Goal: Task Accomplishment & Management: Use online tool/utility

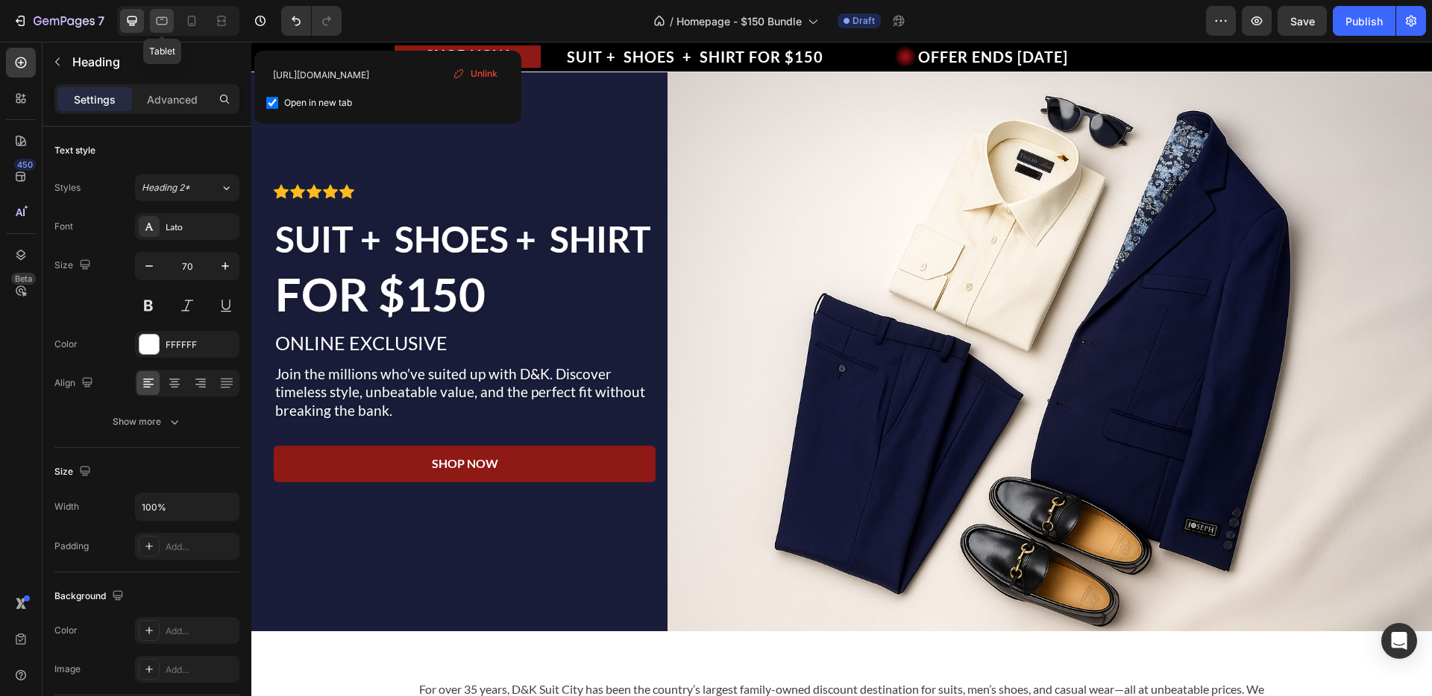
click at [165, 15] on icon at bounding box center [161, 20] width 15 height 15
type input "57"
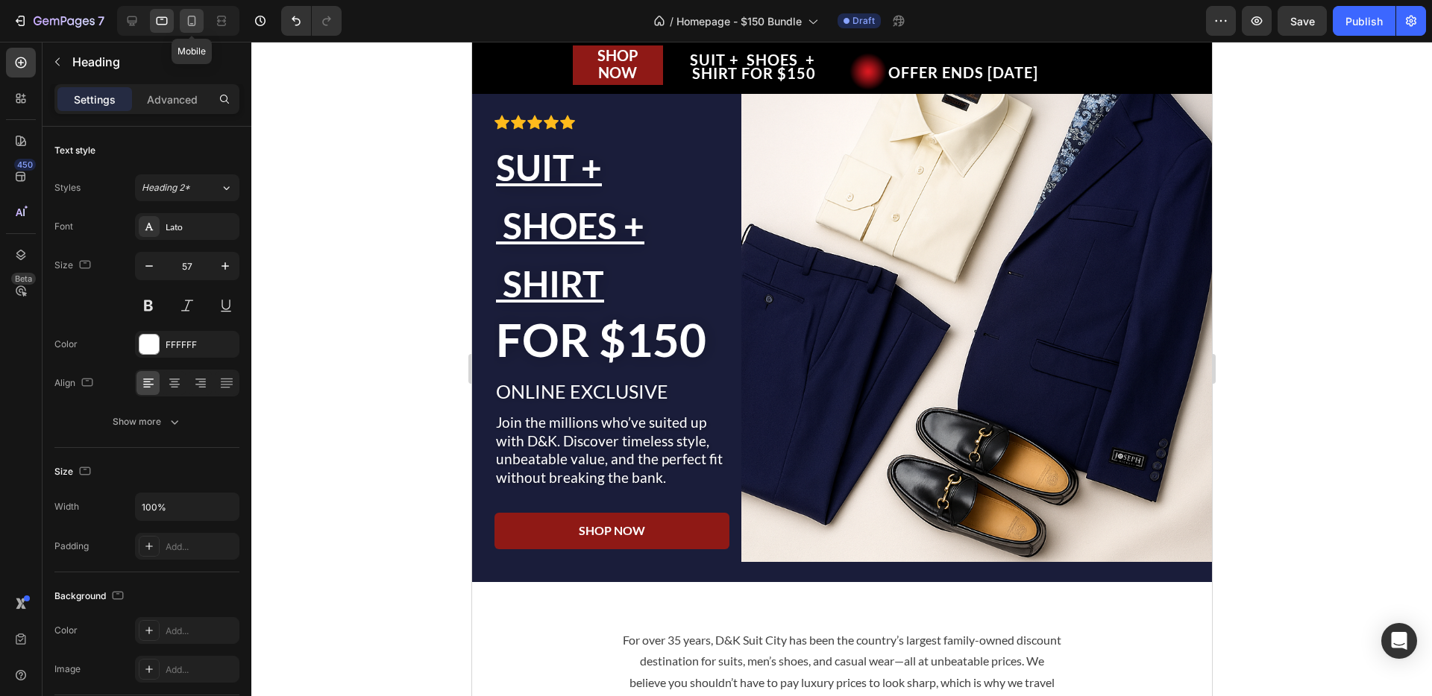
scroll to position [111, 0]
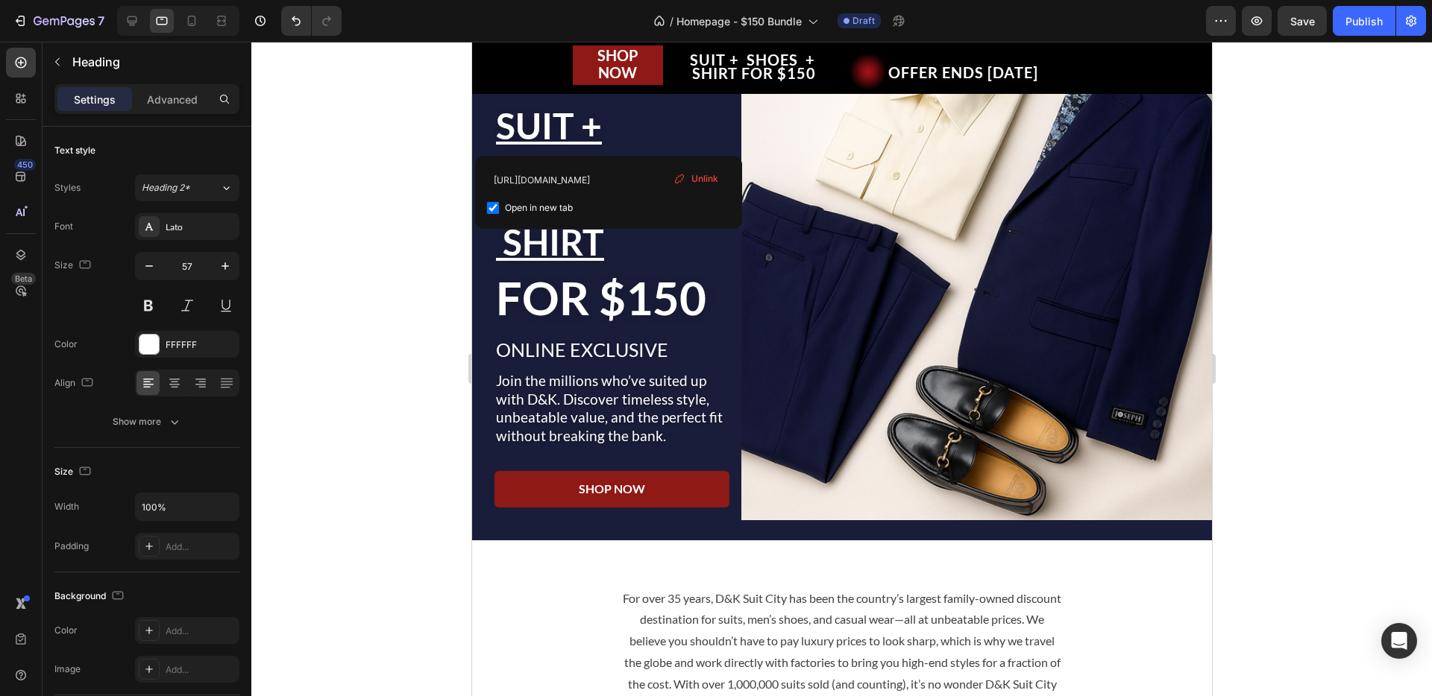
click at [609, 246] on p "SUIT + SHOES + SHIRT ⁠⁠⁠⁠⁠⁠⁠ FOR $150" at bounding box center [611, 210] width 232 height 231
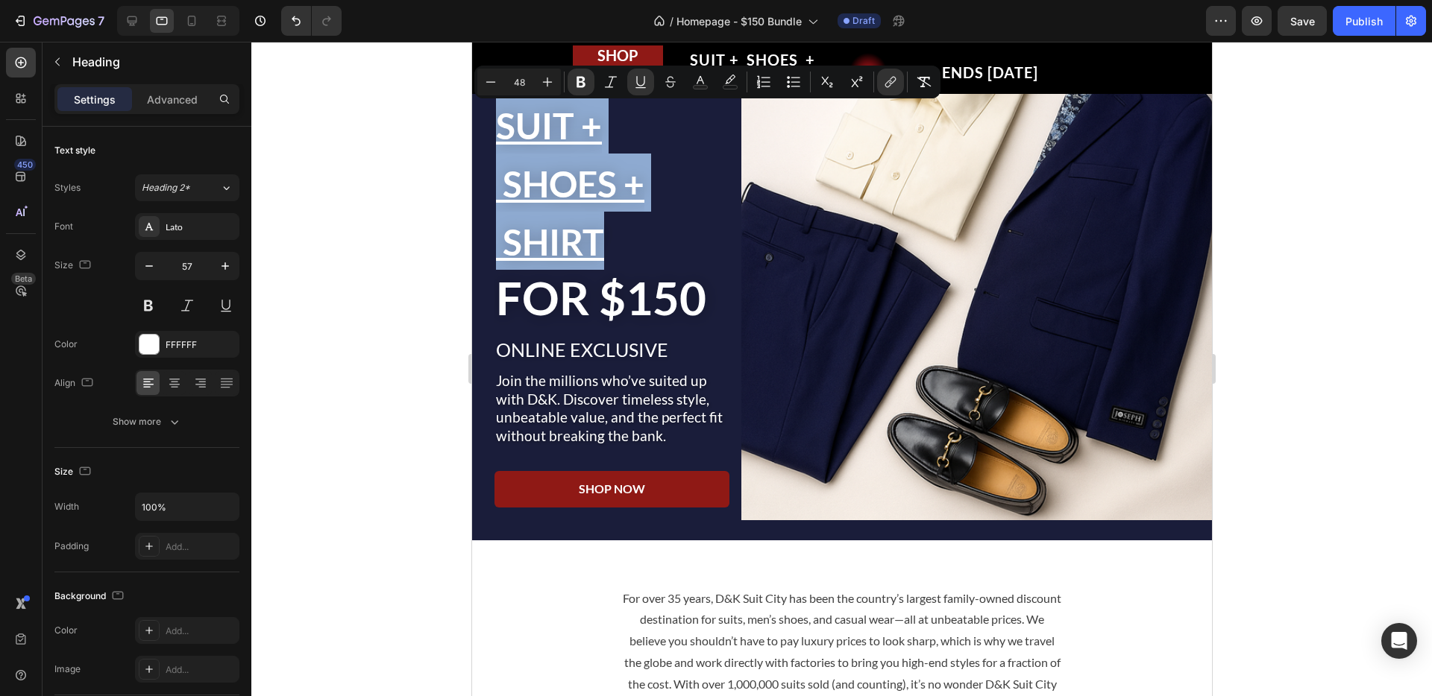
drag, startPoint x: 601, startPoint y: 244, endPoint x: 494, endPoint y: 132, distance: 155.0
click at [494, 132] on h2 "SUIT + SHOES + SHIRT FOR $150" at bounding box center [611, 211] width 235 height 234
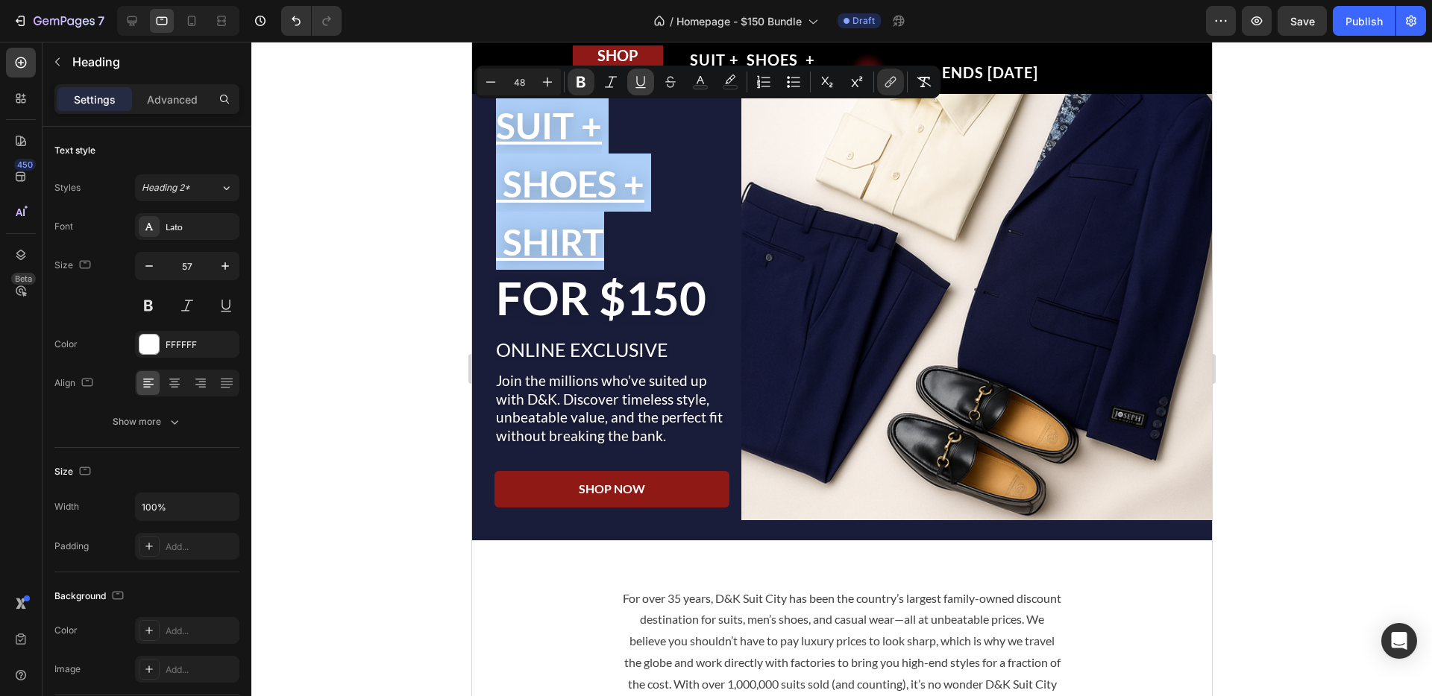
click at [637, 78] on icon "Editor contextual toolbar" at bounding box center [640, 81] width 8 height 10
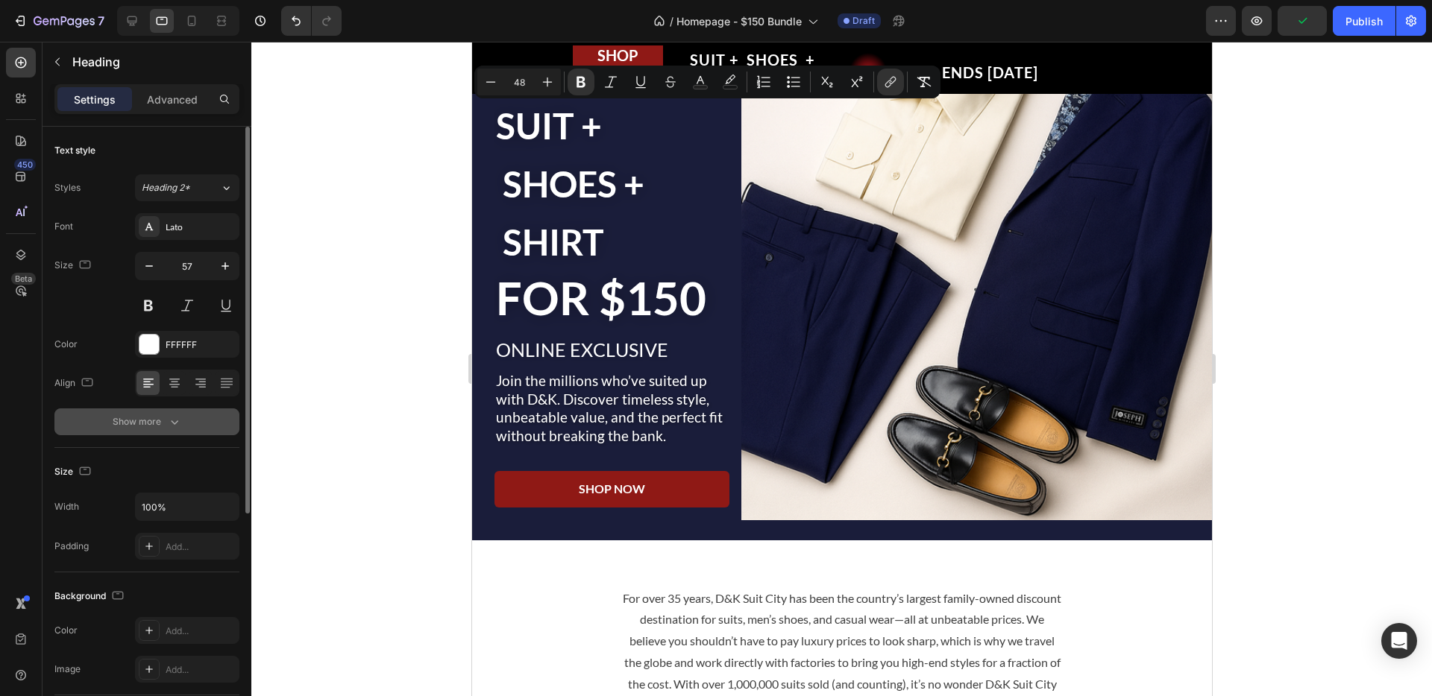
click at [174, 429] on button "Show more" at bounding box center [146, 422] width 185 height 27
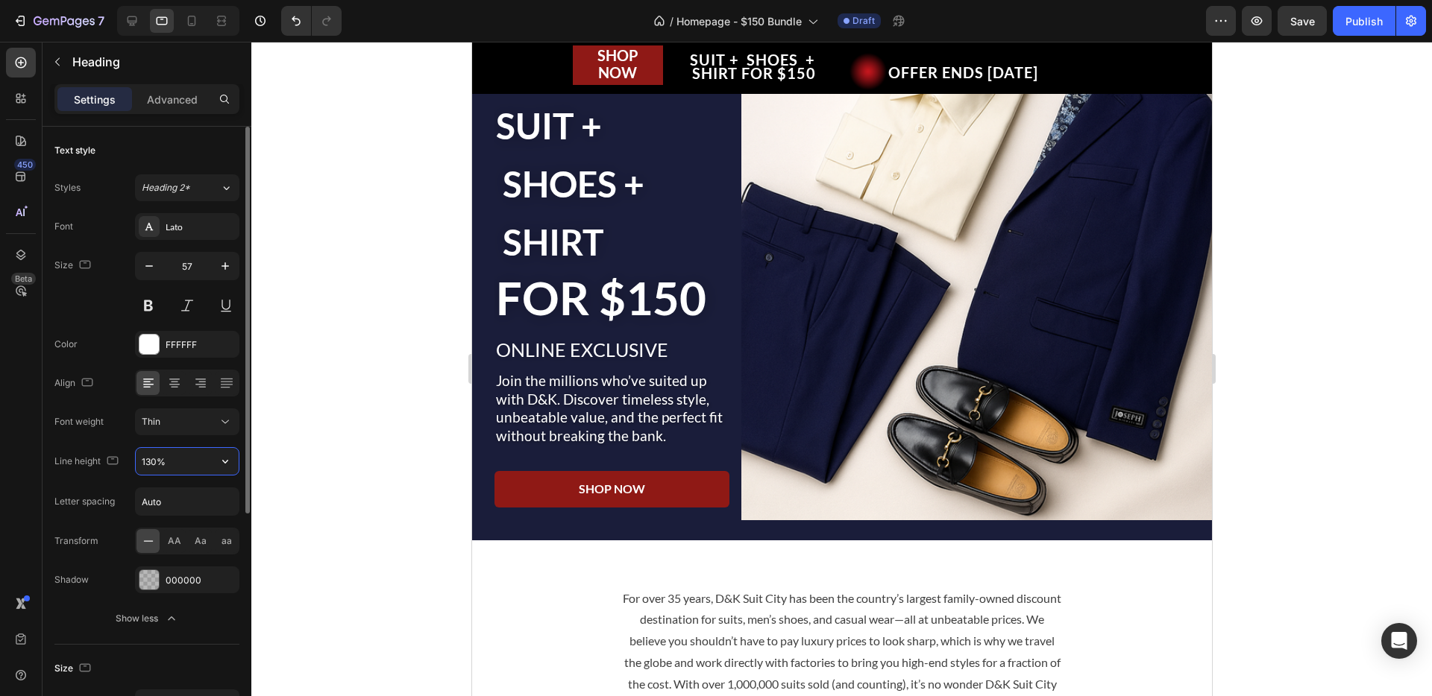
click at [186, 470] on input "130%" at bounding box center [187, 461] width 103 height 27
click at [224, 463] on icon "button" at bounding box center [225, 461] width 15 height 15
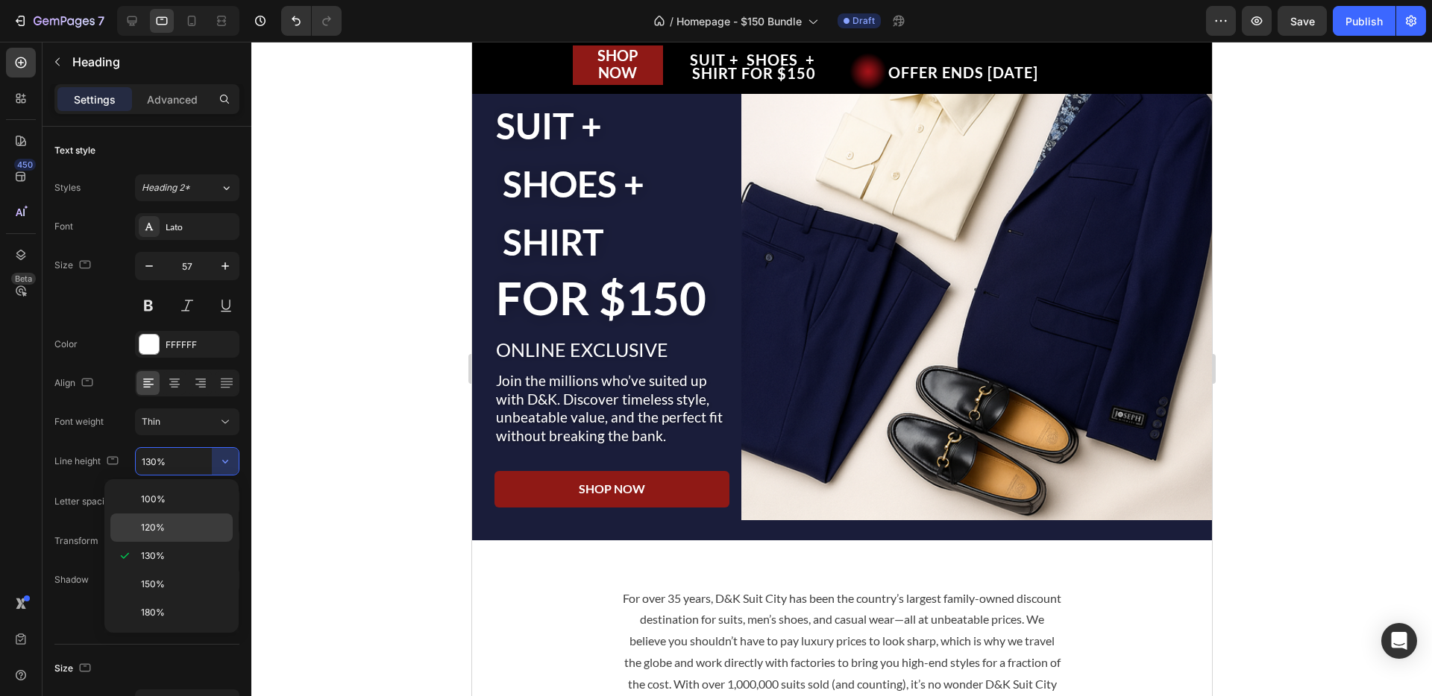
click at [171, 527] on p "120%" at bounding box center [183, 527] width 85 height 13
type input "120%"
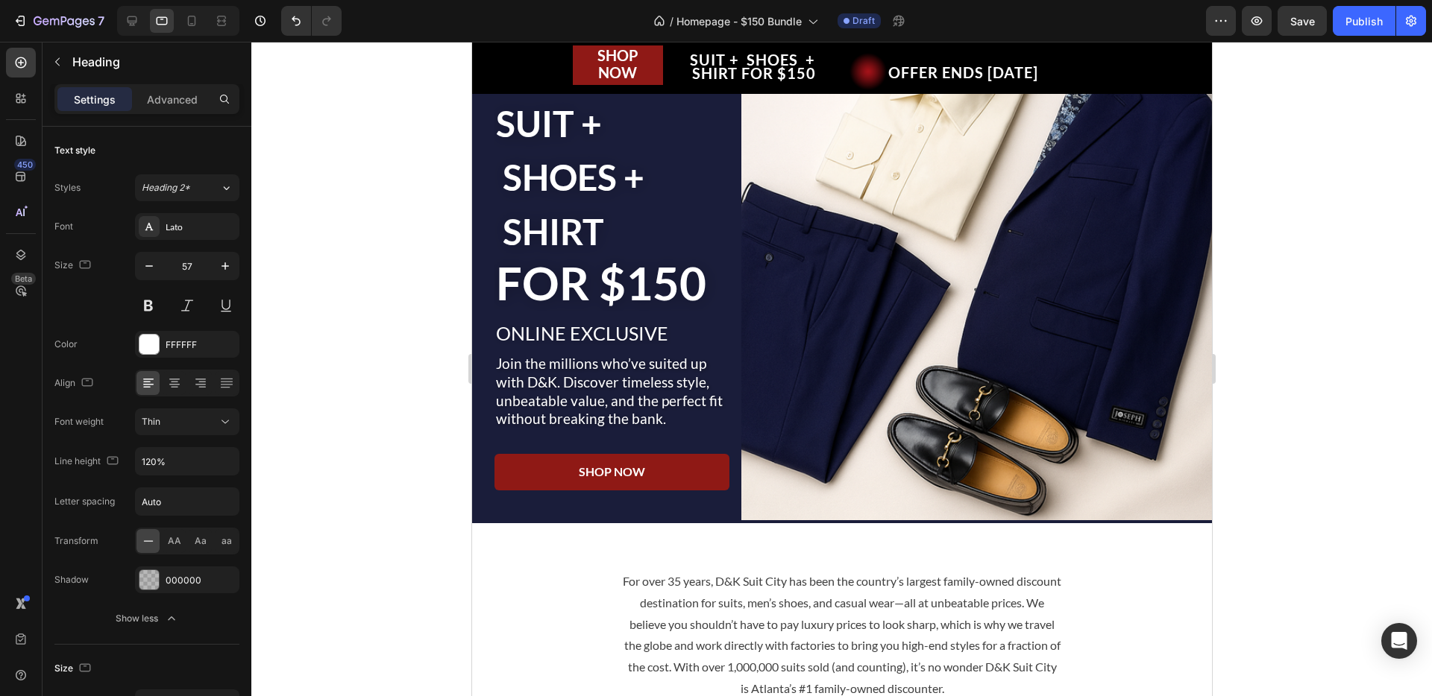
click at [396, 324] on div at bounding box center [841, 369] width 1180 height 655
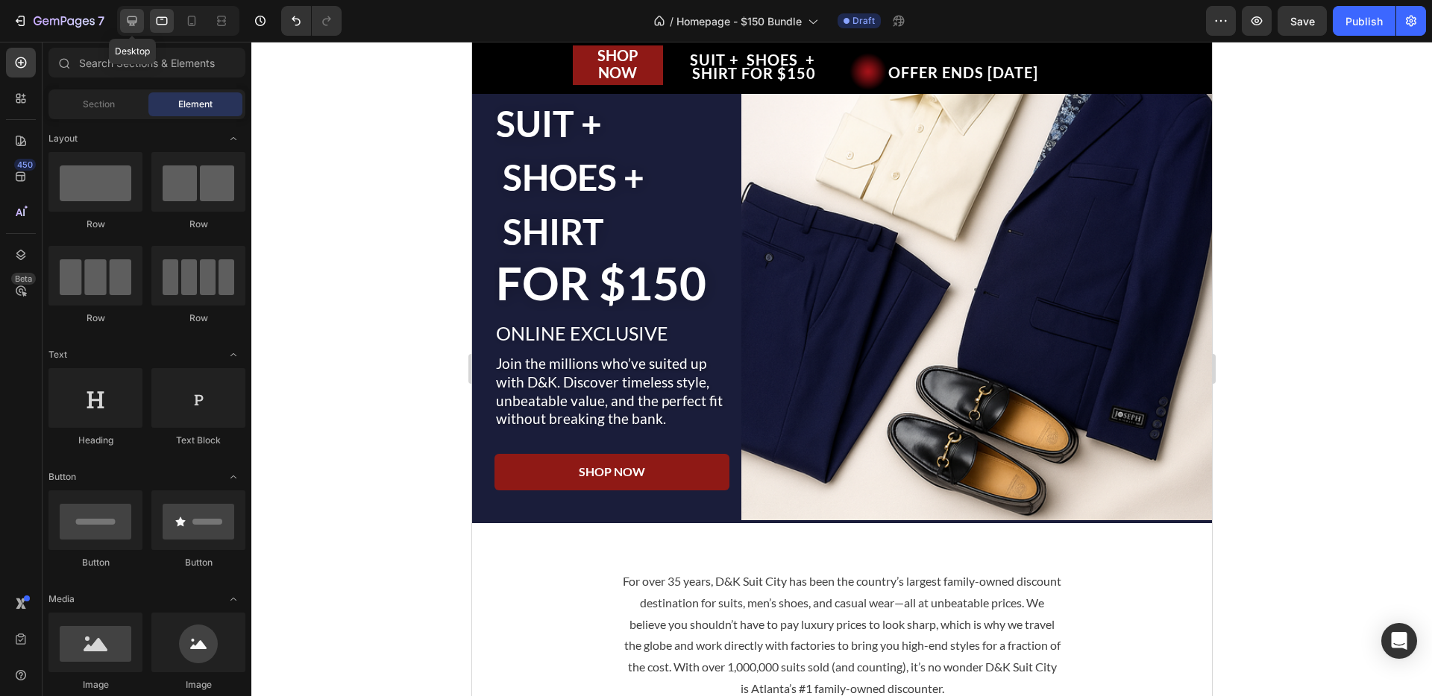
click at [126, 27] on icon at bounding box center [132, 20] width 15 height 15
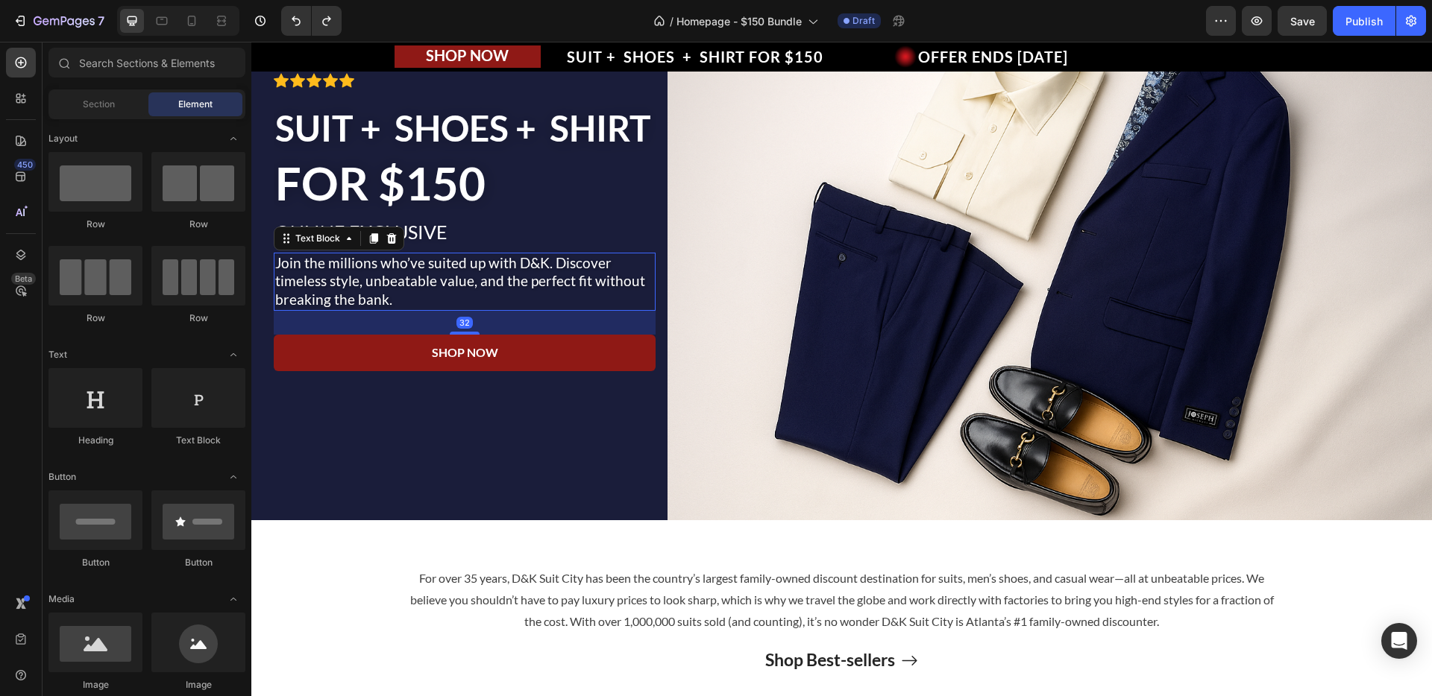
click at [499, 309] on p "Join the millions who’ve suited up with D&K. Discover timeless style, unbeatabl…" at bounding box center [464, 281] width 379 height 55
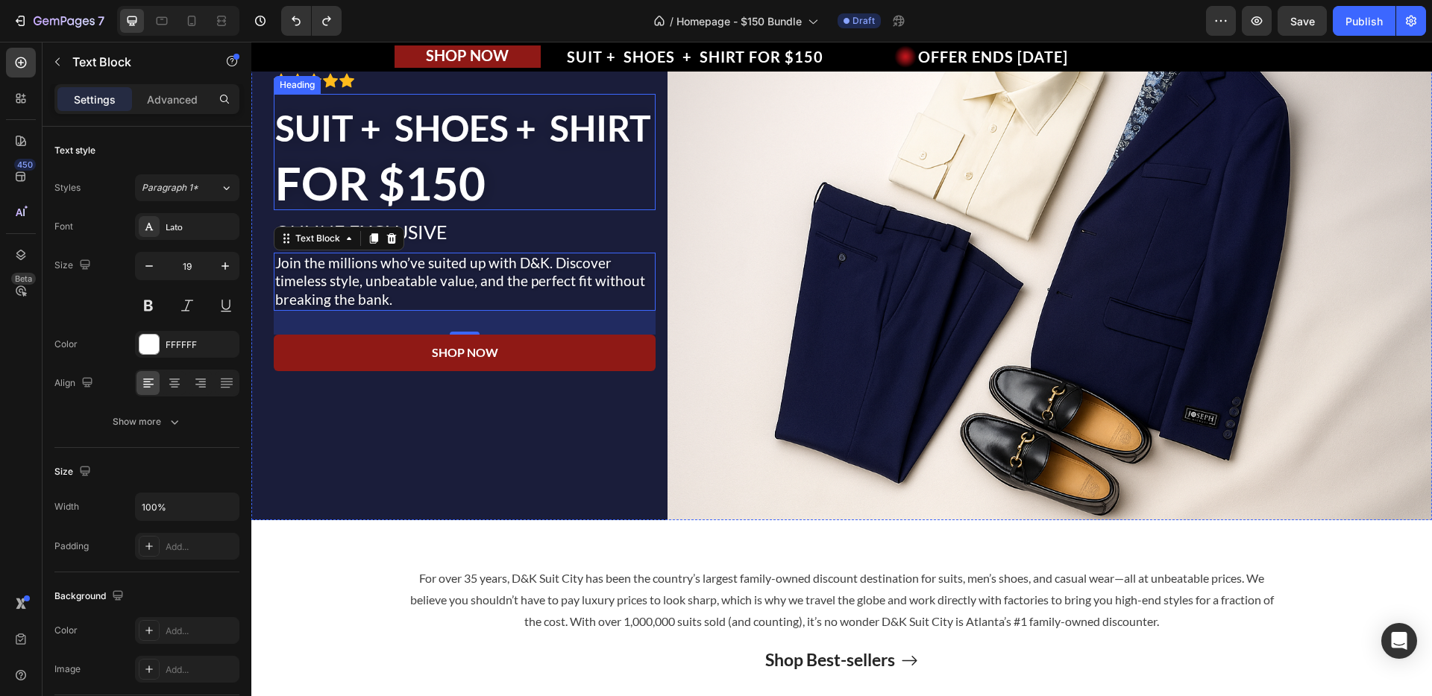
click at [436, 177] on h2 "SUIT + SHOES + SHIRT FOR $150" at bounding box center [465, 152] width 382 height 116
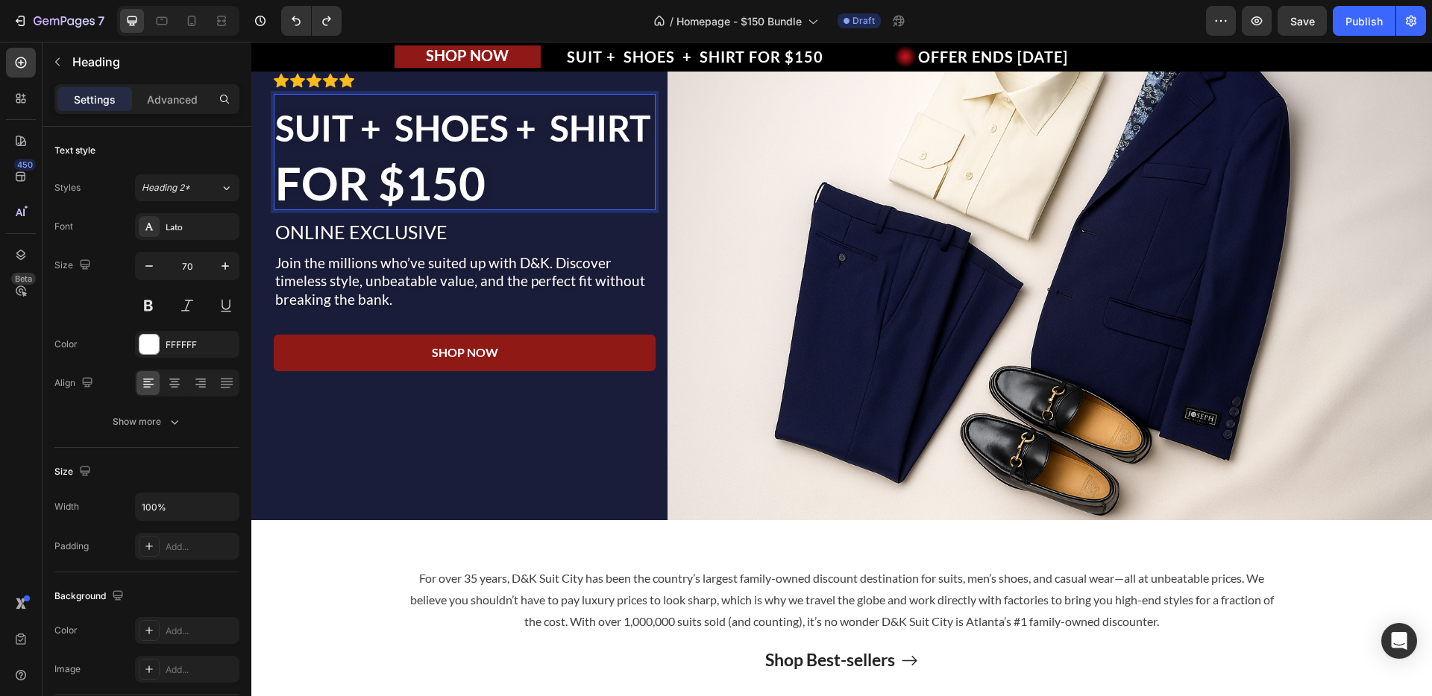
click at [410, 183] on h2 "SUIT + SHOES + SHIRT FOR $150" at bounding box center [465, 152] width 382 height 116
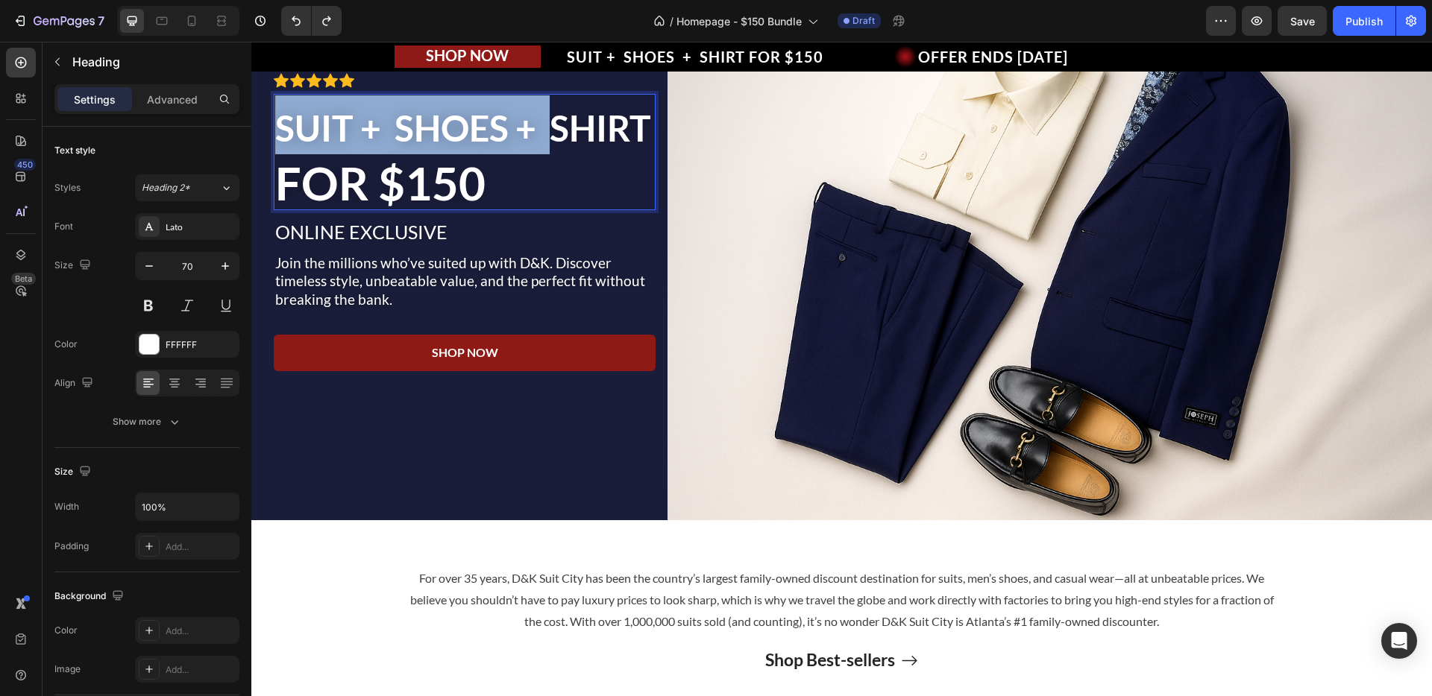
click at [410, 183] on p "SUIT + SHOES + SHIRT FOR $150" at bounding box center [464, 151] width 379 height 113
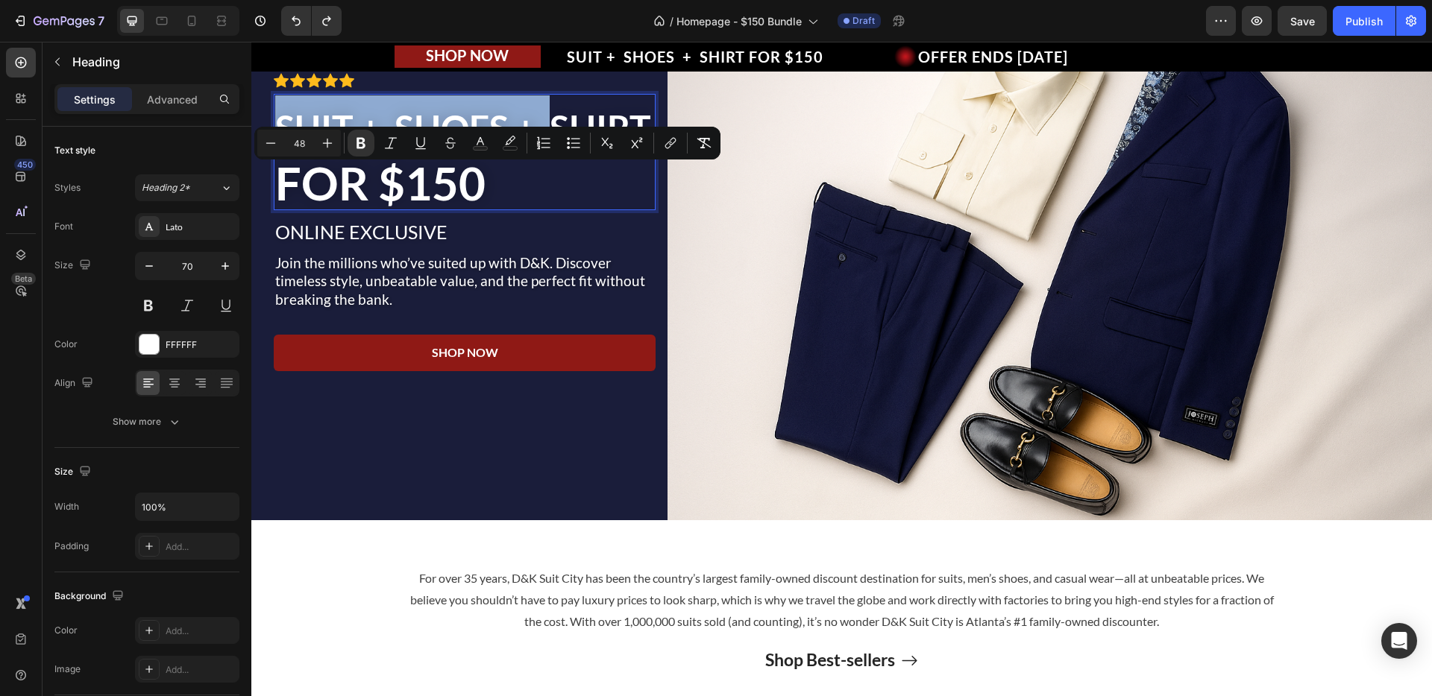
click at [402, 186] on p "SUIT + SHOES + SHIRT FOR $150" at bounding box center [464, 151] width 379 height 113
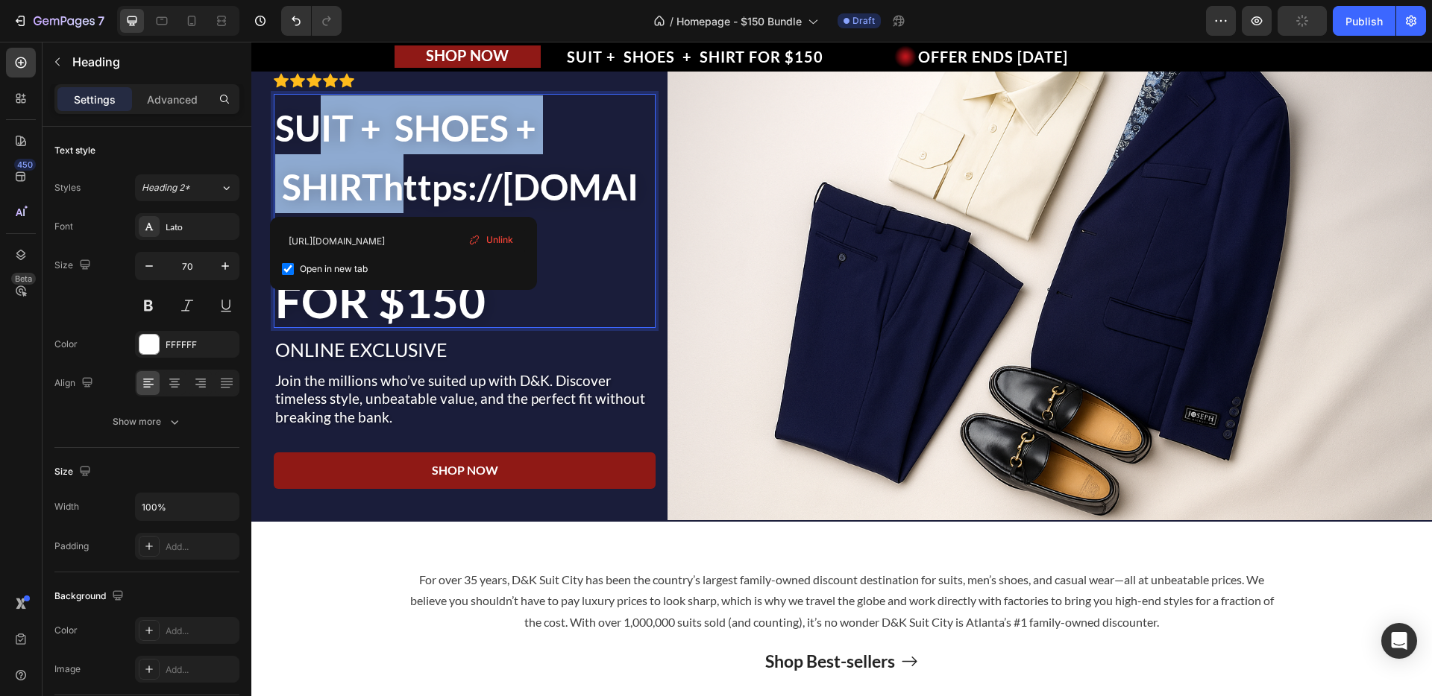
drag, startPoint x: 396, startPoint y: 192, endPoint x: 315, endPoint y: 139, distance: 96.4
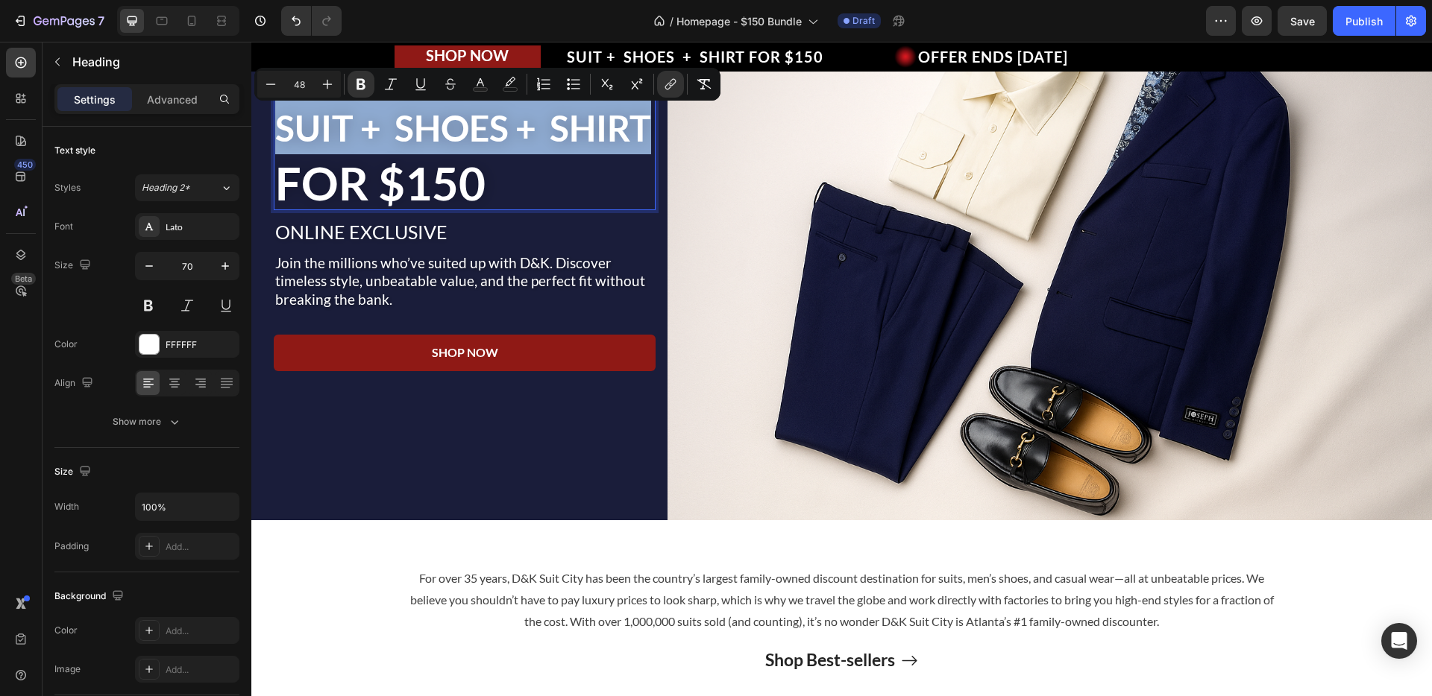
drag, startPoint x: 398, startPoint y: 187, endPoint x: 281, endPoint y: 131, distance: 129.7
click at [281, 131] on p "SUIT + SHOES + SHIRT FOR $150" at bounding box center [464, 151] width 379 height 113
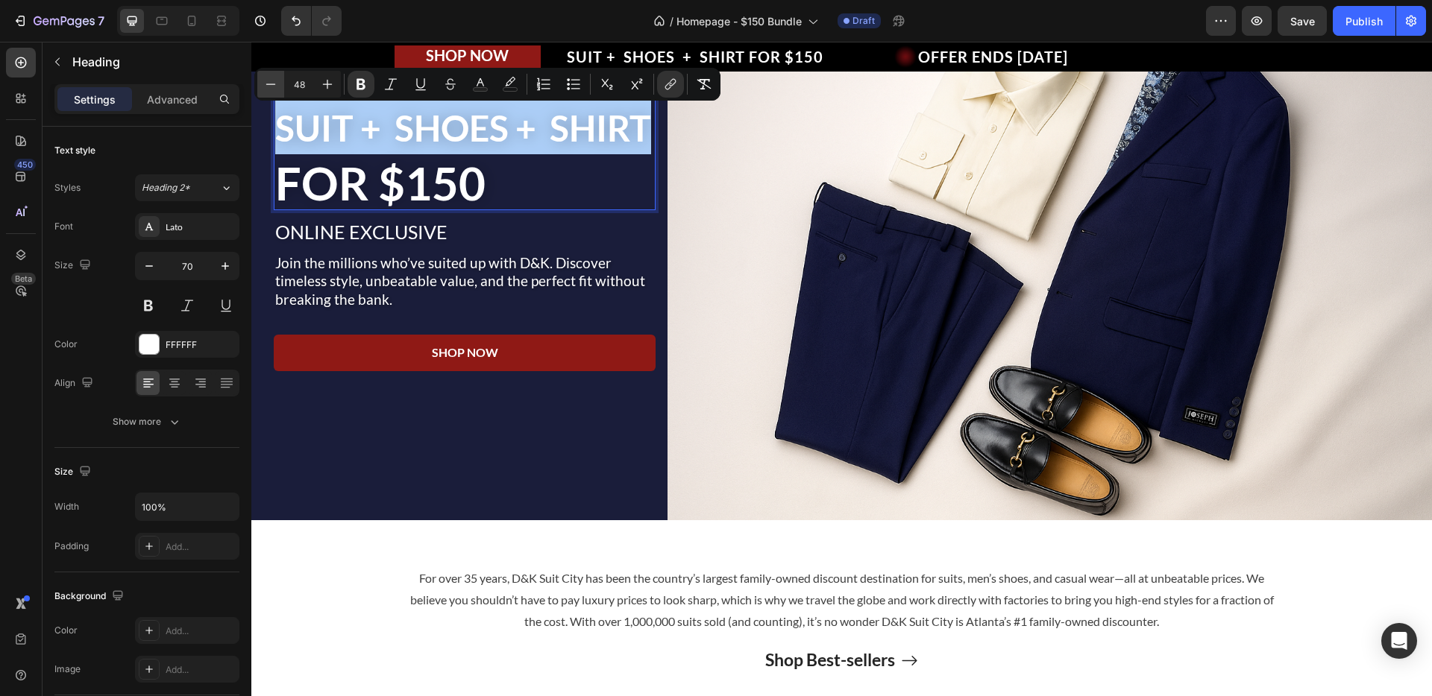
click at [274, 84] on icon "Editor contextual toolbar" at bounding box center [271, 84] width 10 height 1
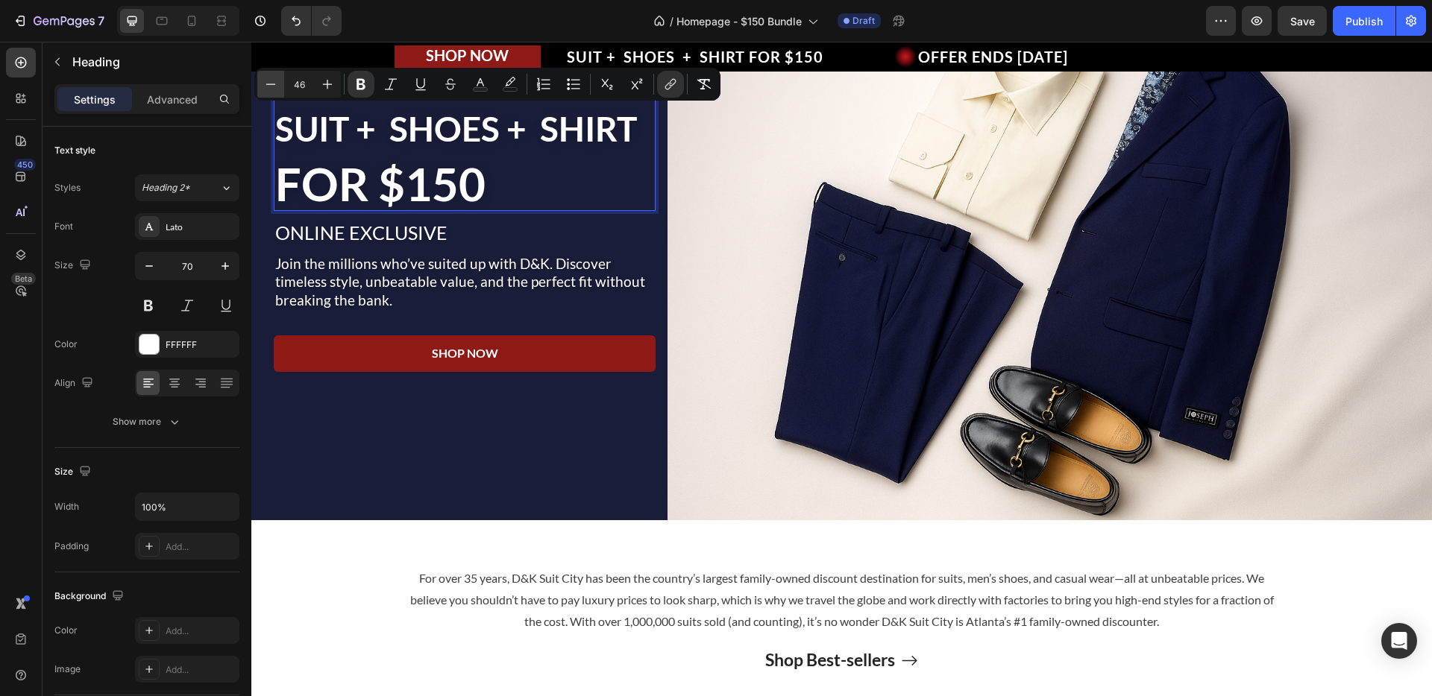
click at [271, 90] on icon "Editor contextual toolbar" at bounding box center [270, 84] width 15 height 15
type input "45"
click at [527, 278] on p "Join the millions who’ve suited up with D&K. Discover timeless style, unbeatabl…" at bounding box center [464, 282] width 379 height 55
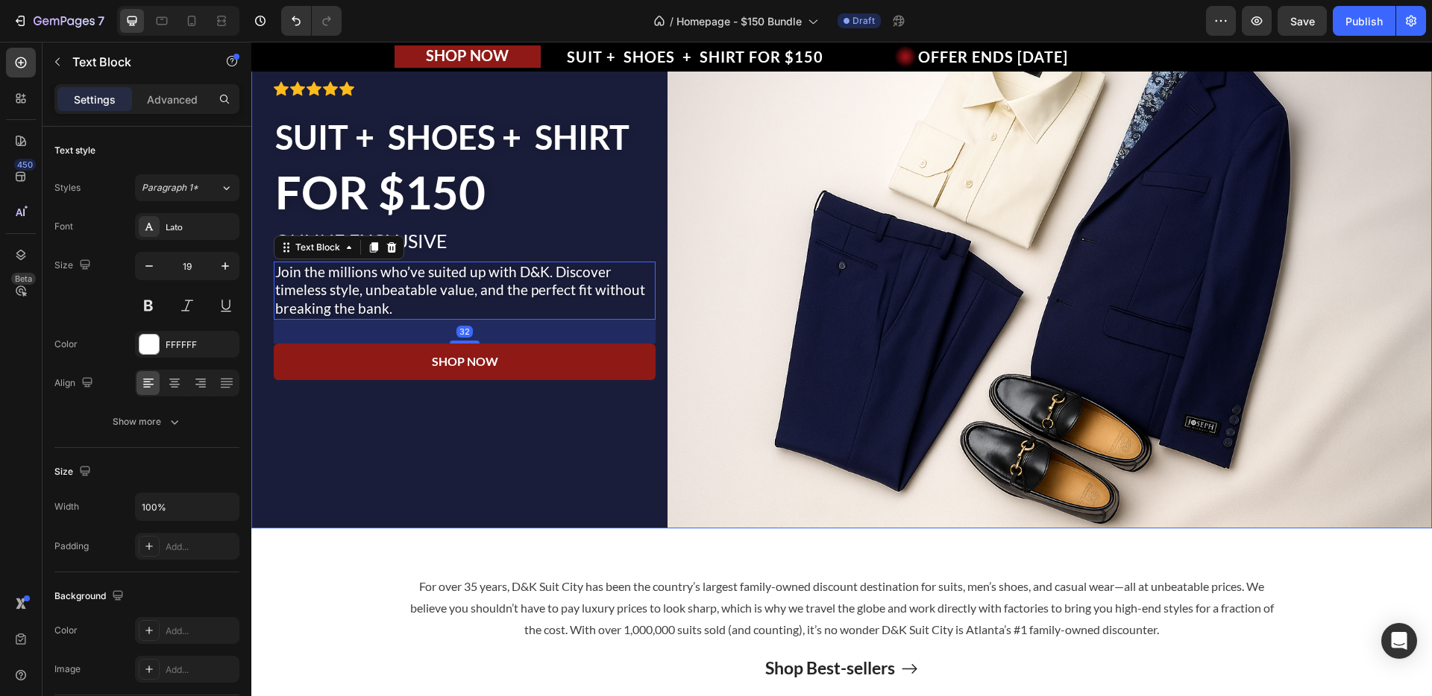
scroll to position [101, 0]
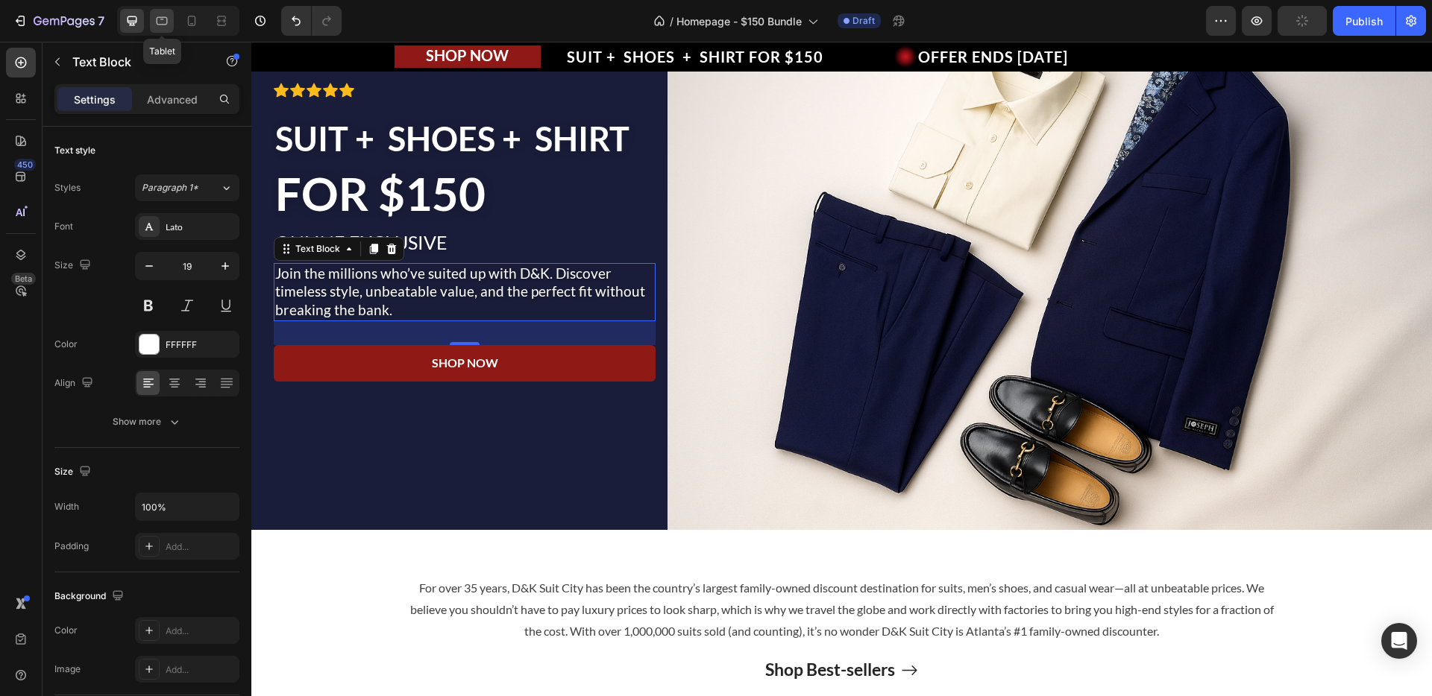
click at [169, 23] on div at bounding box center [162, 21] width 24 height 24
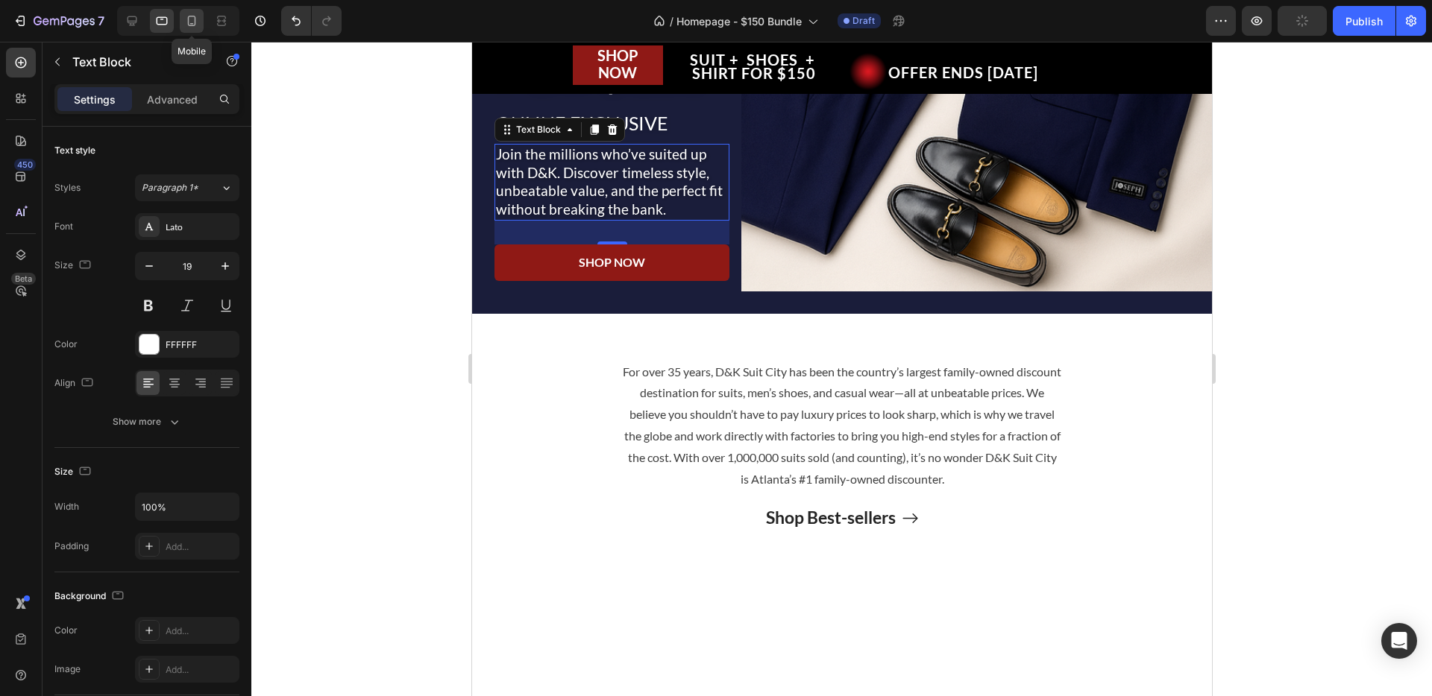
scroll to position [390, 0]
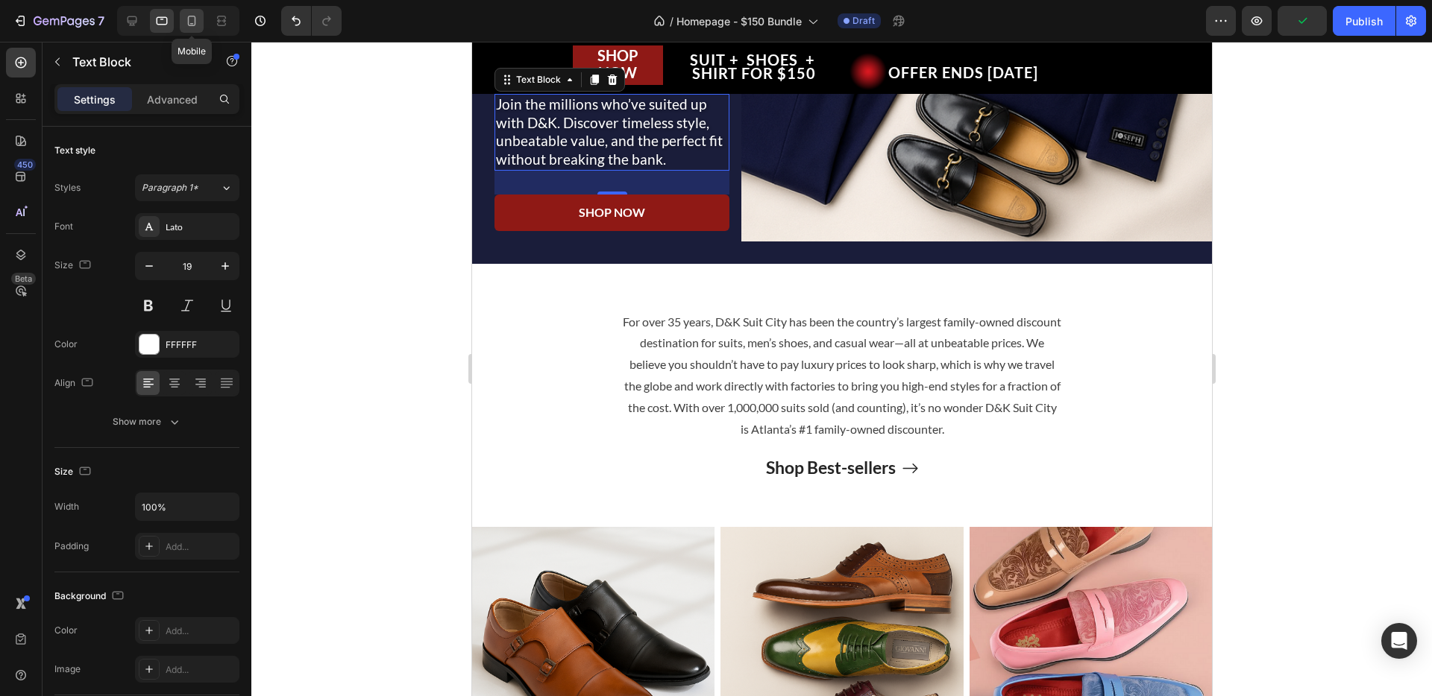
click at [193, 21] on icon at bounding box center [191, 20] width 15 height 15
type input "14"
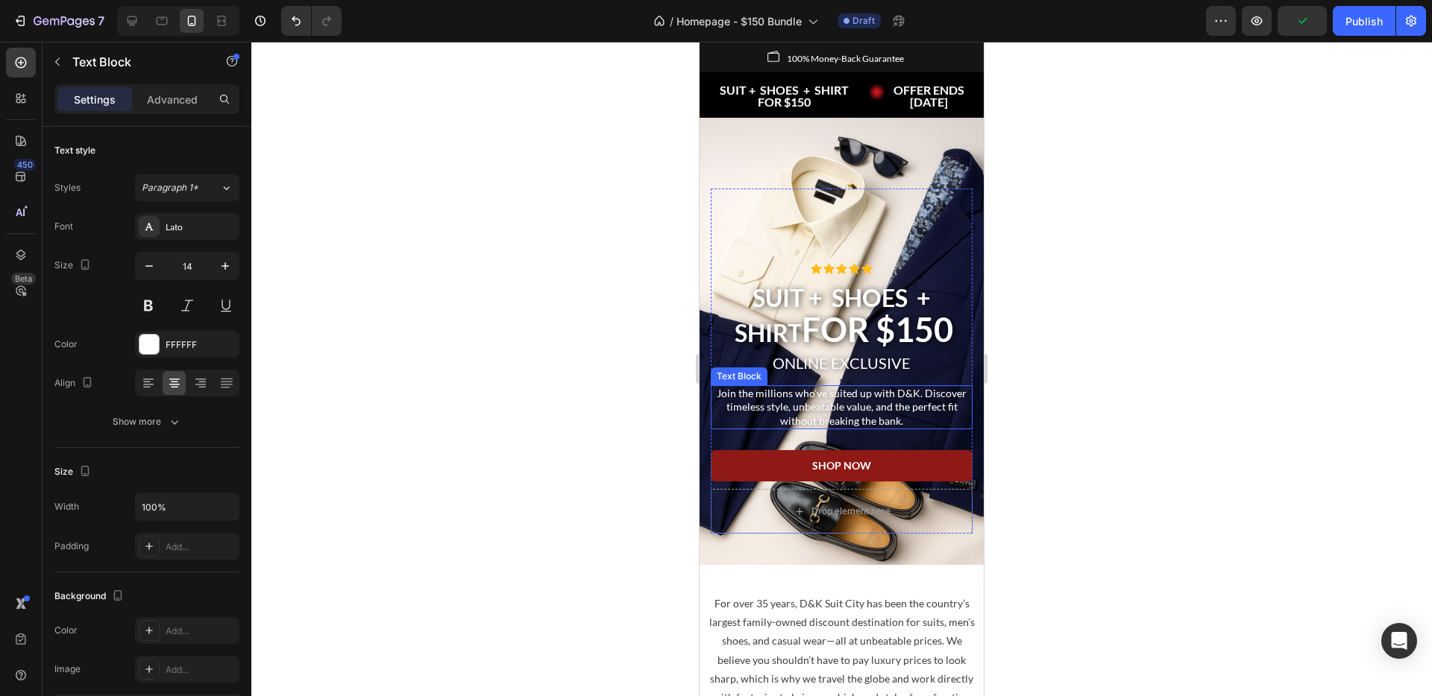
scroll to position [8, 0]
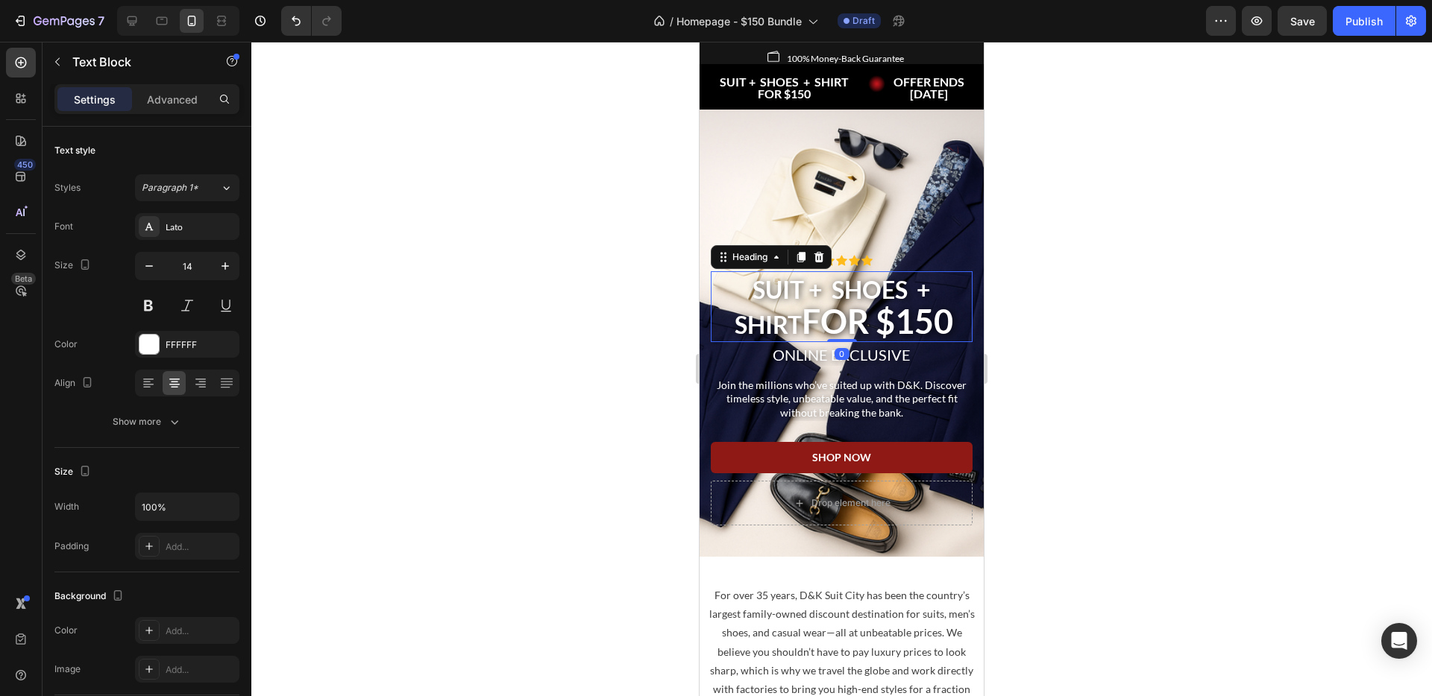
click at [802, 320] on strong "FOR $150" at bounding box center [877, 321] width 151 height 40
click at [802, 321] on strong "FOR $150" at bounding box center [877, 321] width 151 height 40
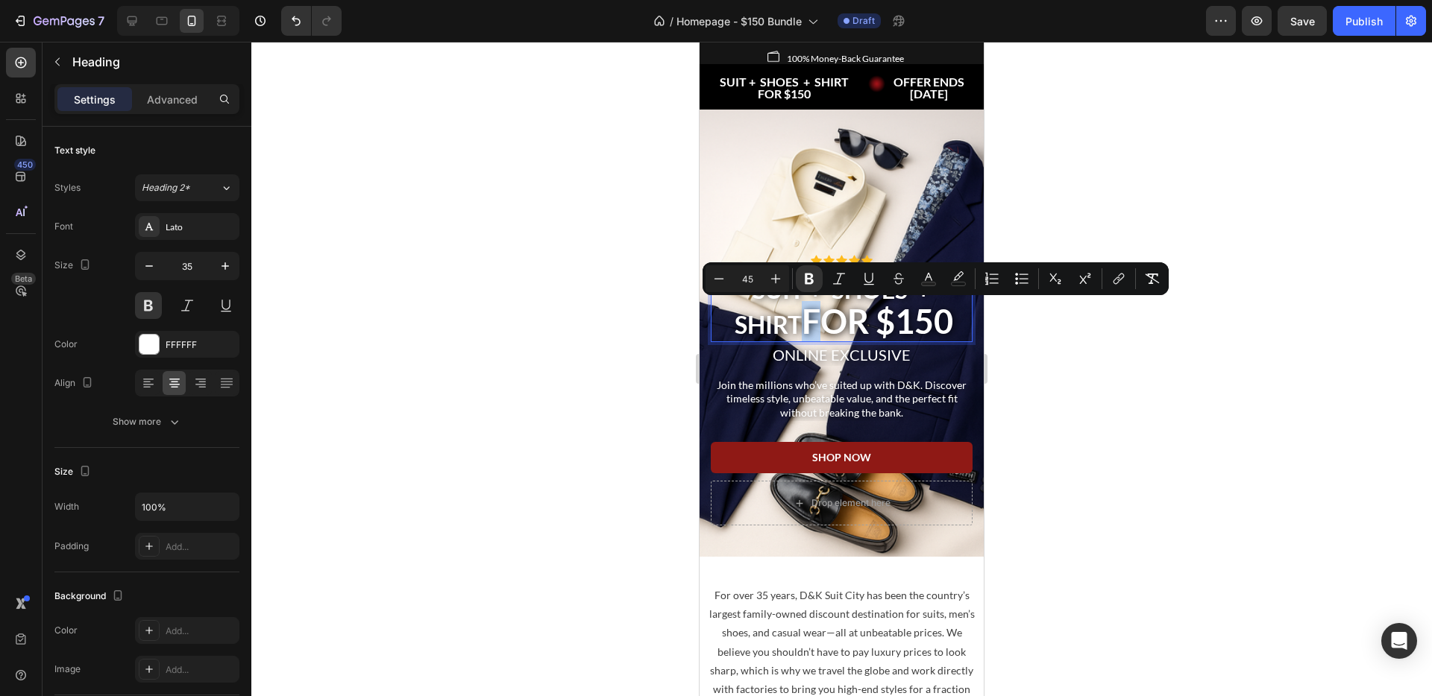
click at [802, 324] on strong "FOR $150" at bounding box center [877, 321] width 151 height 40
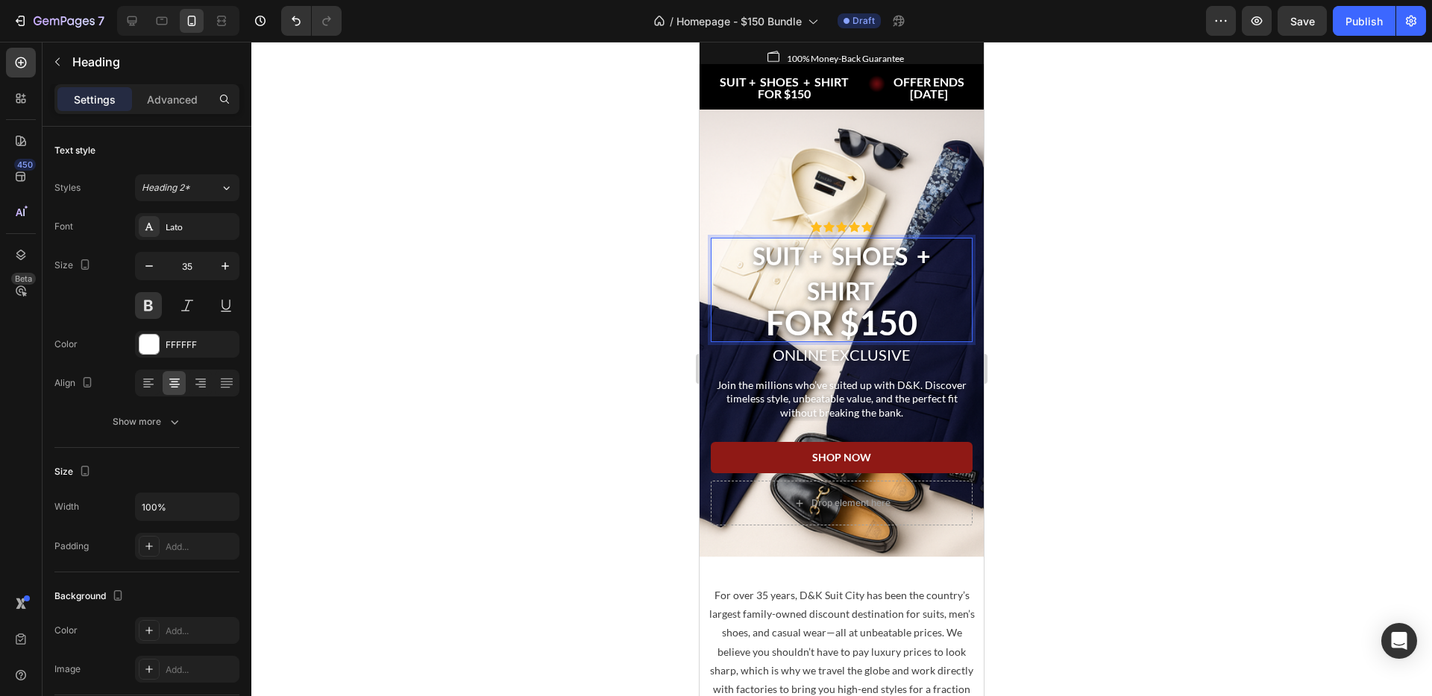
scroll to position [0, 0]
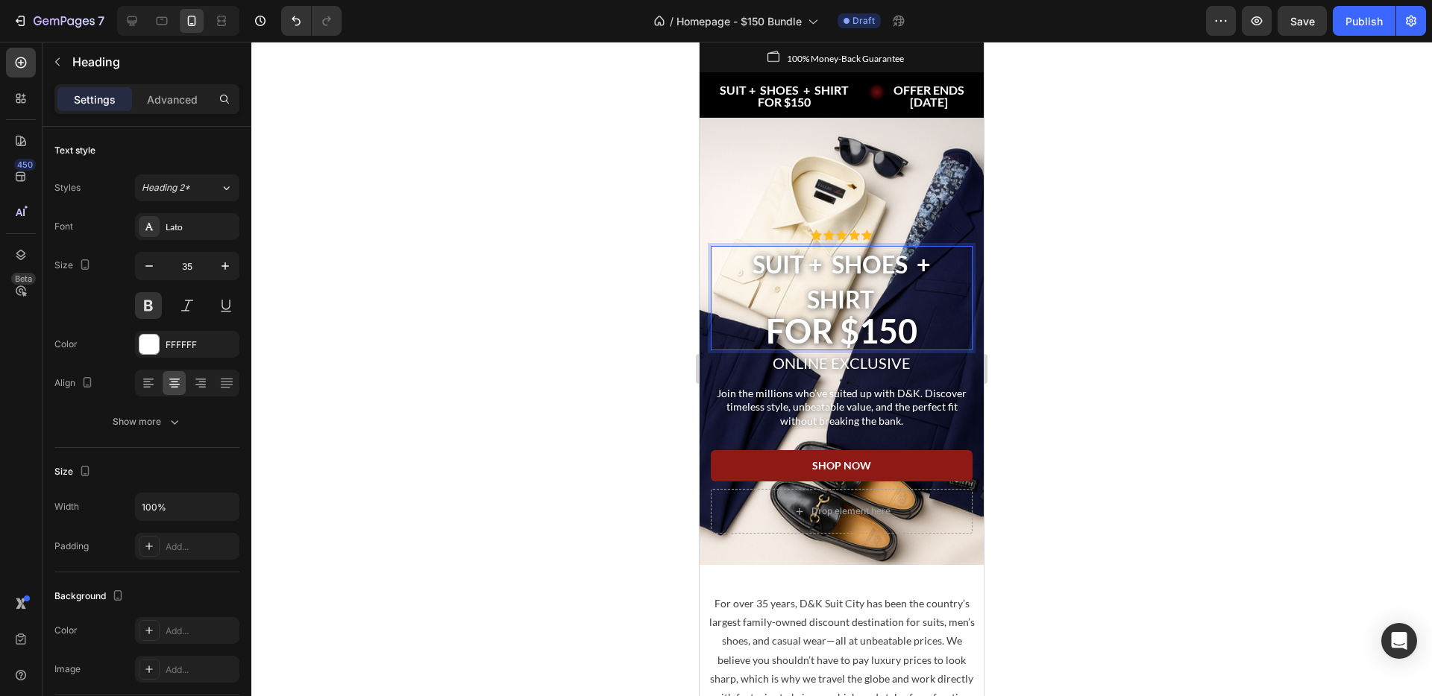
click at [802, 303] on strong "SUIT + SHOES + SHIRT" at bounding box center [841, 282] width 178 height 64
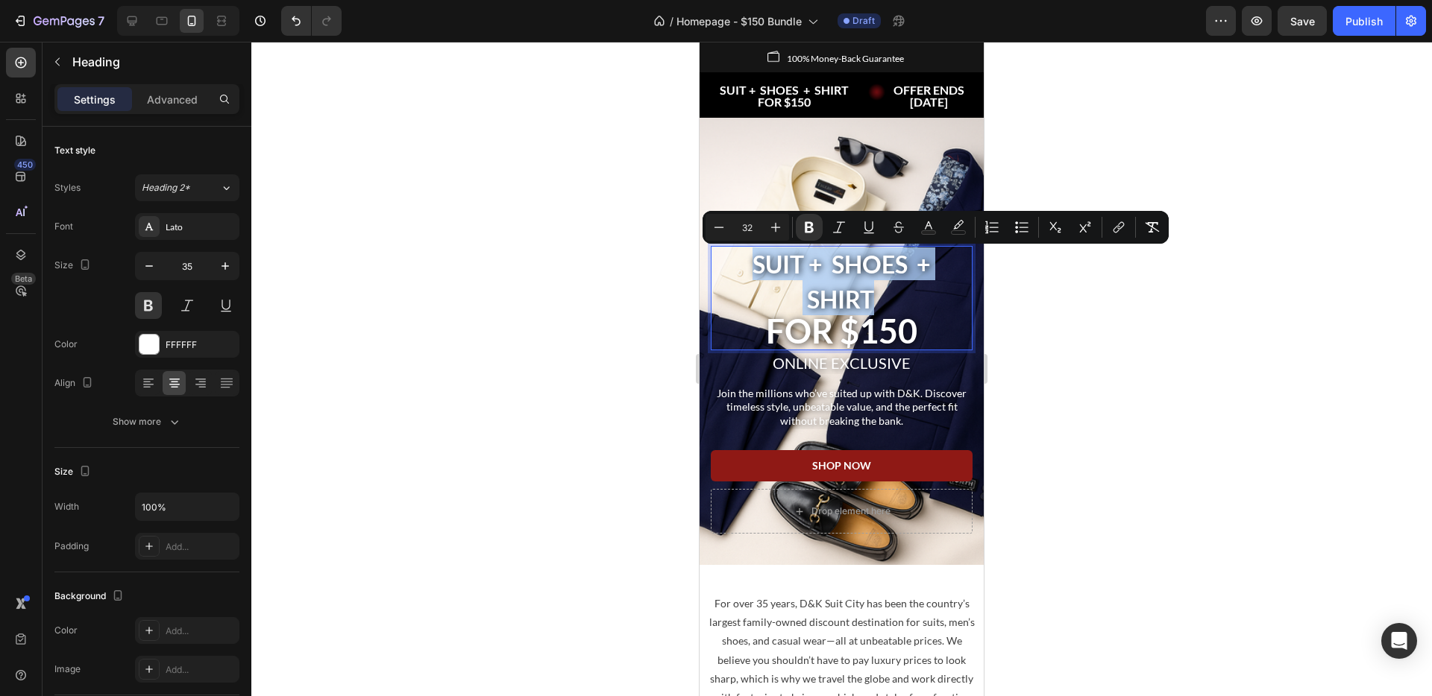
drag, startPoint x: 863, startPoint y: 294, endPoint x: 745, endPoint y: 271, distance: 120.6
click at [745, 271] on p "SUIT + SHOES + SHIRT FOR $150" at bounding box center [841, 298] width 259 height 101
click at [722, 228] on icon "Editor contextual toolbar" at bounding box center [718, 227] width 15 height 15
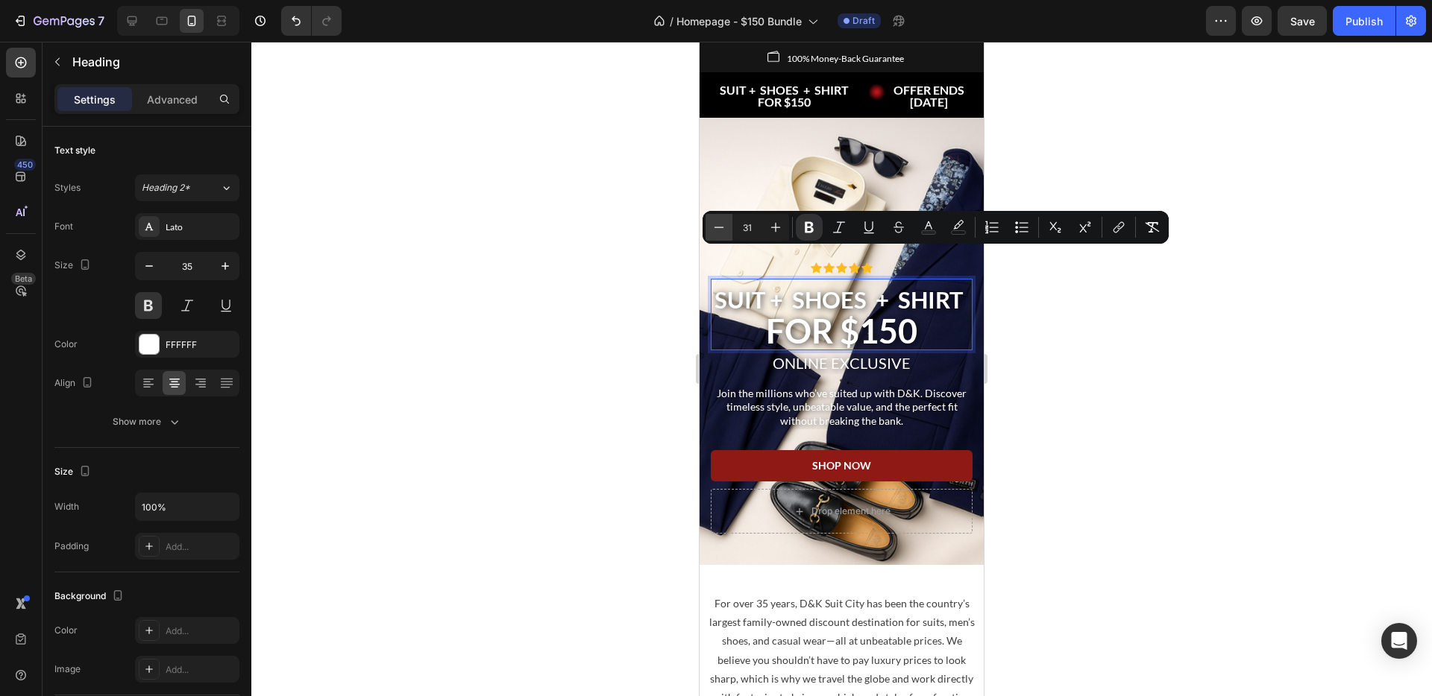
click at [722, 228] on icon "Editor contextual toolbar" at bounding box center [718, 227] width 15 height 15
type input "30"
click at [1057, 338] on div at bounding box center [841, 369] width 1180 height 655
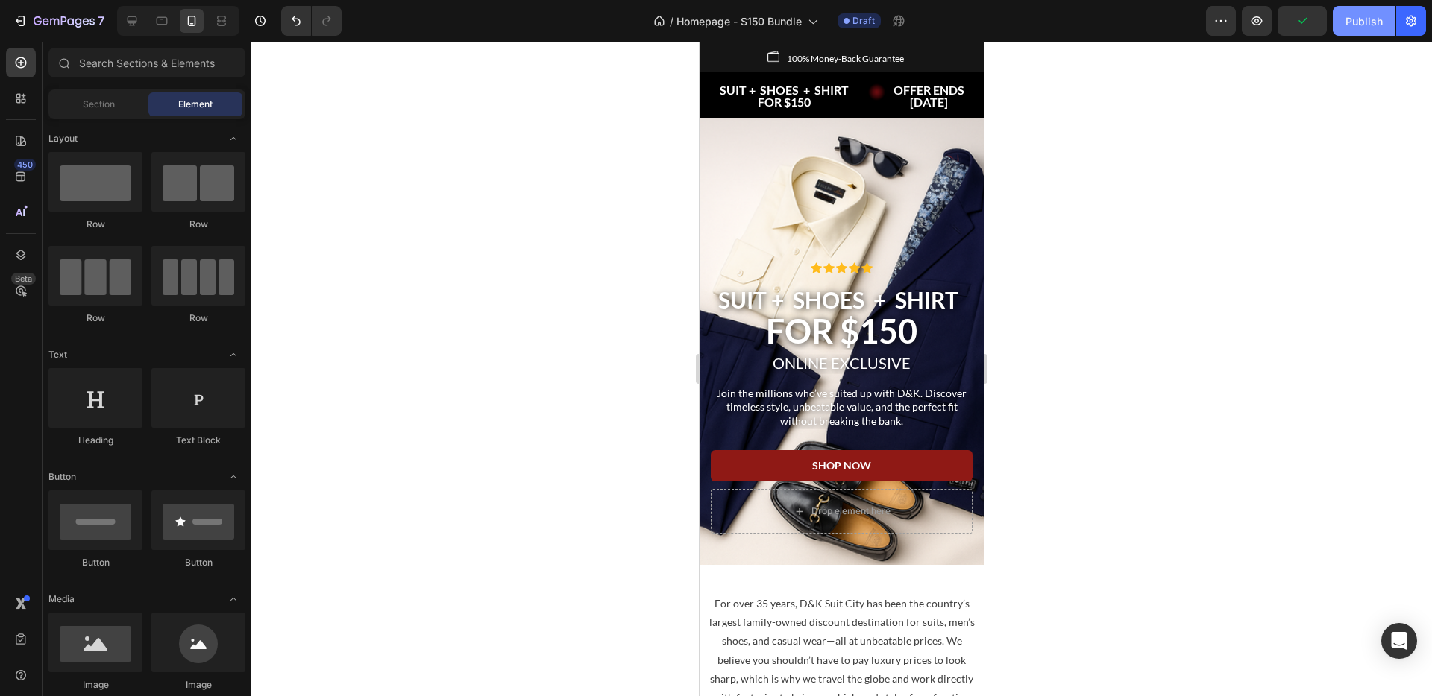
click at [1354, 24] on div "Publish" at bounding box center [1363, 21] width 37 height 16
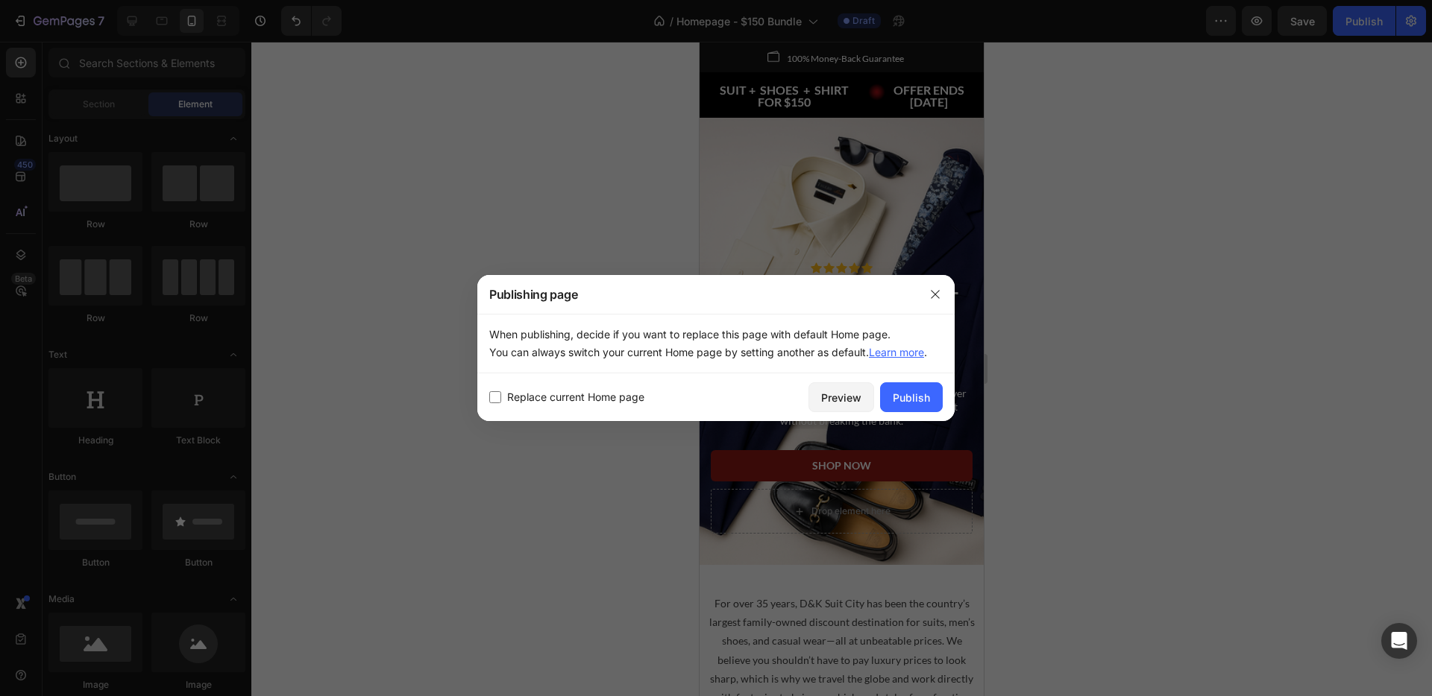
click at [611, 394] on span "Replace current Home page" at bounding box center [575, 397] width 137 height 18
checkbox input "true"
click at [895, 390] on div "Publish" at bounding box center [910, 398] width 37 height 16
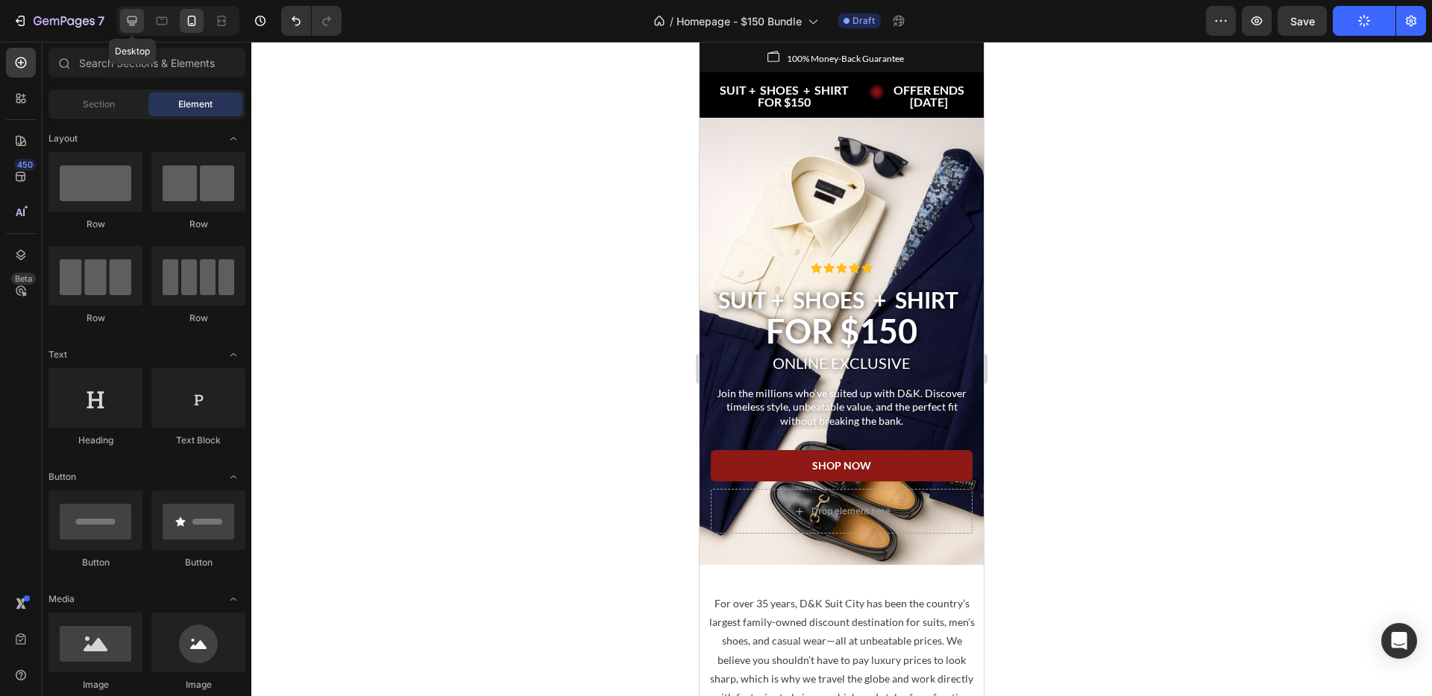
click at [132, 19] on icon at bounding box center [132, 20] width 15 height 15
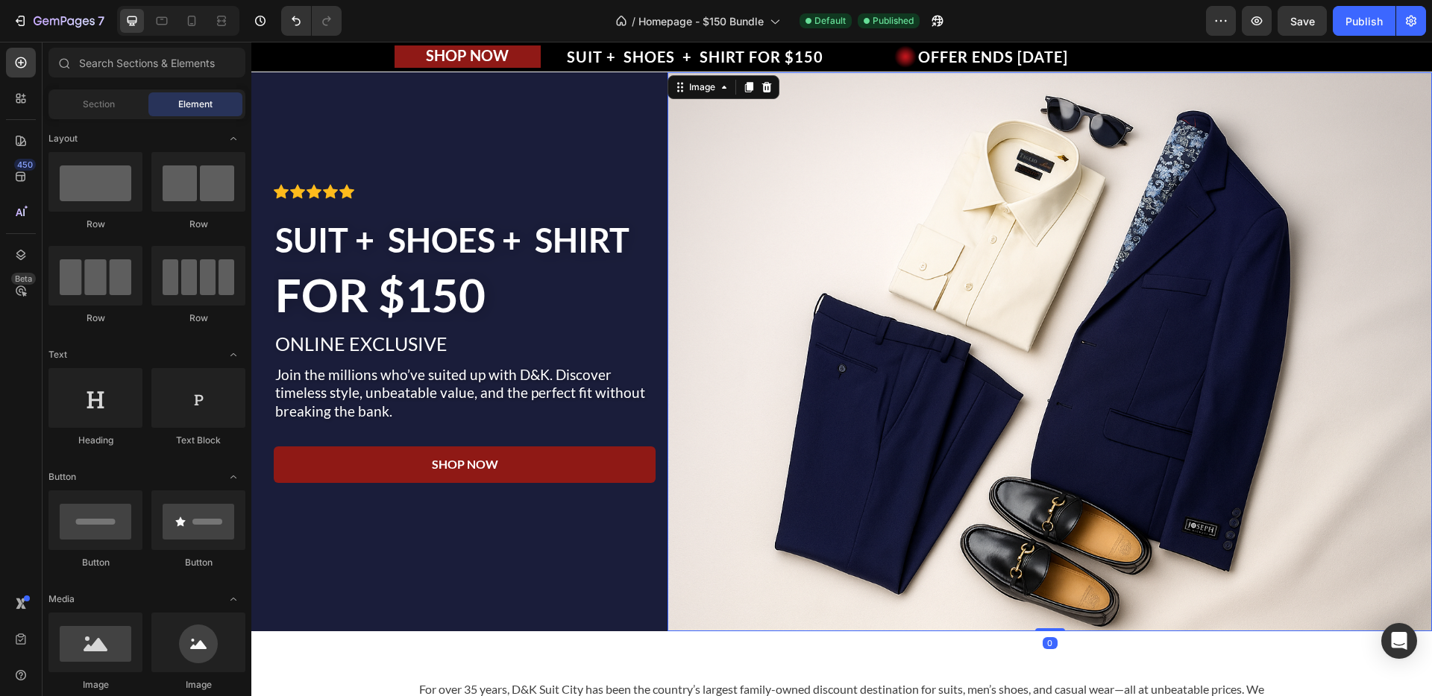
click at [804, 243] on img at bounding box center [1049, 351] width 764 height 559
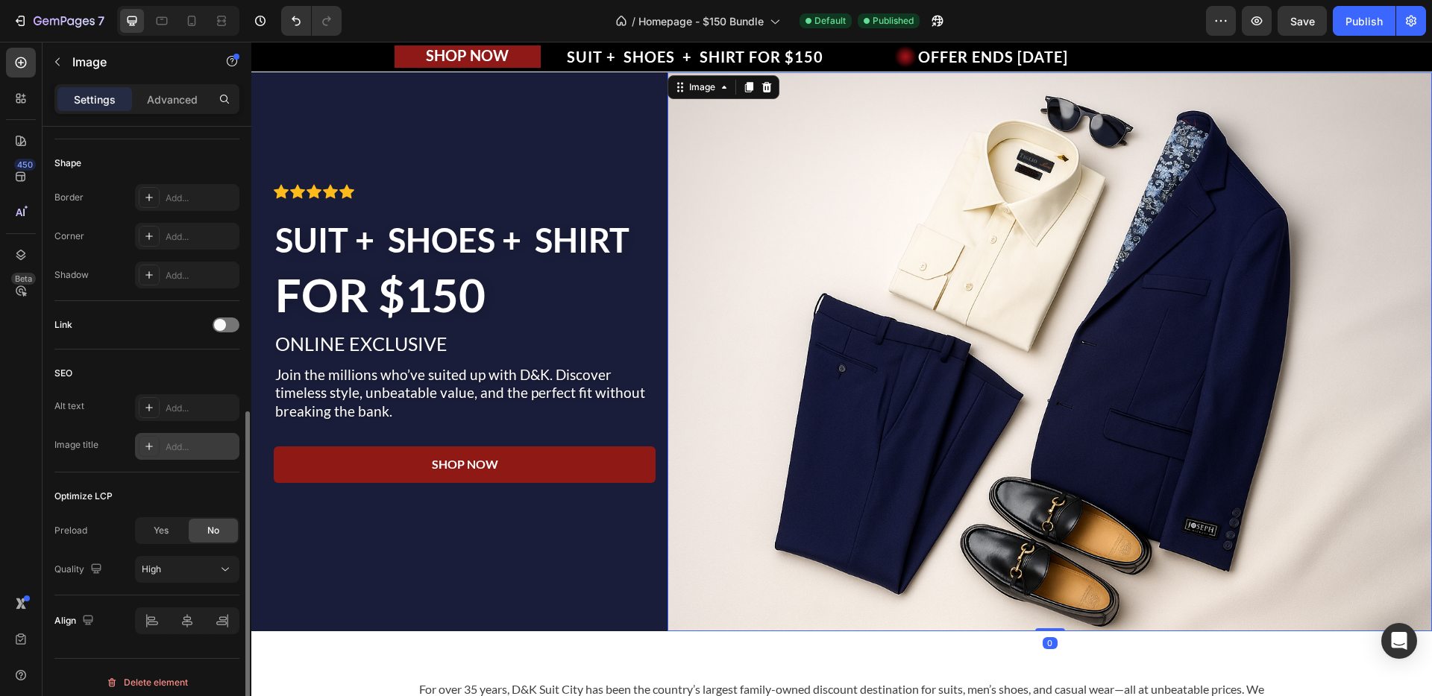
scroll to position [551, 0]
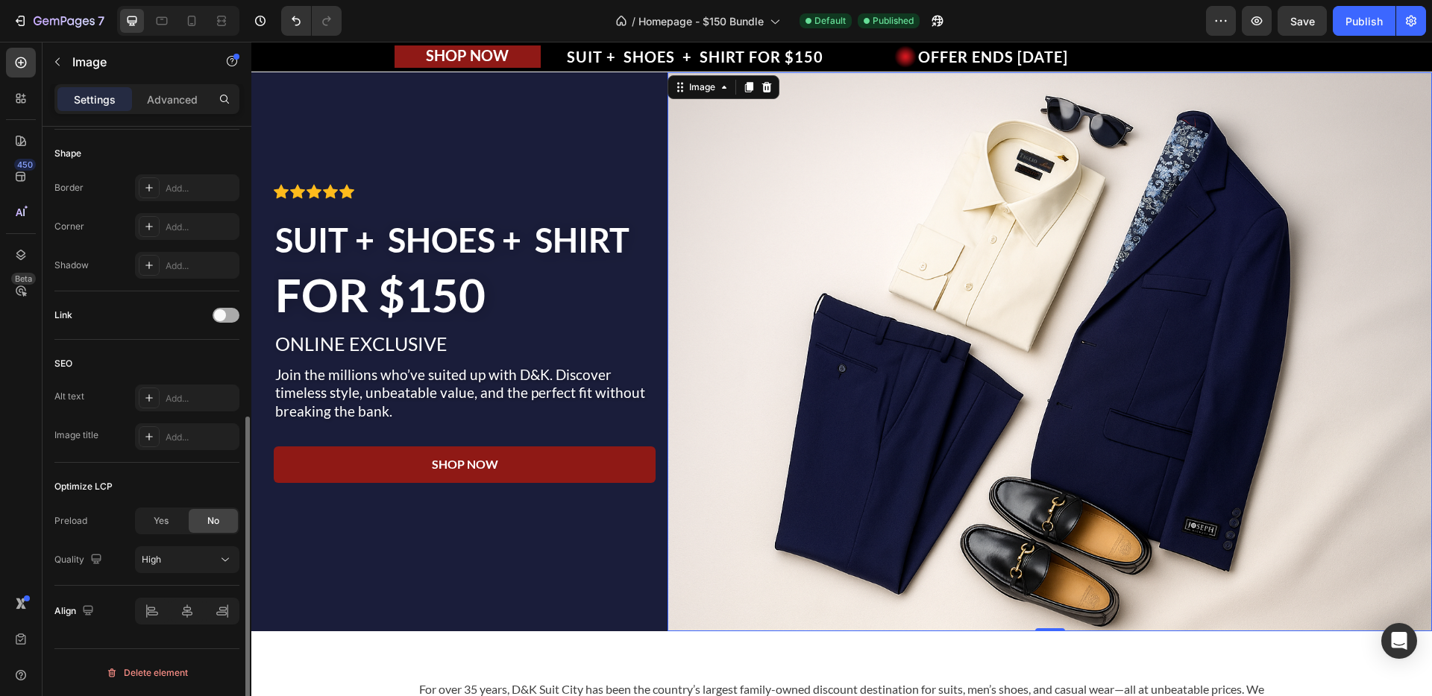
click at [224, 321] on div at bounding box center [225, 315] width 27 height 15
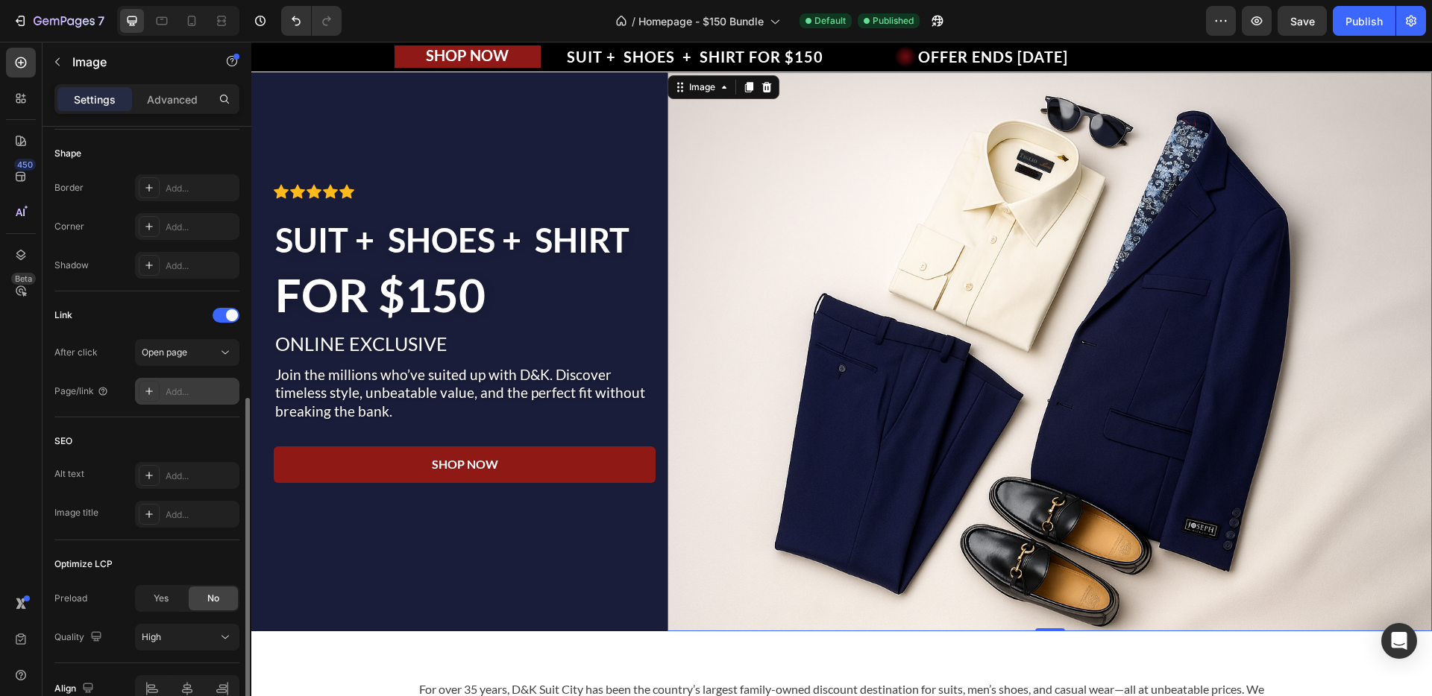
click at [185, 386] on div "Add..." at bounding box center [201, 391] width 70 height 13
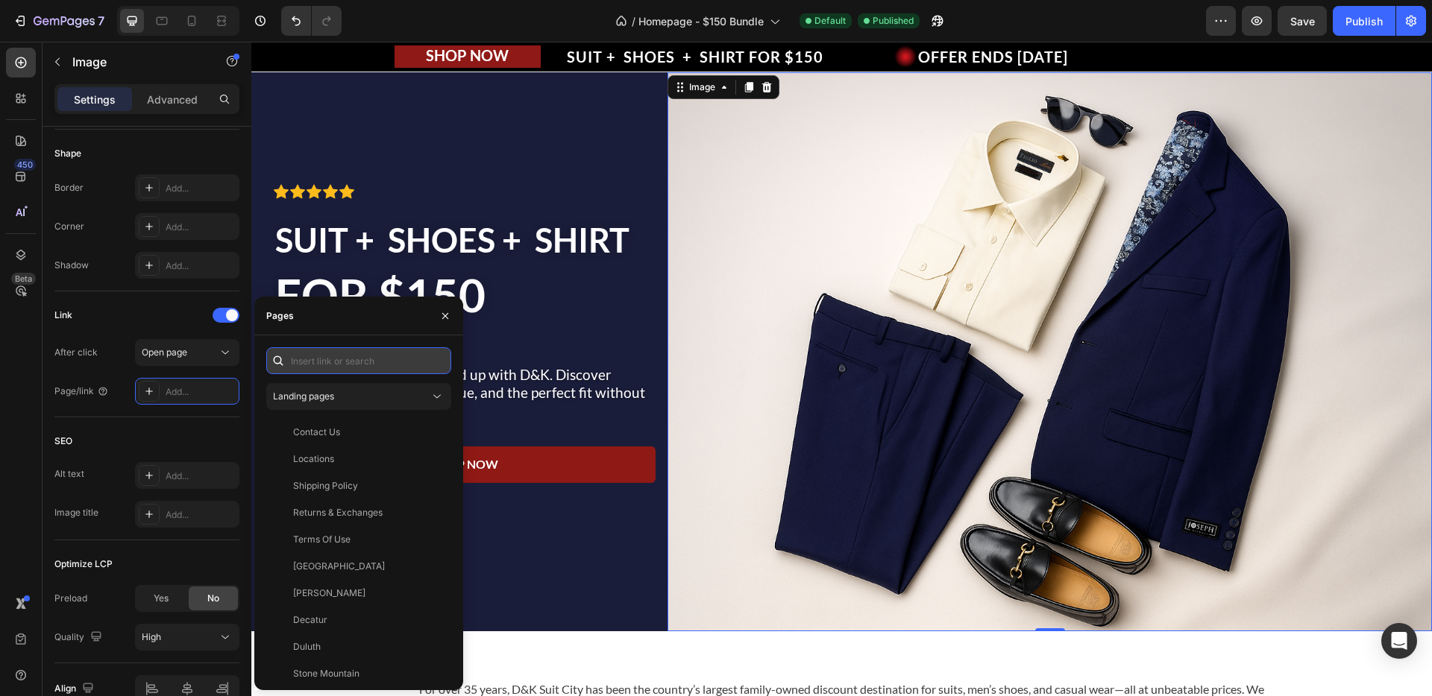
click at [312, 362] on input "text" at bounding box center [358, 360] width 185 height 27
paste input "[URL][DOMAIN_NAME]"
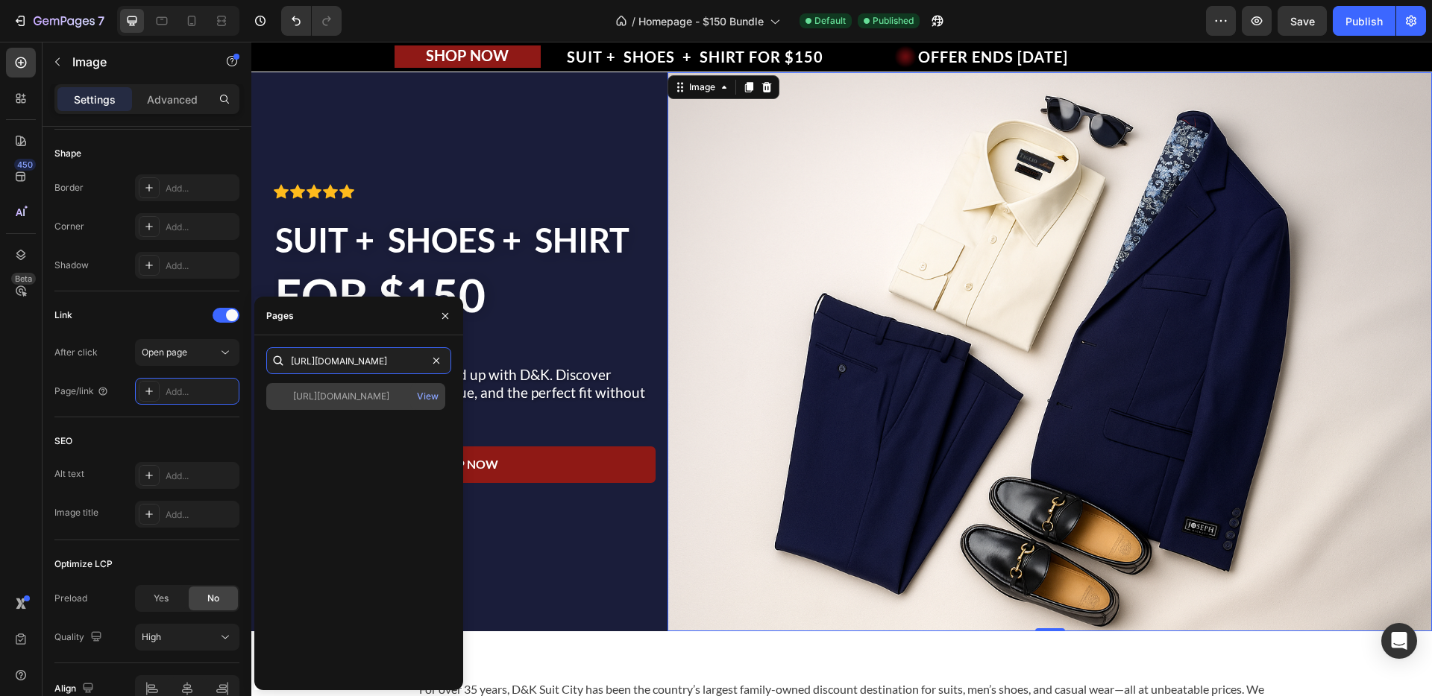
type input "[URL][DOMAIN_NAME]"
click at [389, 403] on div "[URL][DOMAIN_NAME]" at bounding box center [341, 396] width 96 height 13
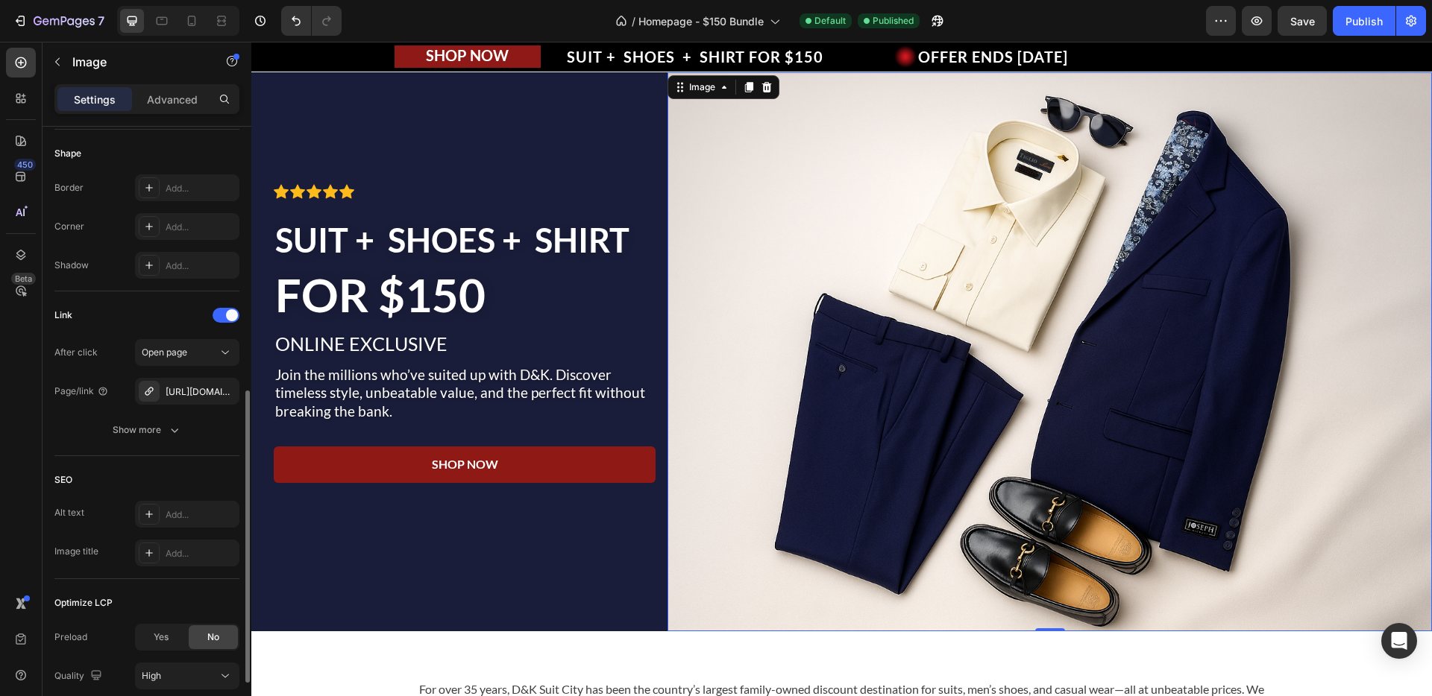
click at [159, 325] on div "Link" at bounding box center [146, 315] width 185 height 24
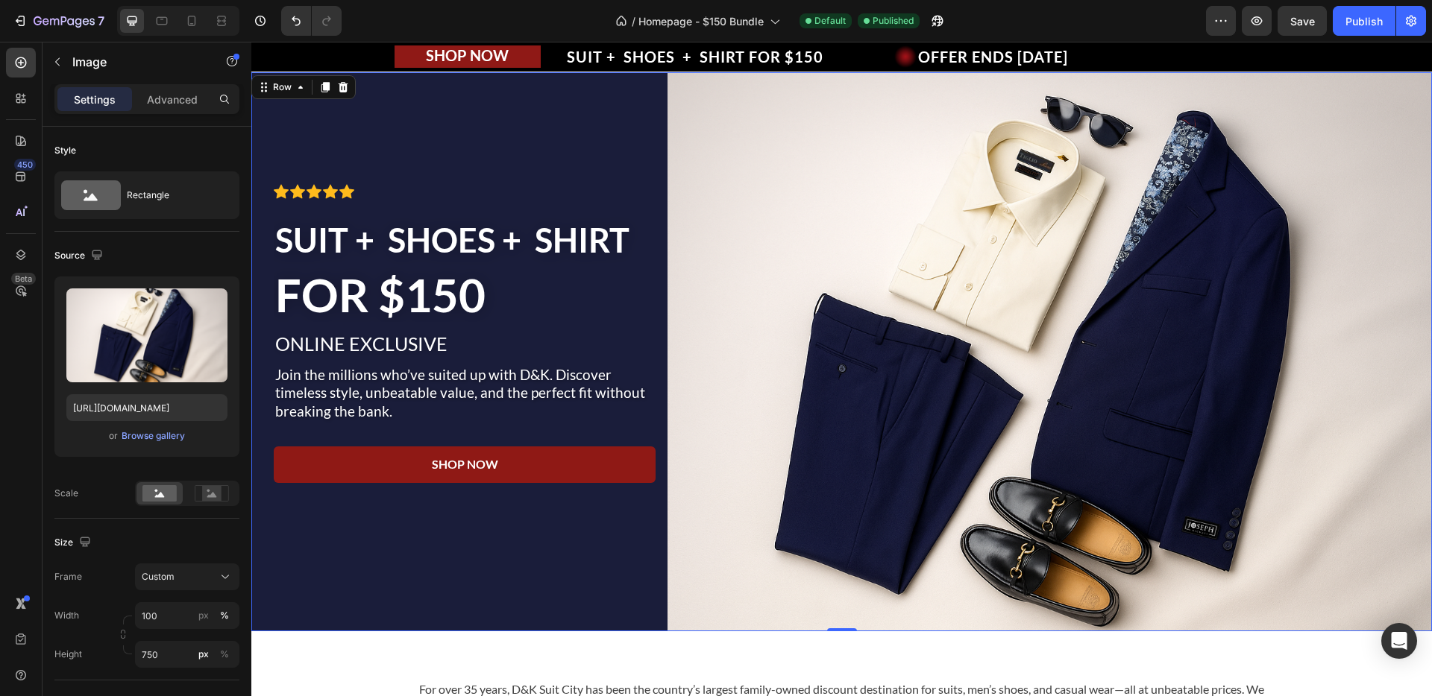
click at [524, 134] on div "Icon Icon Icon Icon Icon Icon List Row ⁠⁠⁠⁠⁠⁠⁠ SUIT + SHOES + SHIRT FOR $150 He…" at bounding box center [465, 351] width 382 height 559
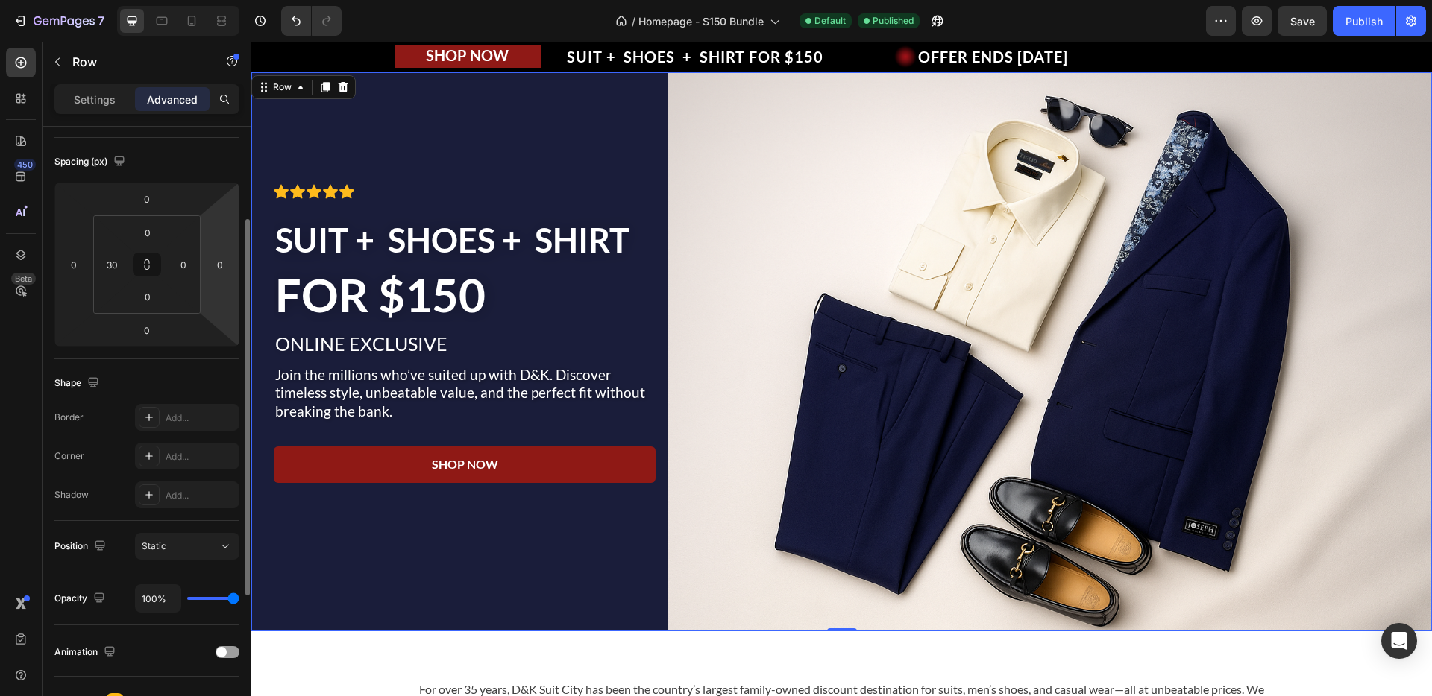
scroll to position [124, 0]
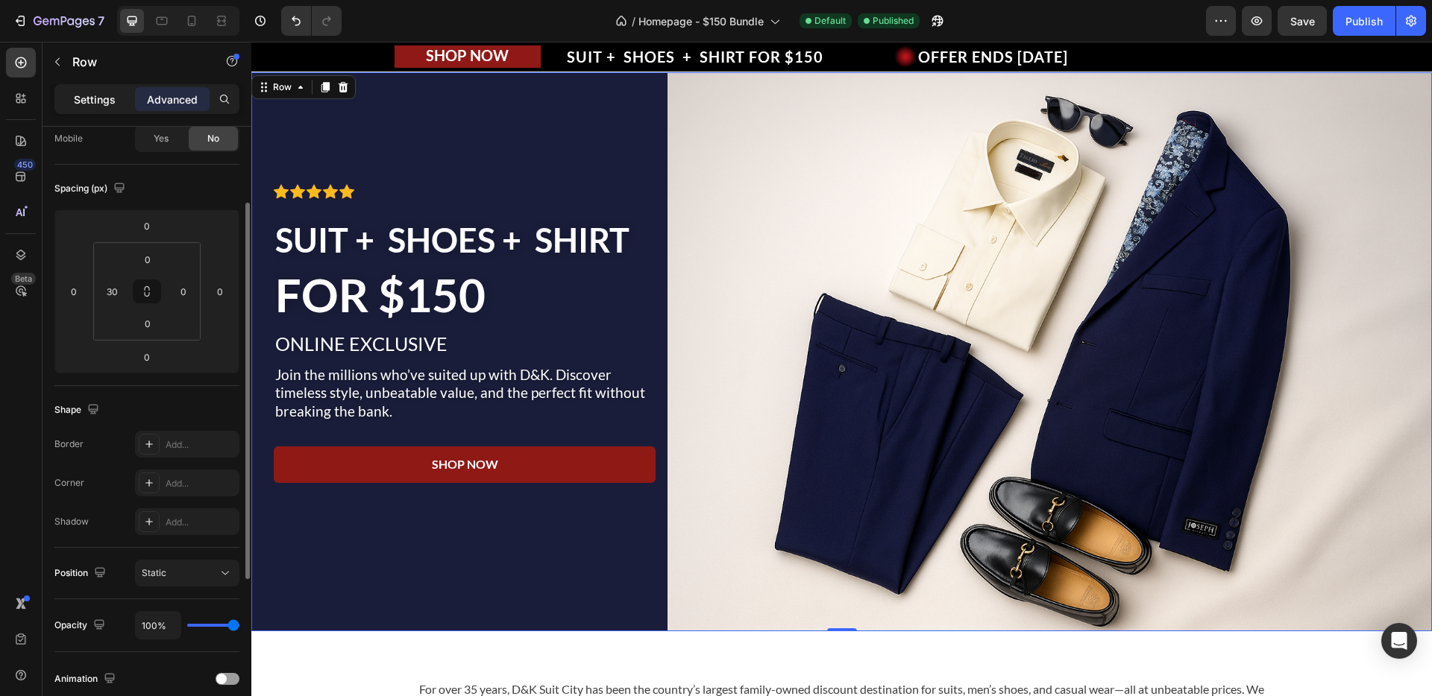
click at [84, 103] on p "Settings" at bounding box center [95, 100] width 42 height 16
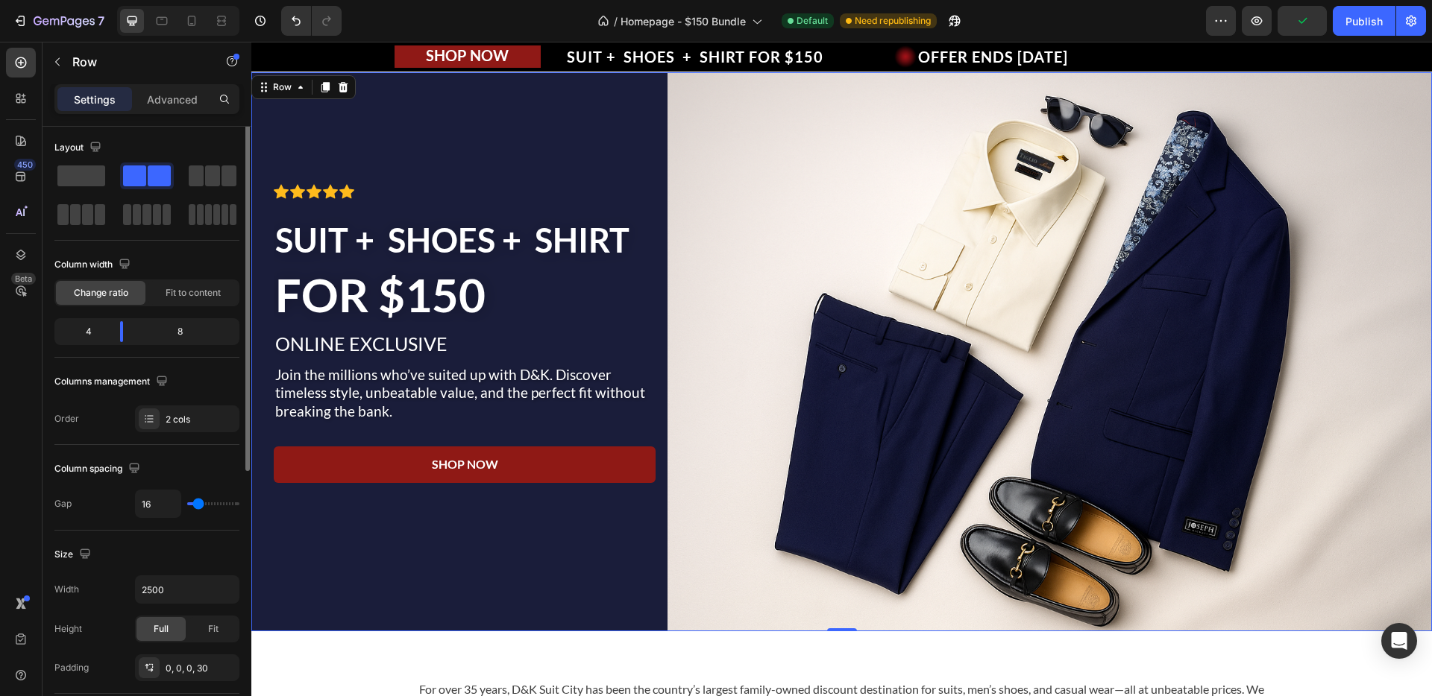
scroll to position [0, 0]
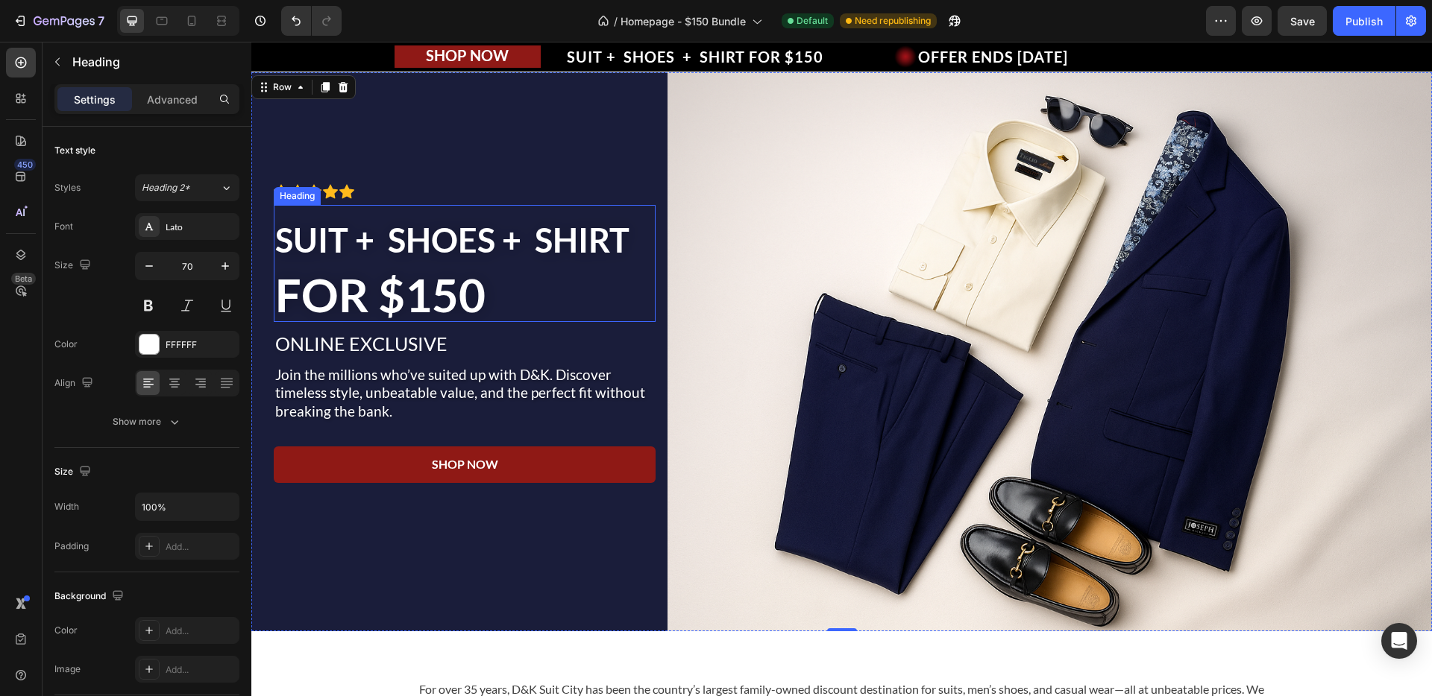
click at [490, 290] on p "⁠⁠⁠⁠⁠⁠⁠ SUIT + SHOES + SHIRT FOR $150" at bounding box center [464, 264] width 379 height 114
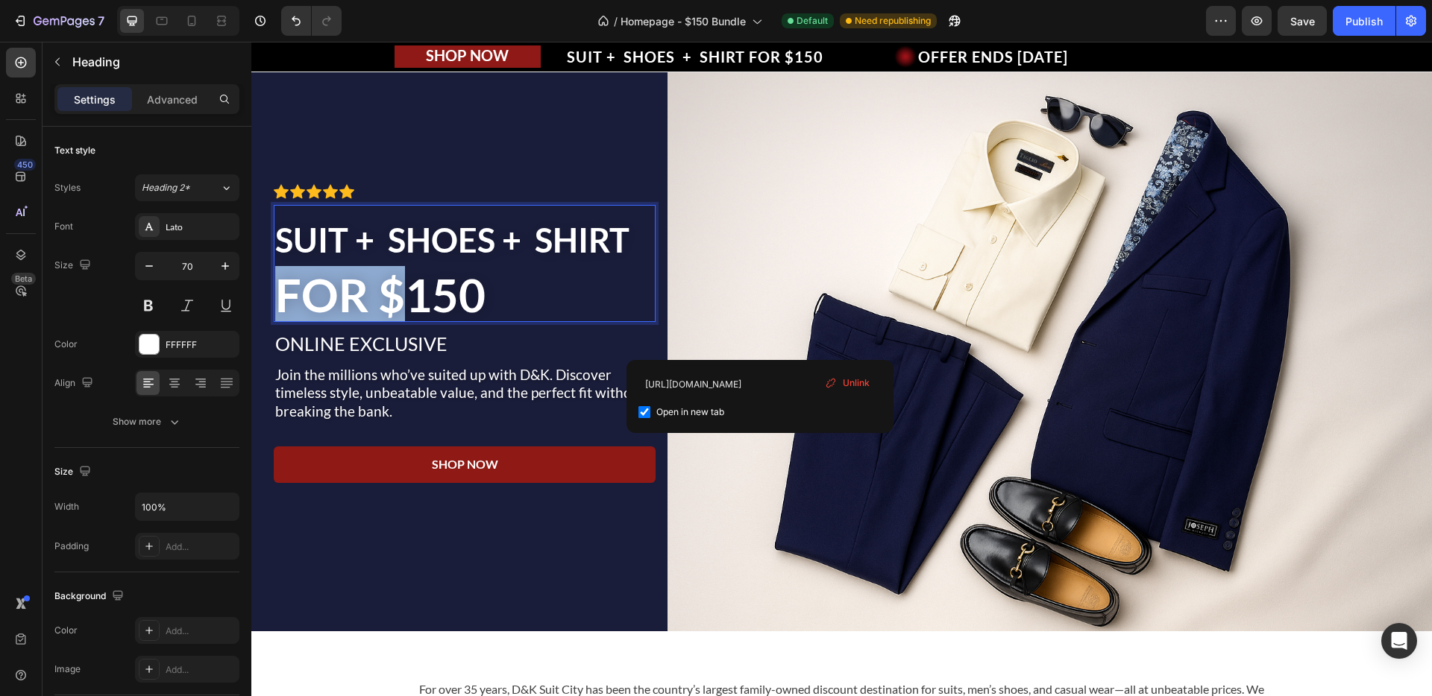
click at [490, 290] on p "SUIT + SHOES + SHIRT FOR $150" at bounding box center [464, 264] width 379 height 114
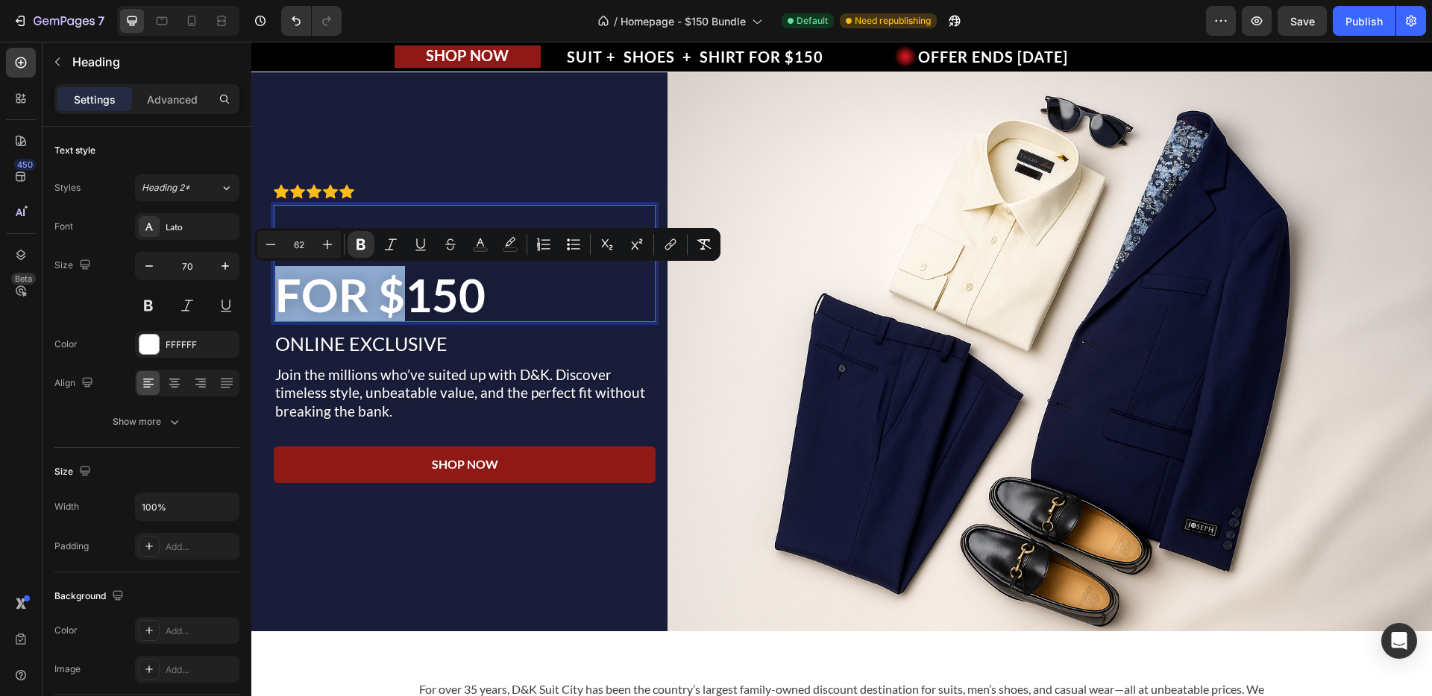
type input "45"
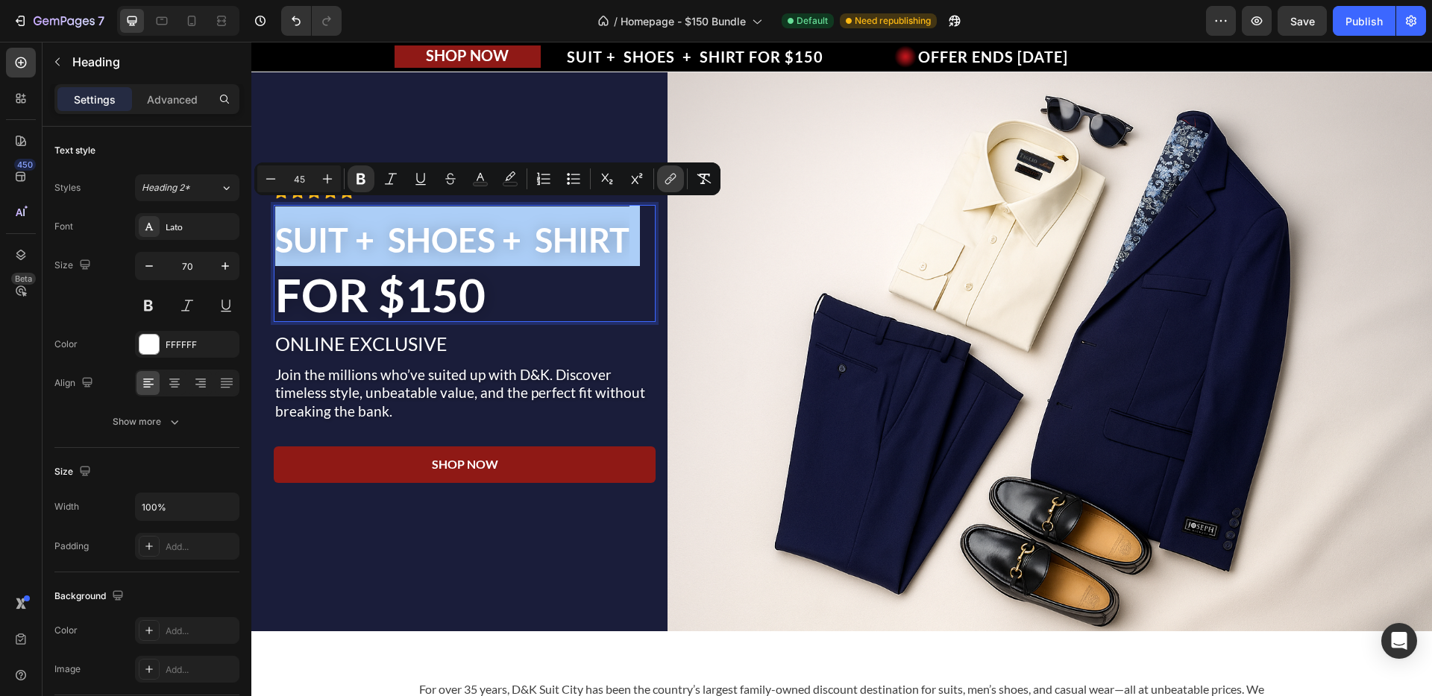
click at [670, 184] on icon "Editor contextual toolbar" at bounding box center [670, 178] width 15 height 15
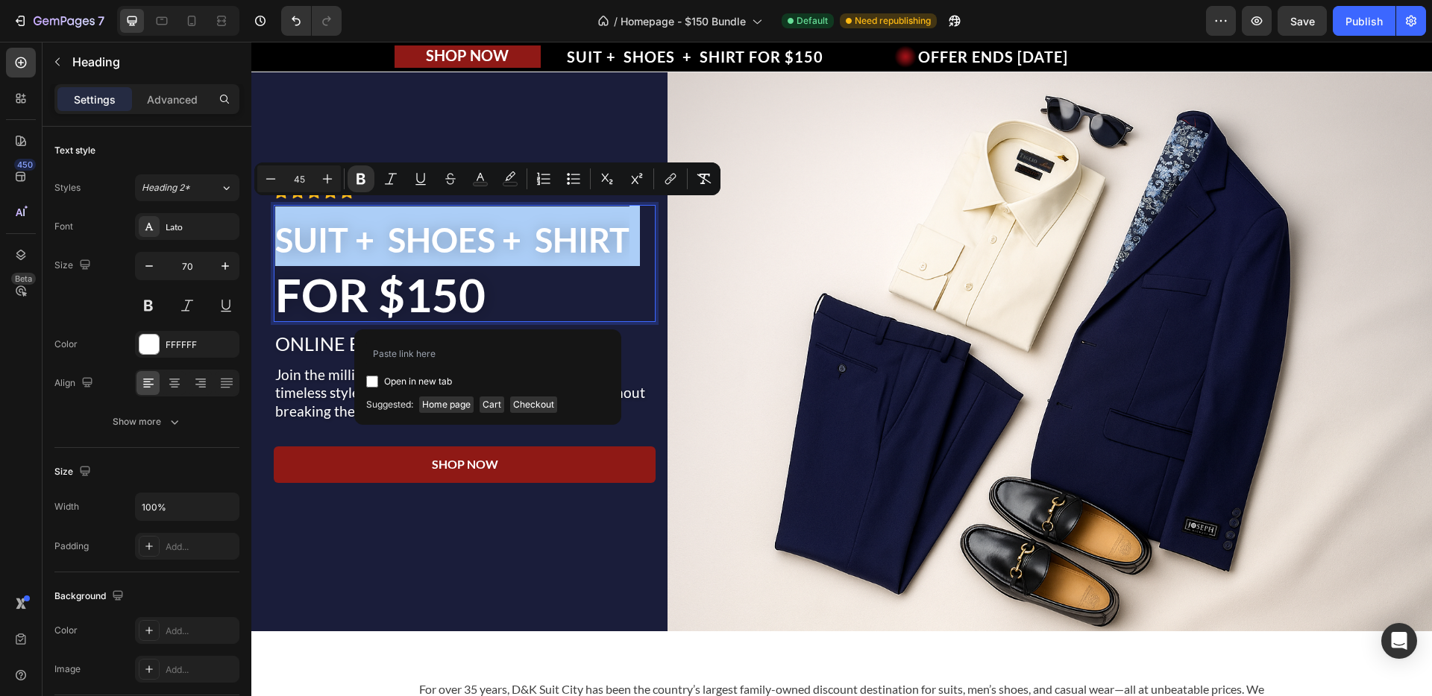
type input "[URL][DOMAIN_NAME]"
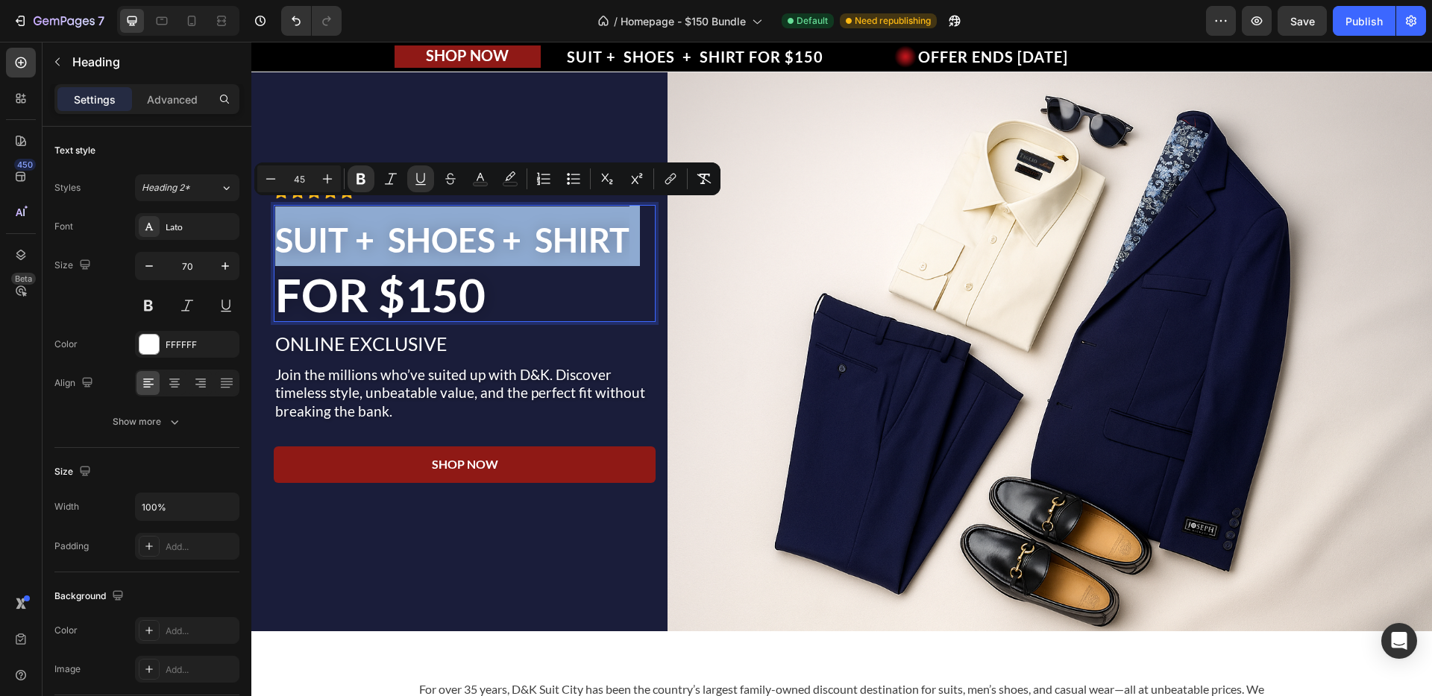
click at [441, 193] on div "Minus 45 Plus Bold Italic Underline Strikethrough Text Color color Numbered Lis…" at bounding box center [487, 179] width 466 height 33
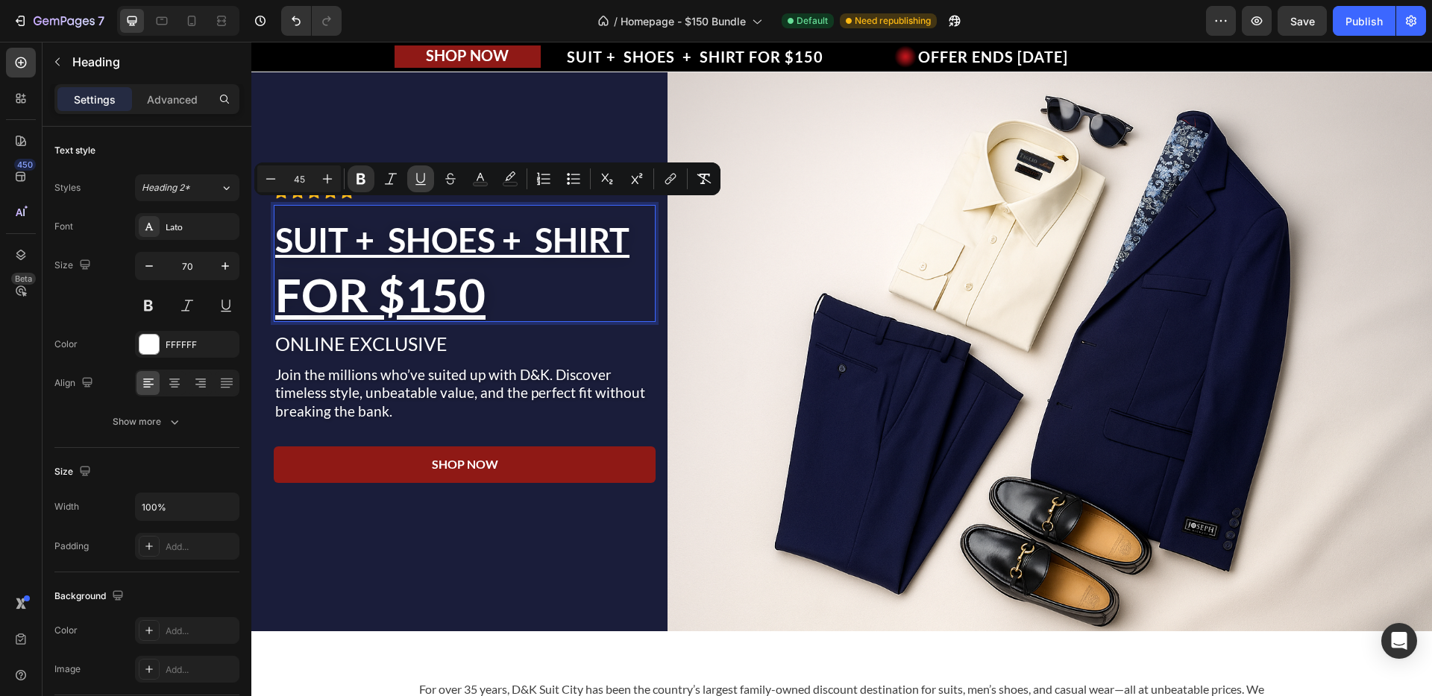
click at [426, 183] on icon "Editor contextual toolbar" at bounding box center [420, 178] width 15 height 15
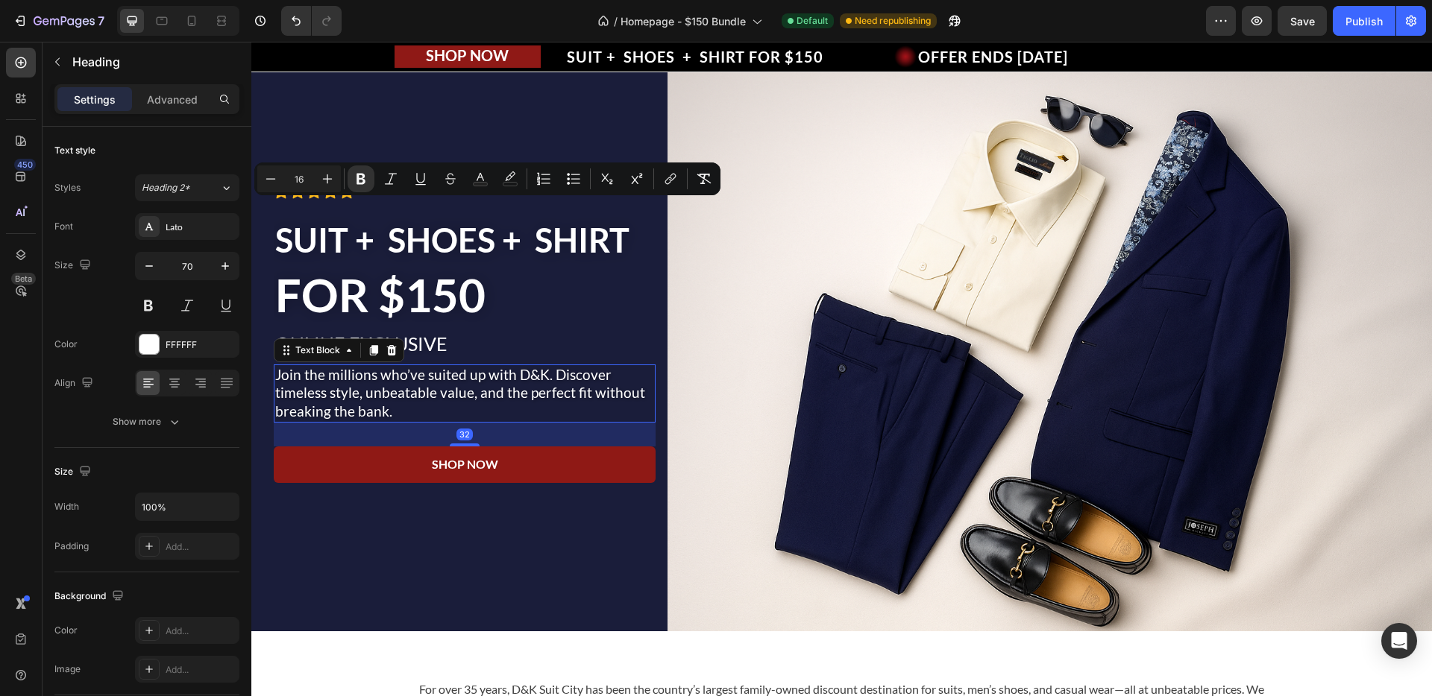
click at [440, 376] on p "Join the millions who’ve suited up with D&K. Discover timeless style, unbeatabl…" at bounding box center [464, 393] width 379 height 55
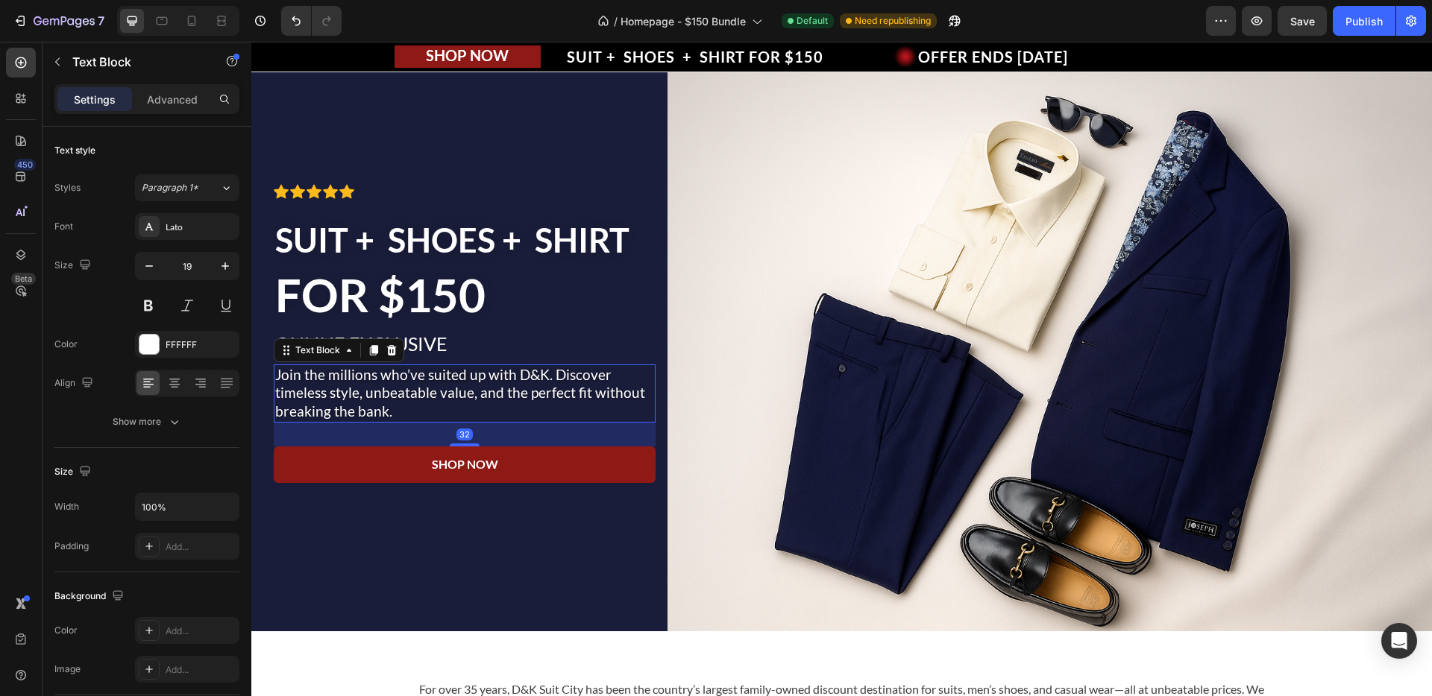
click at [440, 376] on p "Join the millions who’ve suited up with D&K. Discover timeless style, unbeatabl…" at bounding box center [464, 393] width 379 height 55
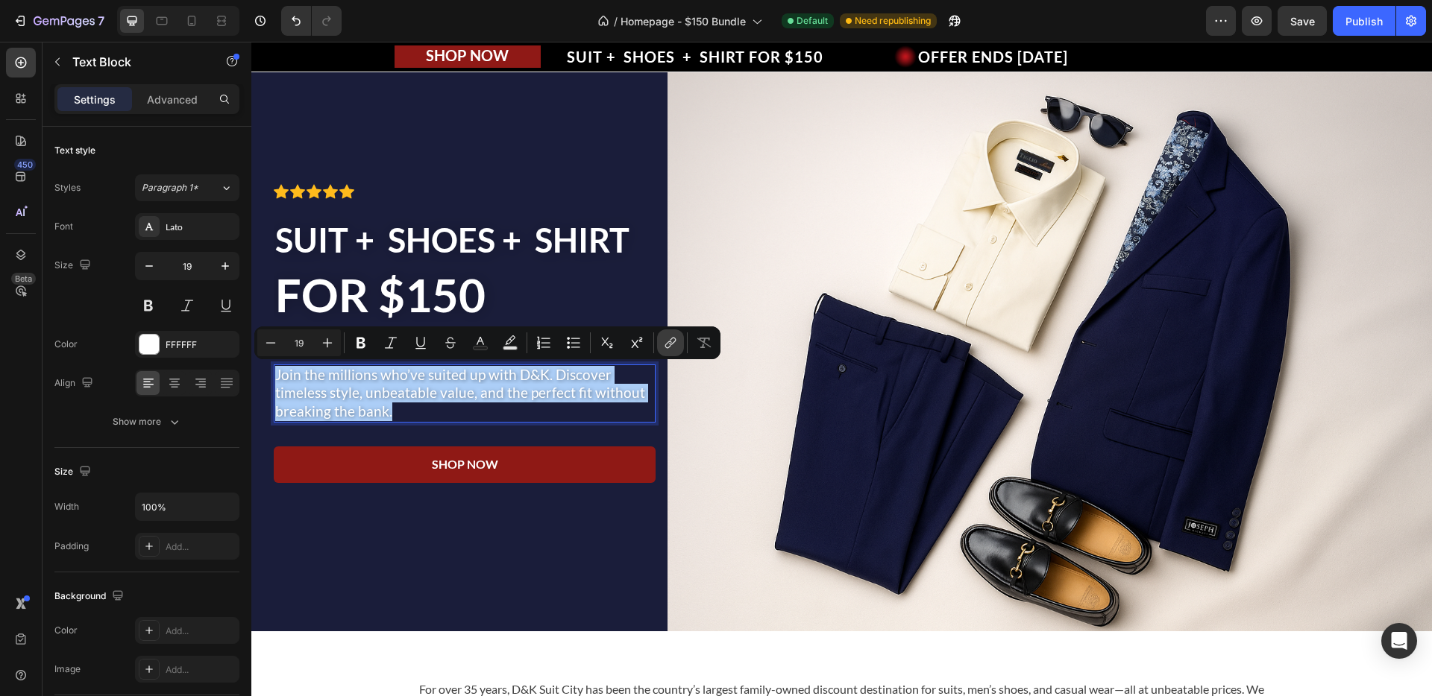
click at [678, 341] on button "link" at bounding box center [670, 343] width 27 height 27
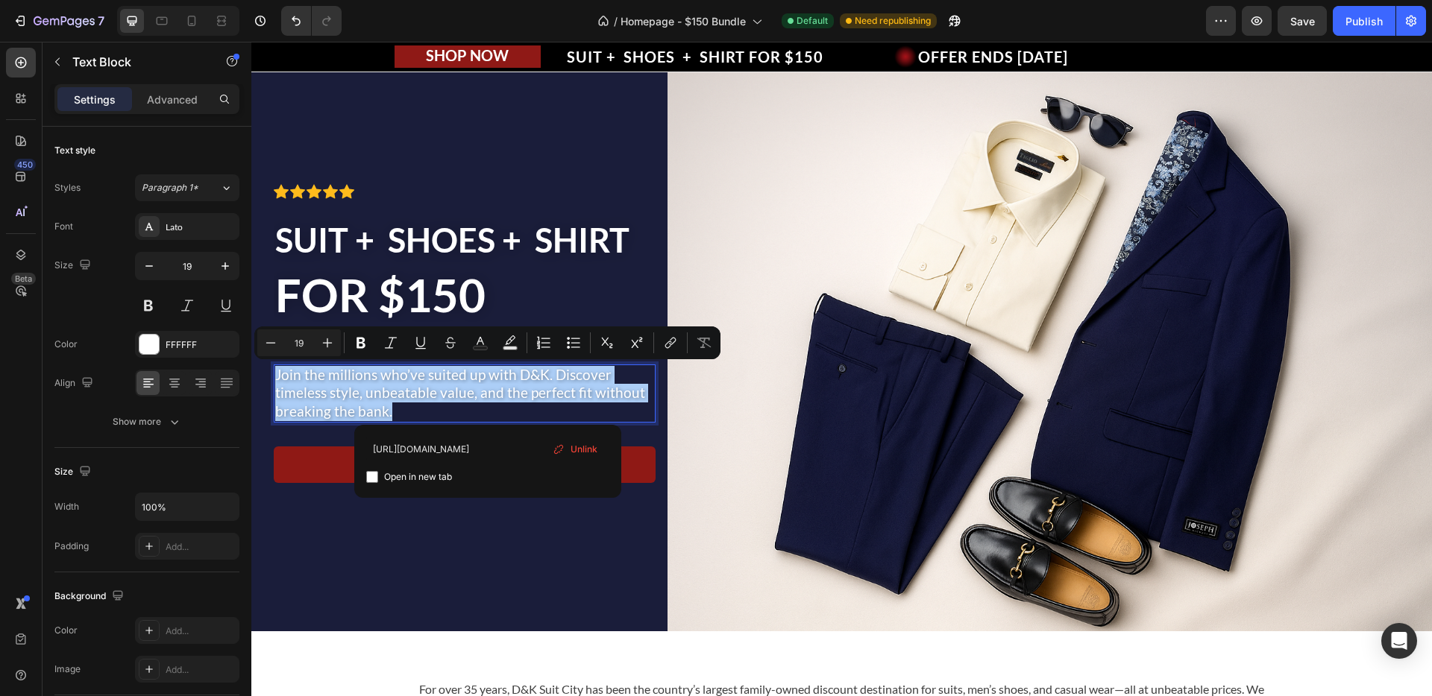
type input "[URL][DOMAIN_NAME]"
click at [502, 473] on div "Open in new tab" at bounding box center [487, 477] width 243 height 18
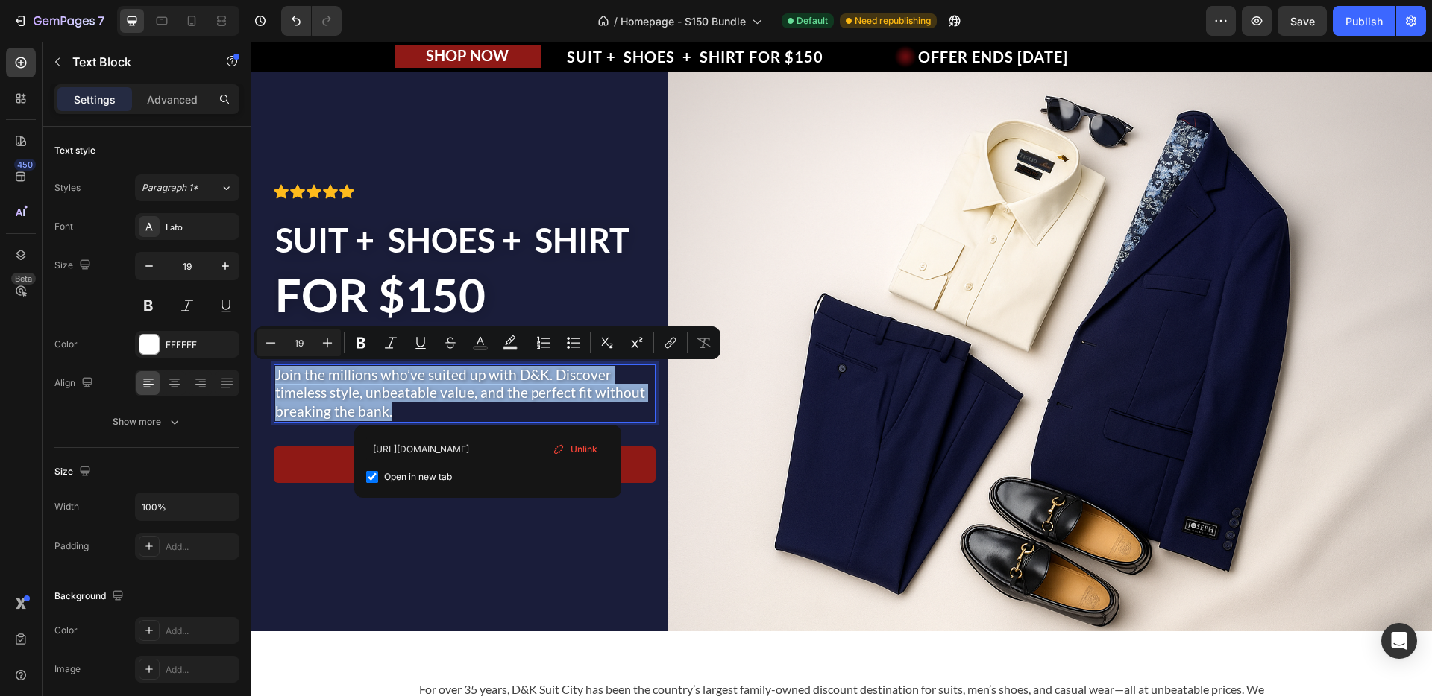
checkbox input "true"
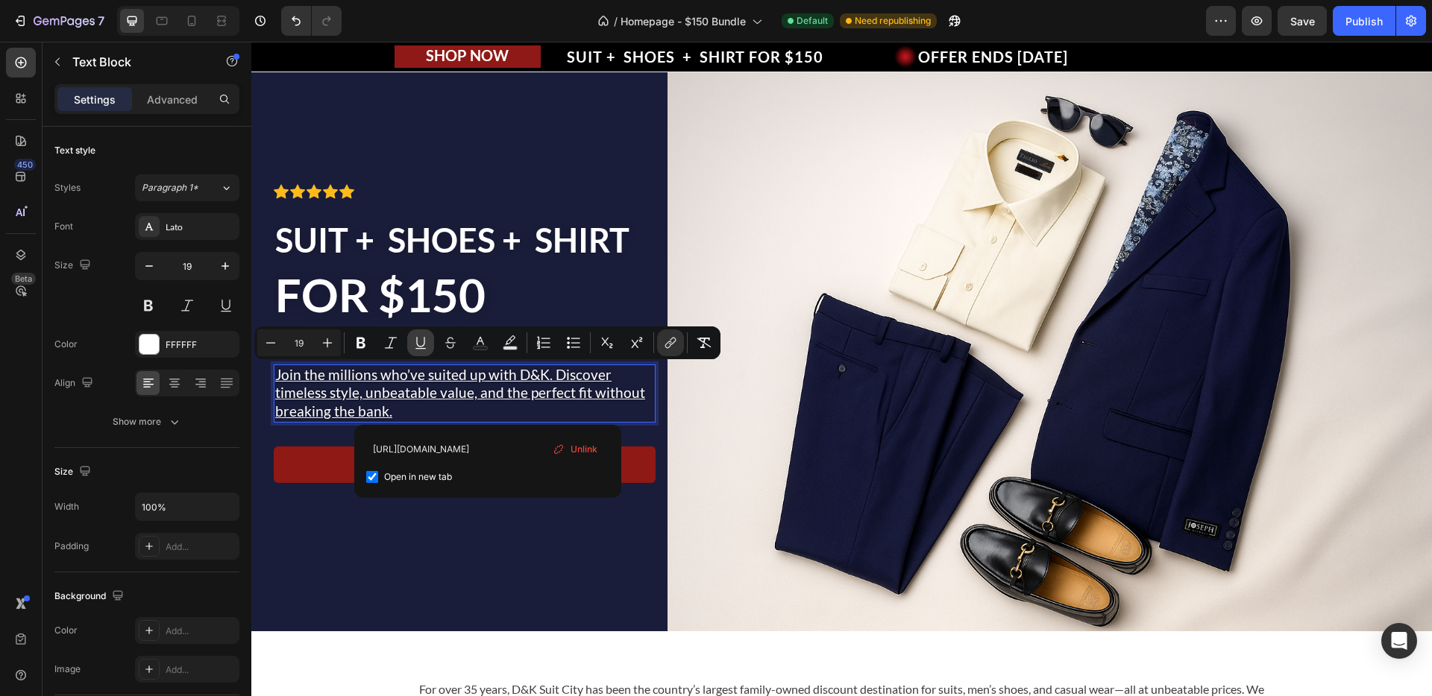
click at [423, 344] on icon "Editor contextual toolbar" at bounding box center [420, 343] width 15 height 15
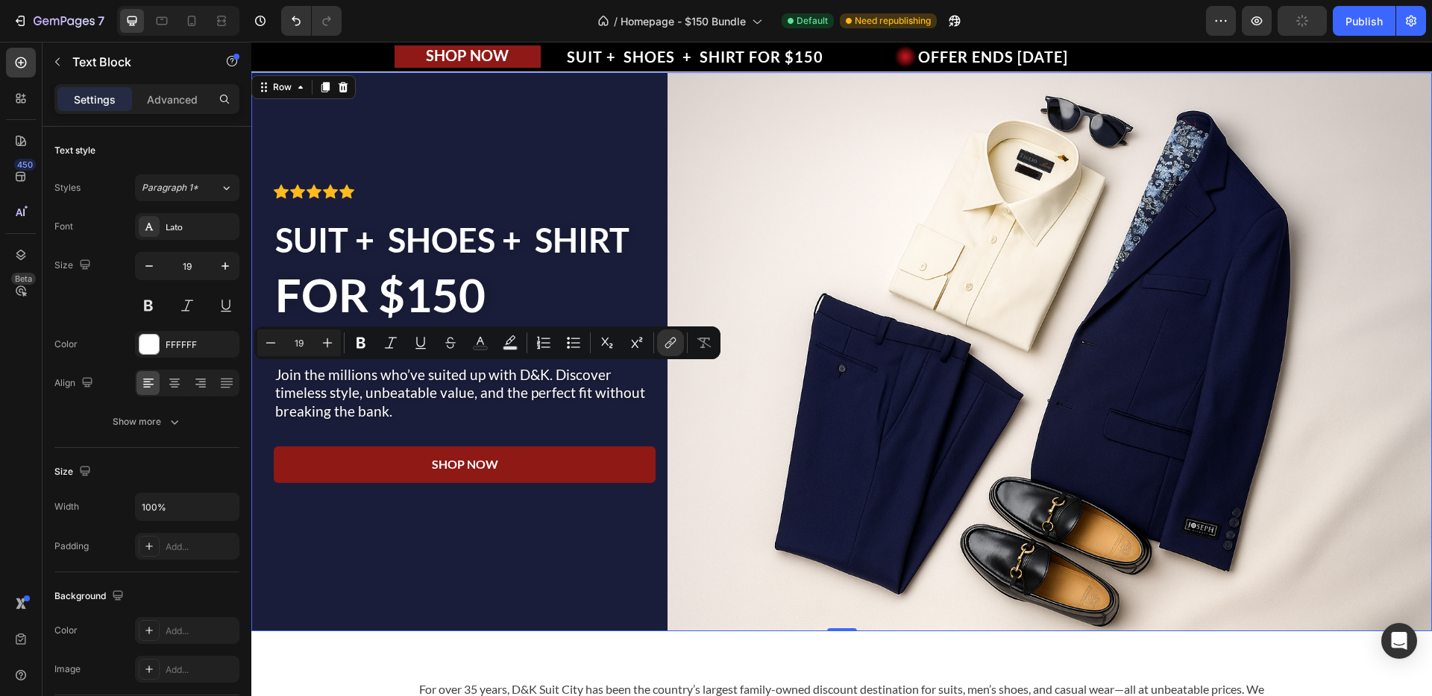
click at [592, 527] on div "Icon Icon Icon Icon Icon Icon List Row ⁠⁠⁠⁠⁠⁠⁠ SUIT + SHOES + SHIRT FOR $150 He…" at bounding box center [465, 351] width 382 height 559
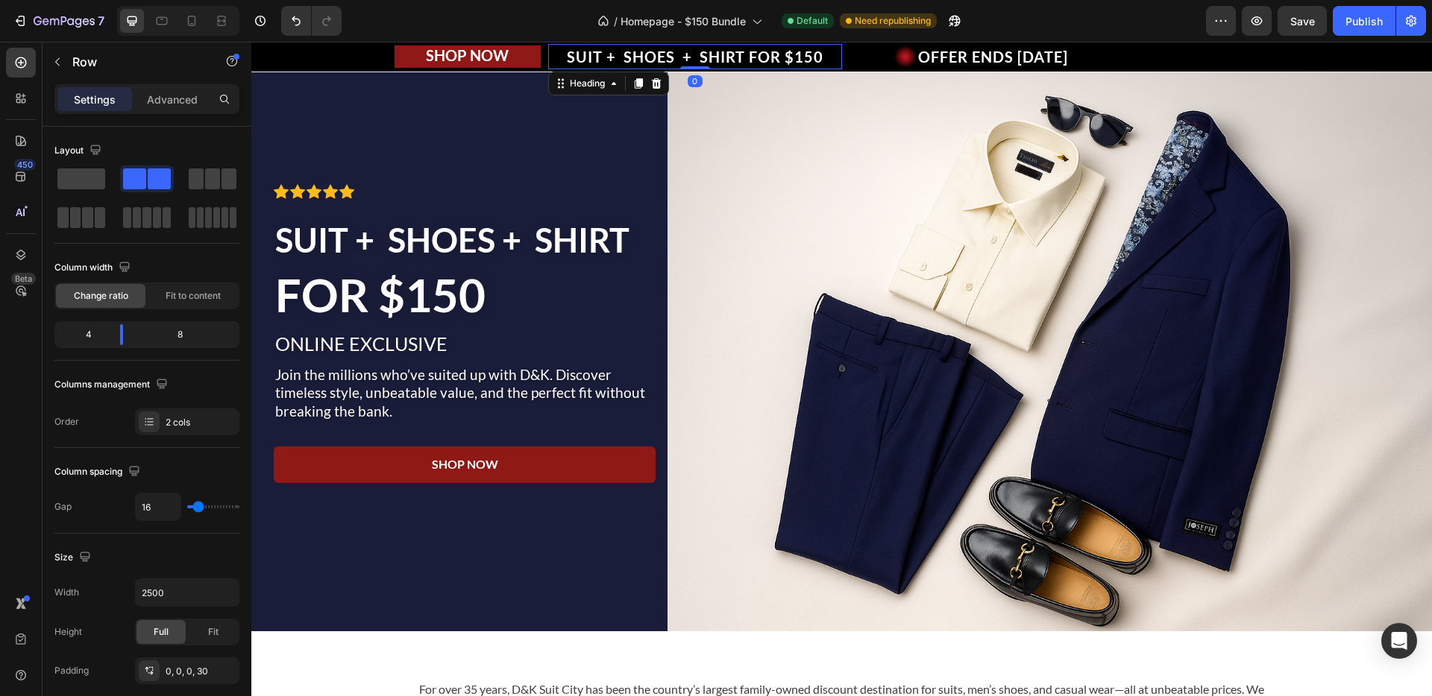
click at [637, 58] on strong "SUIT + SHOES + SHIRT FOR $150" at bounding box center [695, 57] width 256 height 18
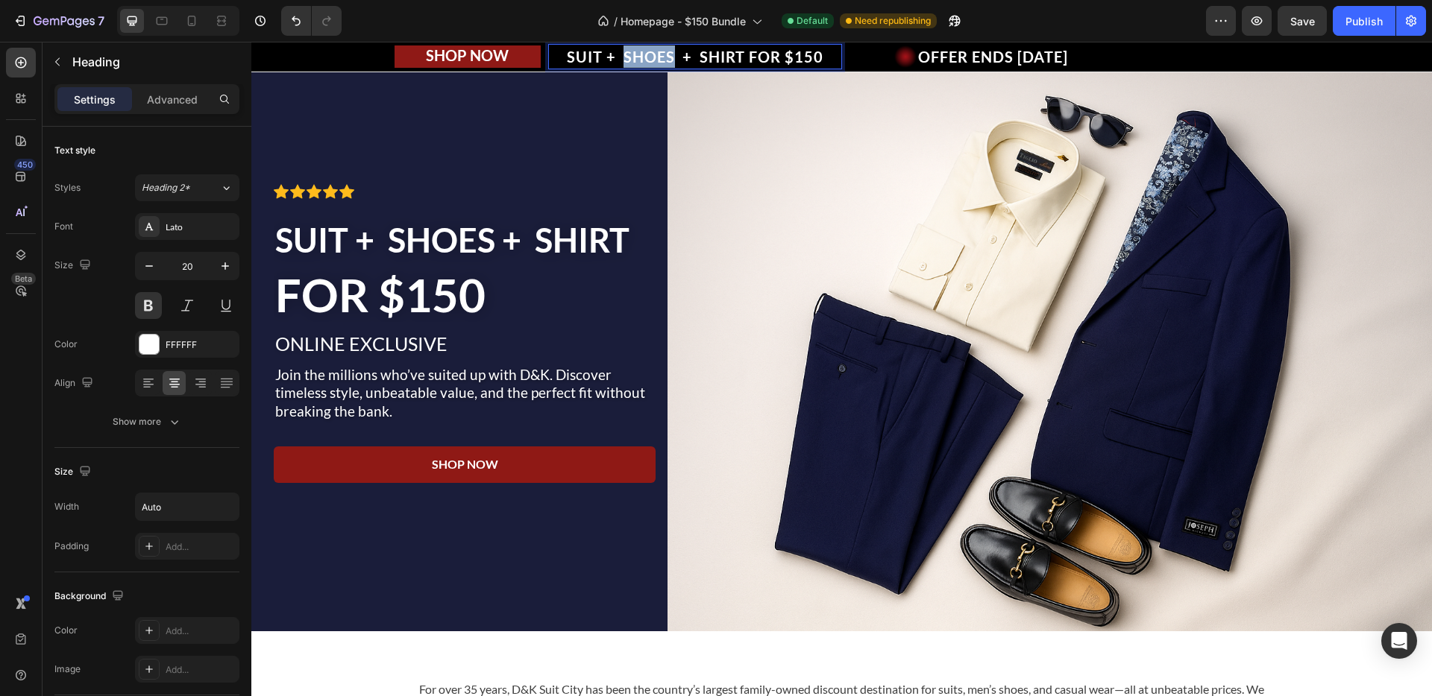
click at [637, 58] on strong "SUIT + SHOES + SHIRT FOR $150" at bounding box center [695, 57] width 256 height 18
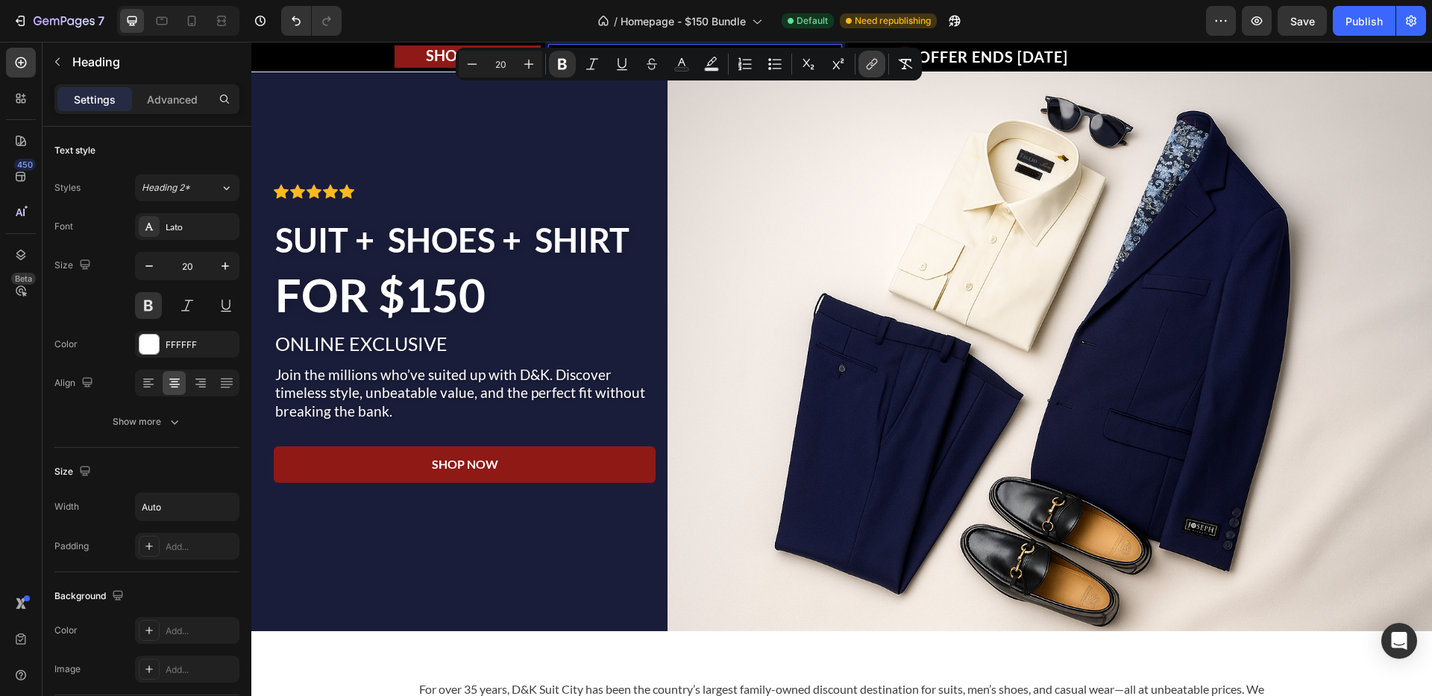
click at [864, 64] on icon "Editor contextual toolbar" at bounding box center [871, 64] width 15 height 15
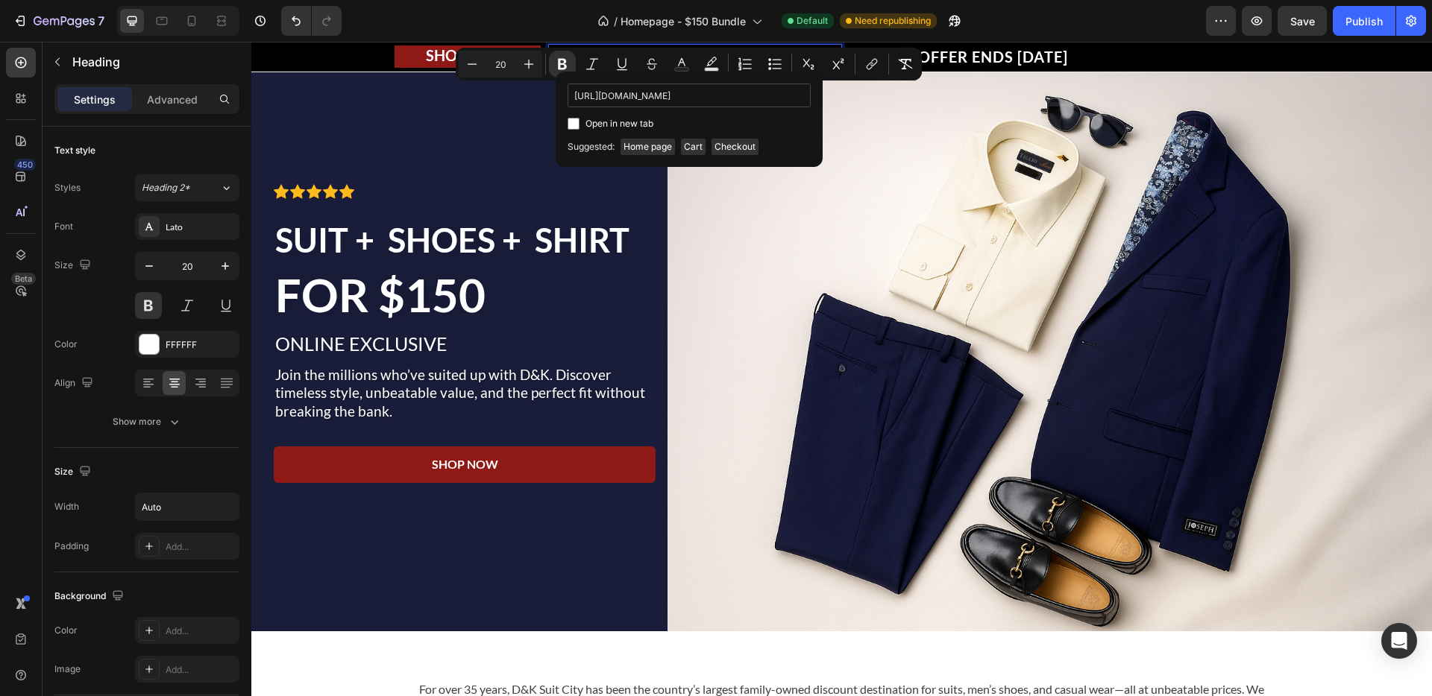
scroll to position [0, 78]
type input "[URL][DOMAIN_NAME]"
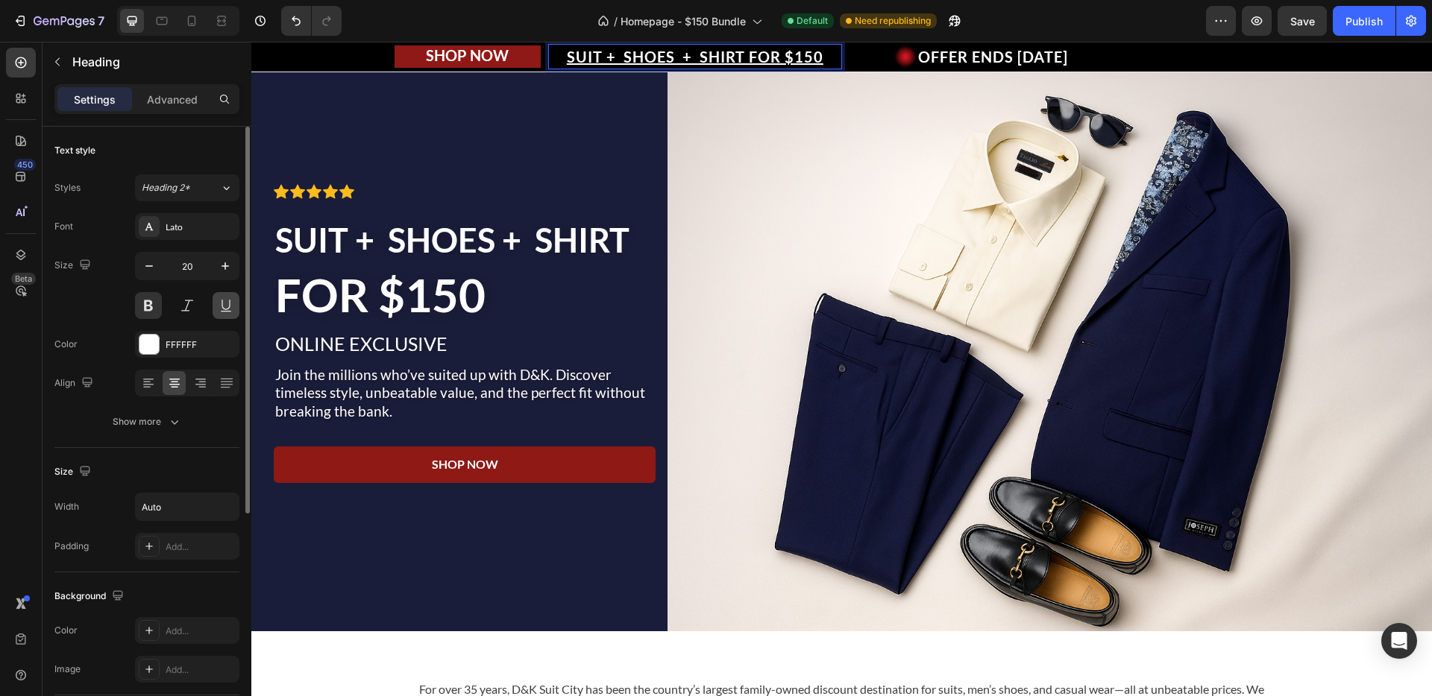
click at [223, 311] on button at bounding box center [225, 305] width 27 height 27
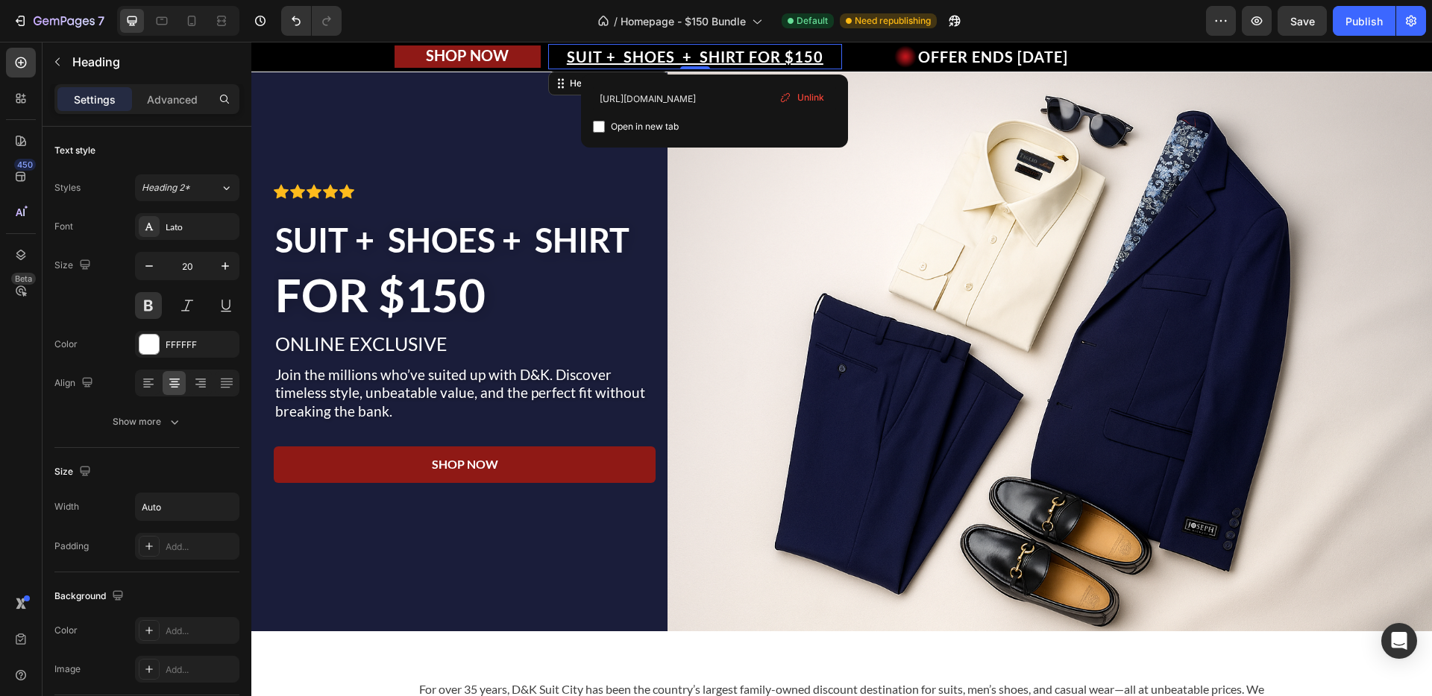
click at [715, 54] on u "SUIT + SHOES + SHIRT FOR $150" at bounding box center [695, 57] width 256 height 18
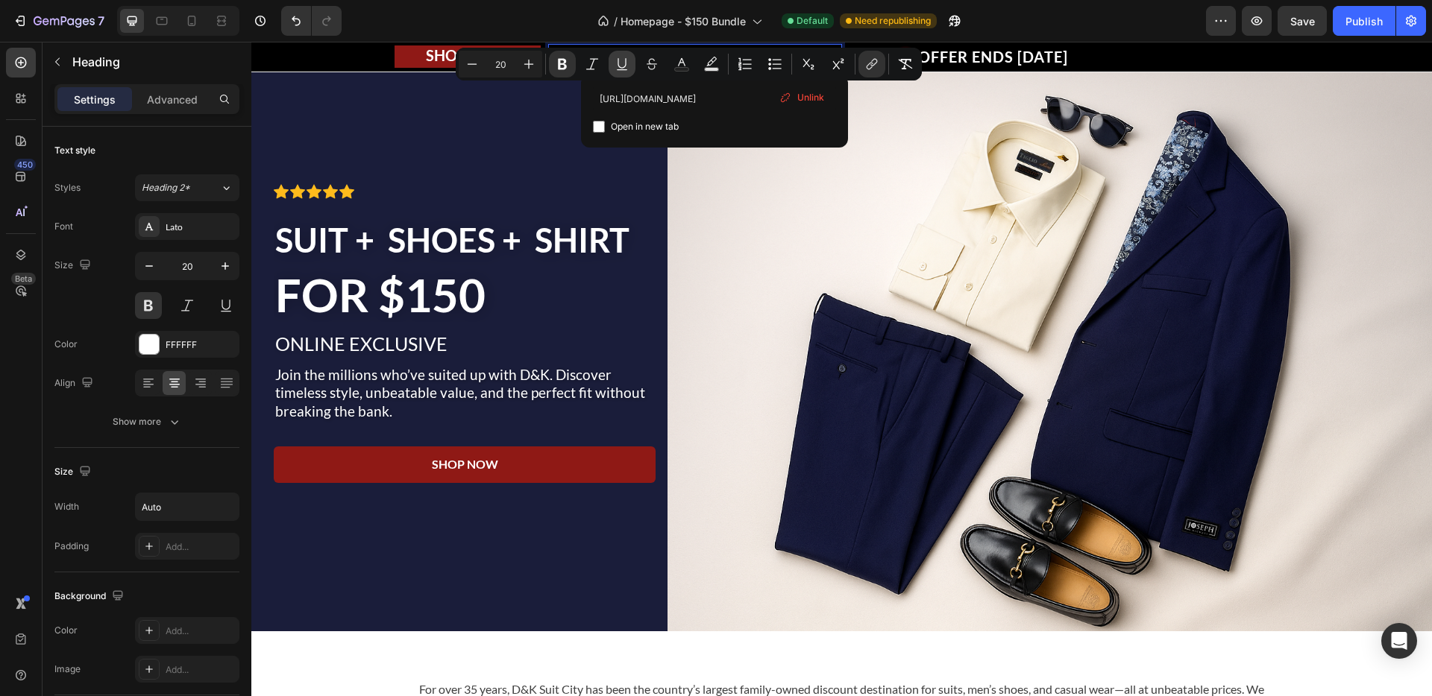
click at [620, 60] on icon "Editor contextual toolbar" at bounding box center [621, 64] width 15 height 15
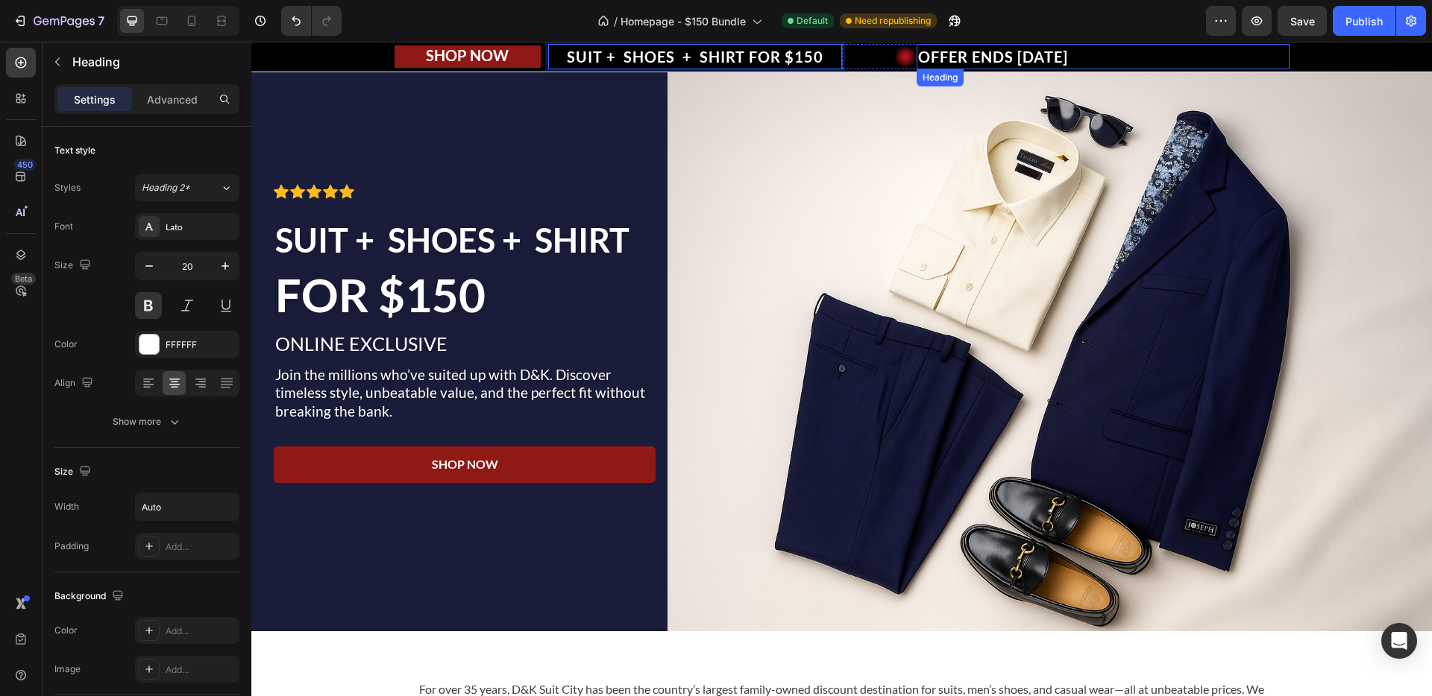
click at [998, 58] on strong "OFFER ENDS [DATE]" at bounding box center [993, 57] width 150 height 18
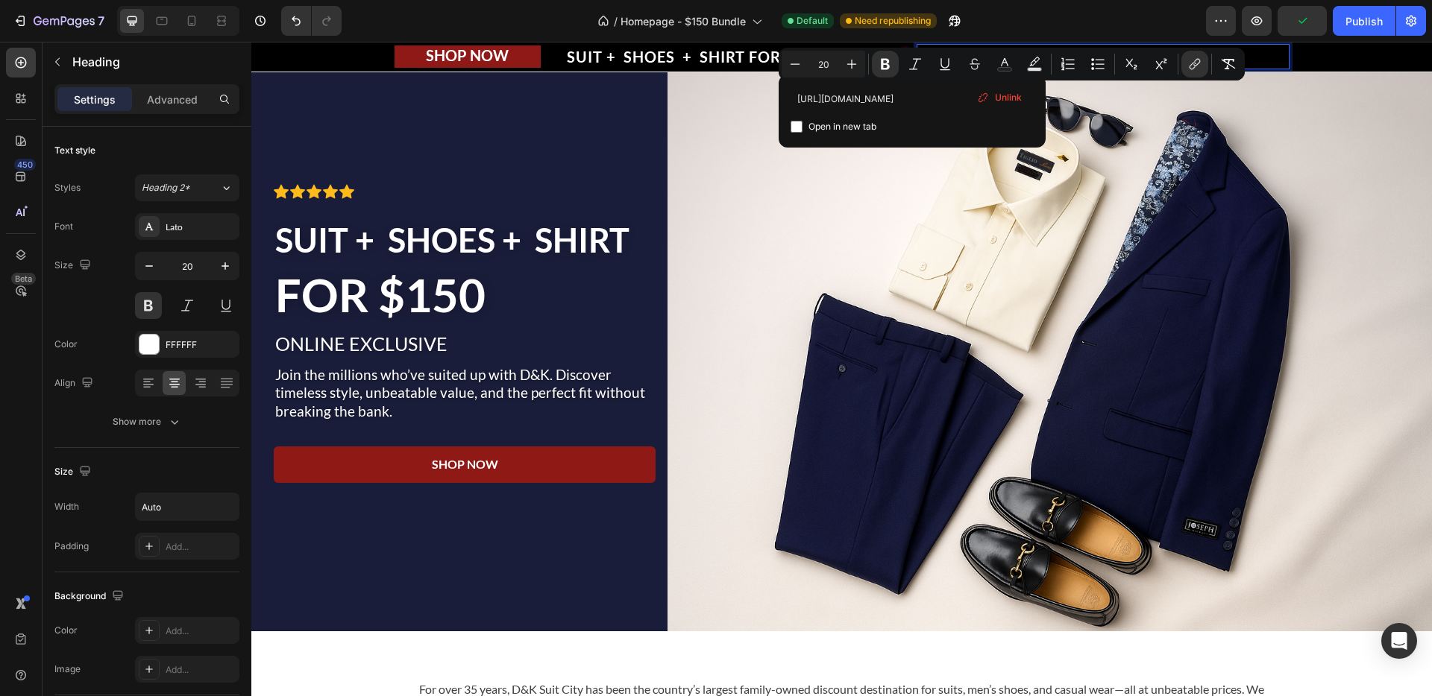
click at [993, 99] on div "Unlink" at bounding box center [999, 97] width 57 height 19
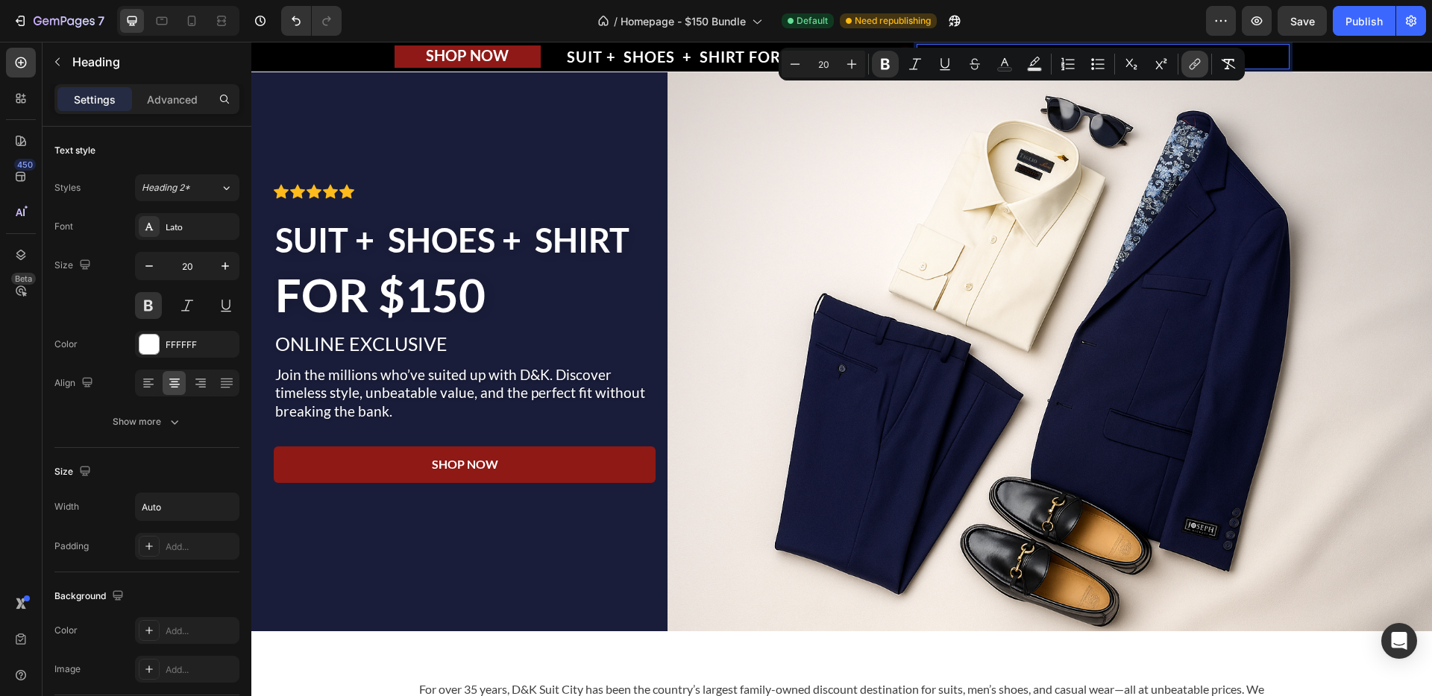
click at [1186, 66] on button "link" at bounding box center [1194, 64] width 27 height 27
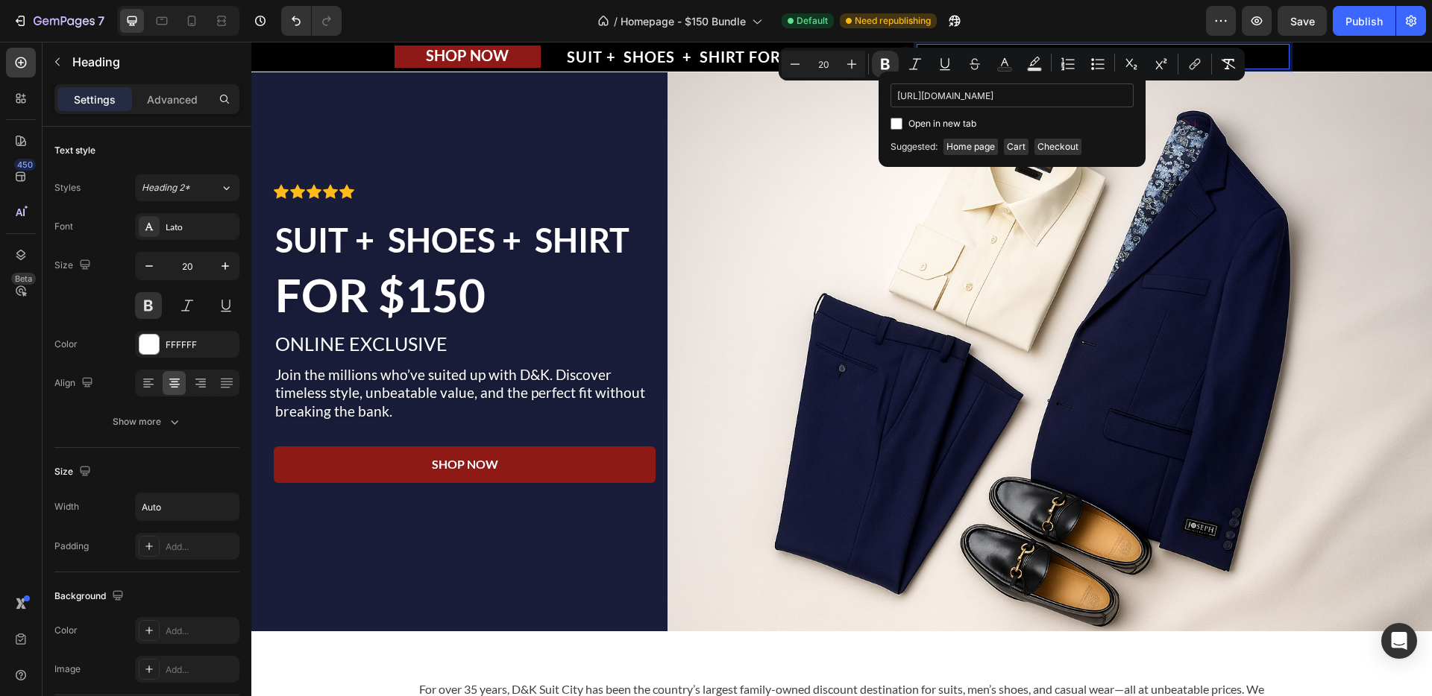
scroll to position [0, 78]
type input "[URL][DOMAIN_NAME]"
click at [1056, 122] on div "Open in new tab" at bounding box center [1011, 124] width 243 height 18
checkbox input "true"
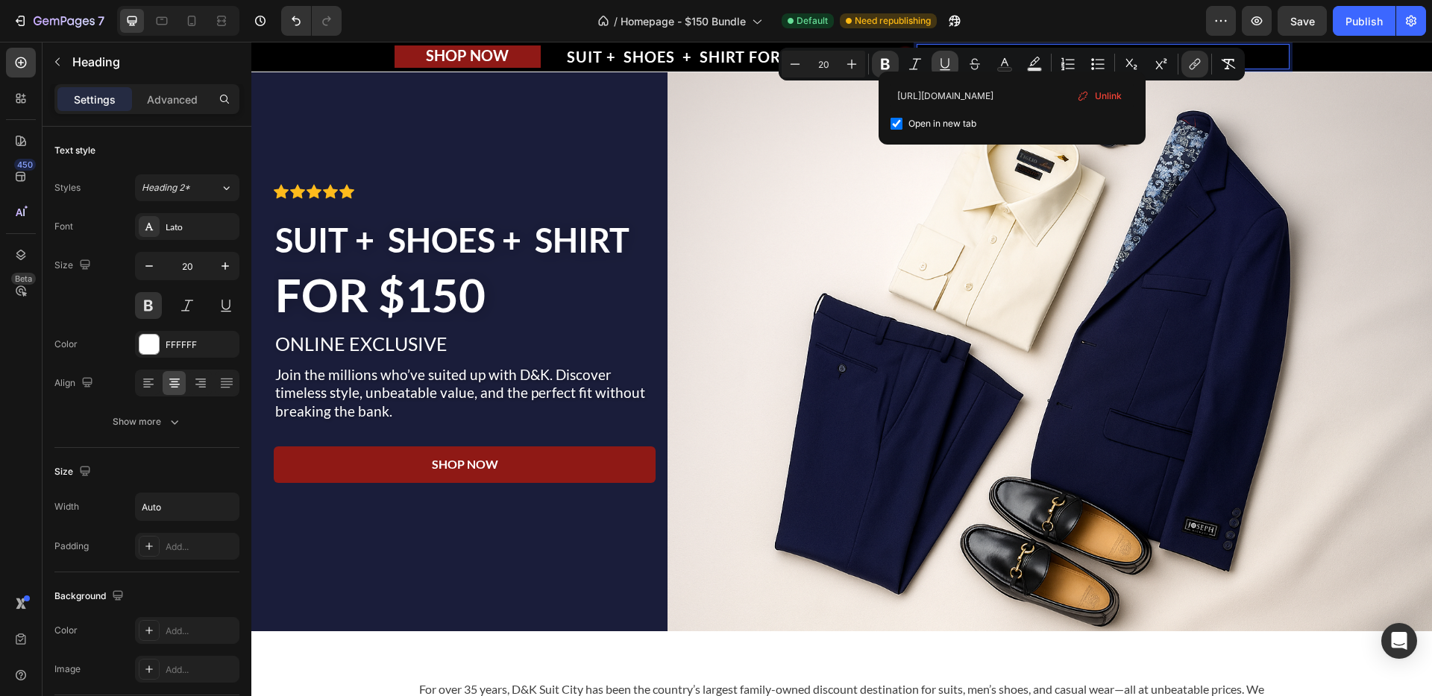
click at [939, 68] on icon "Editor contextual toolbar" at bounding box center [944, 64] width 15 height 15
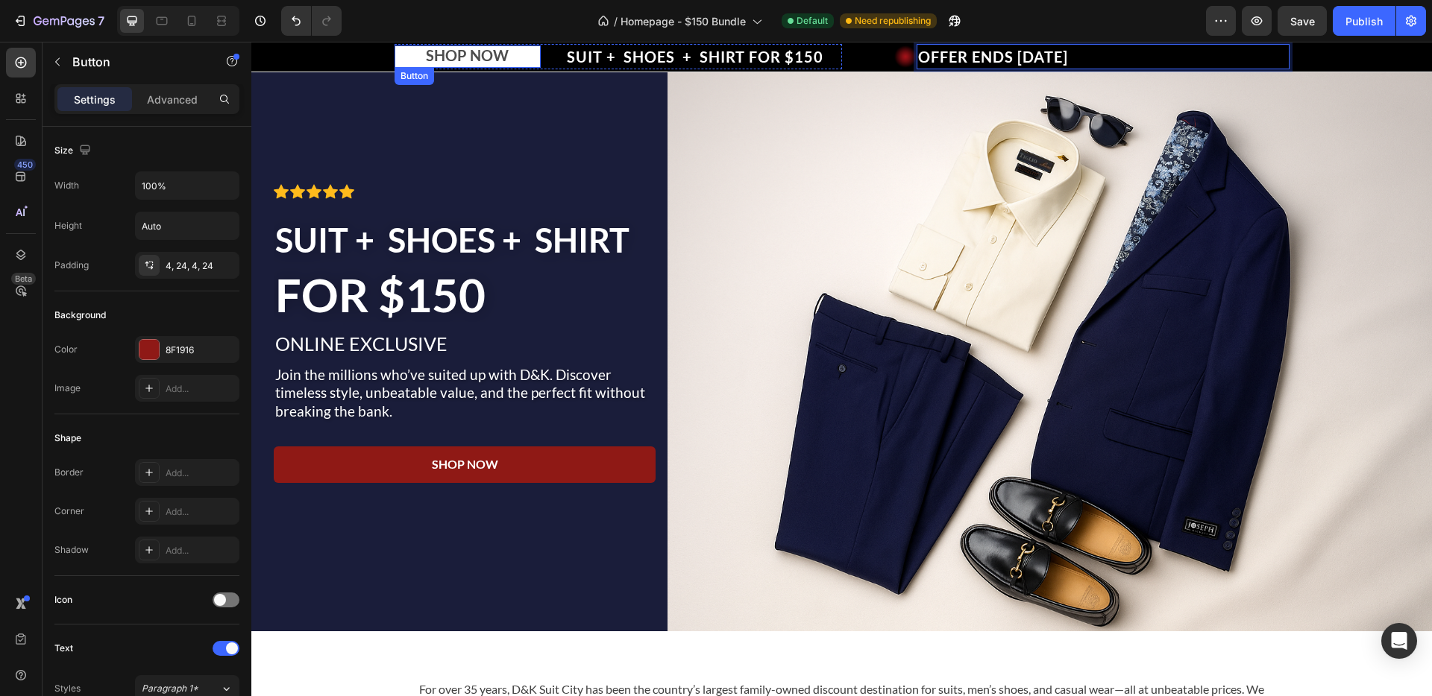
click at [525, 55] on link "SHOP NOW" at bounding box center [467, 56] width 147 height 23
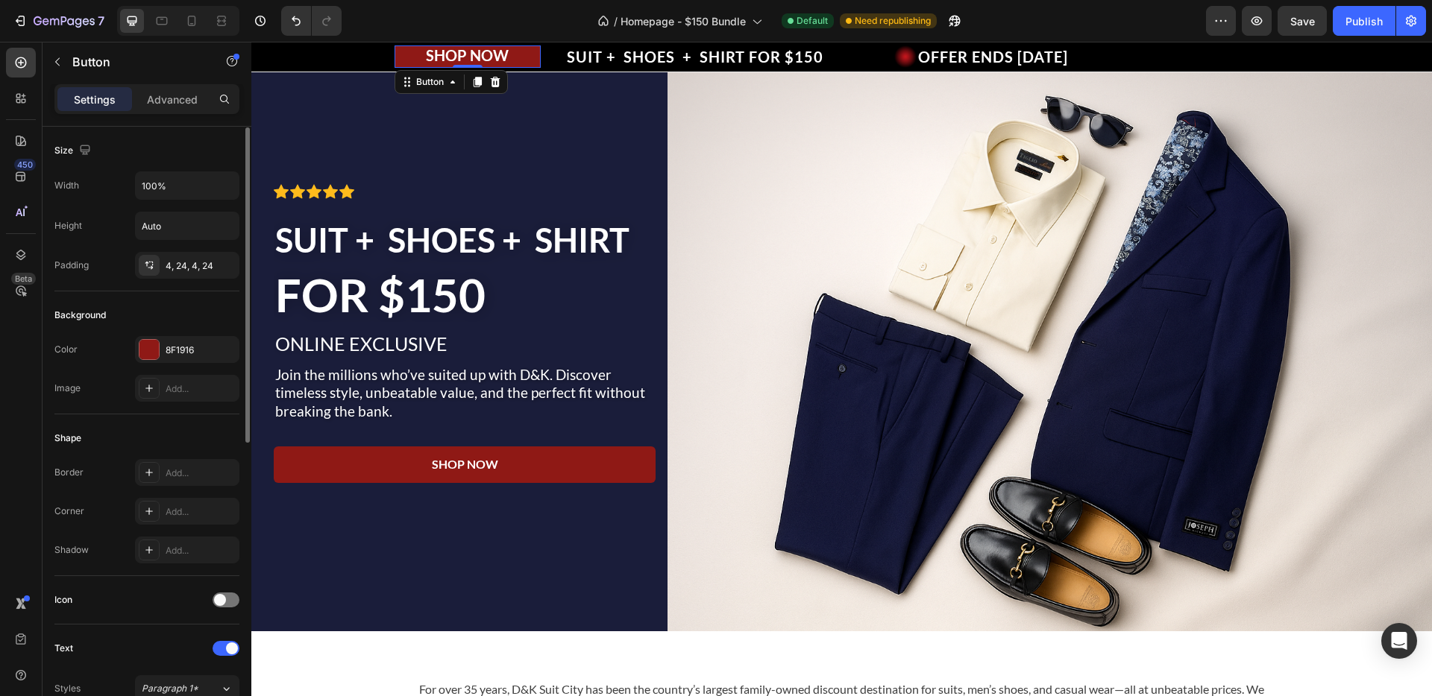
scroll to position [462, 0]
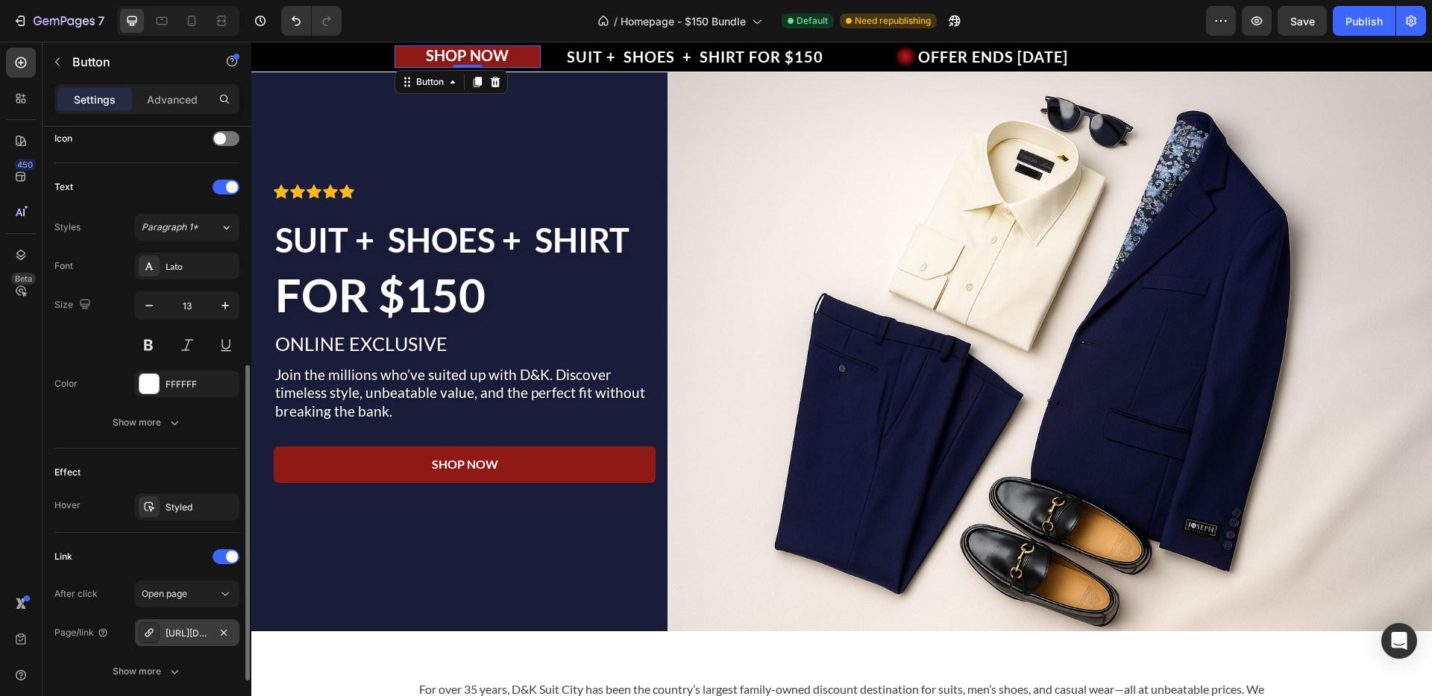
click at [190, 635] on div "[URL][DOMAIN_NAME]" at bounding box center [187, 633] width 43 height 13
click at [1337, 23] on button "Publish" at bounding box center [1363, 21] width 63 height 30
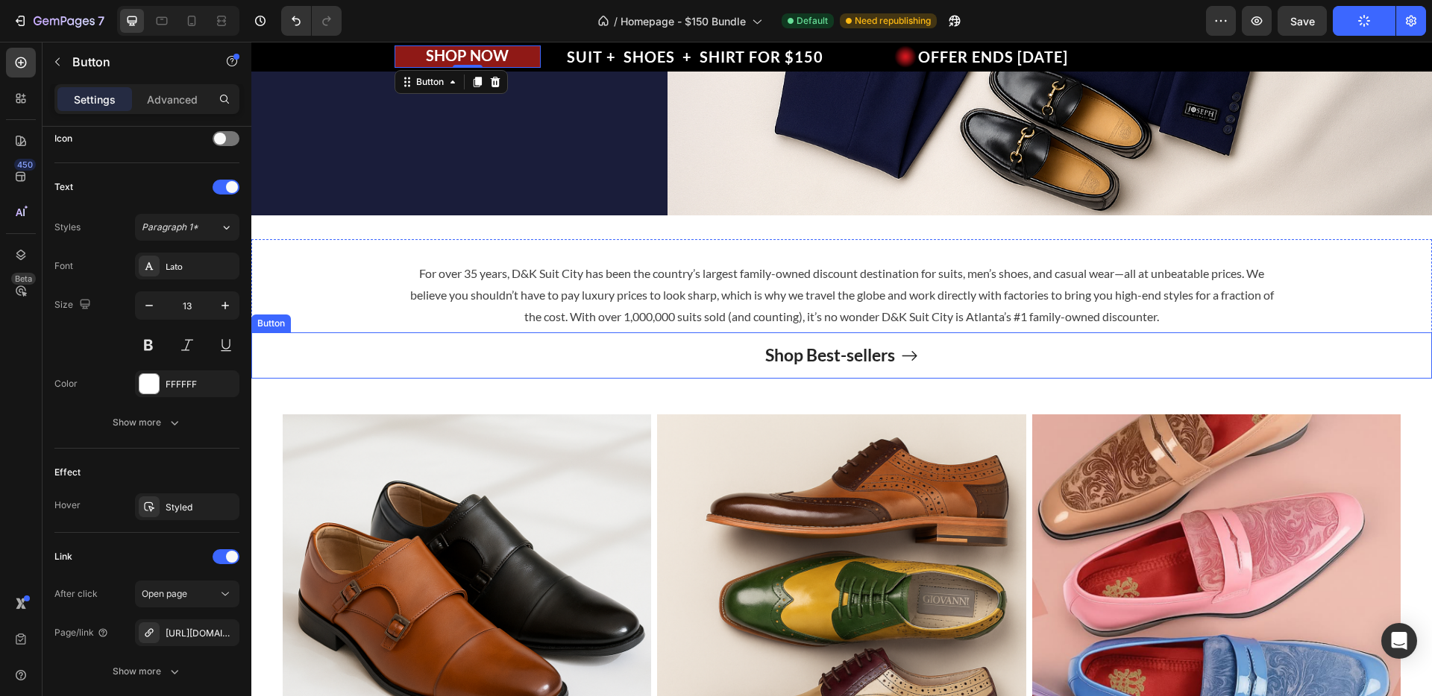
scroll to position [0, 0]
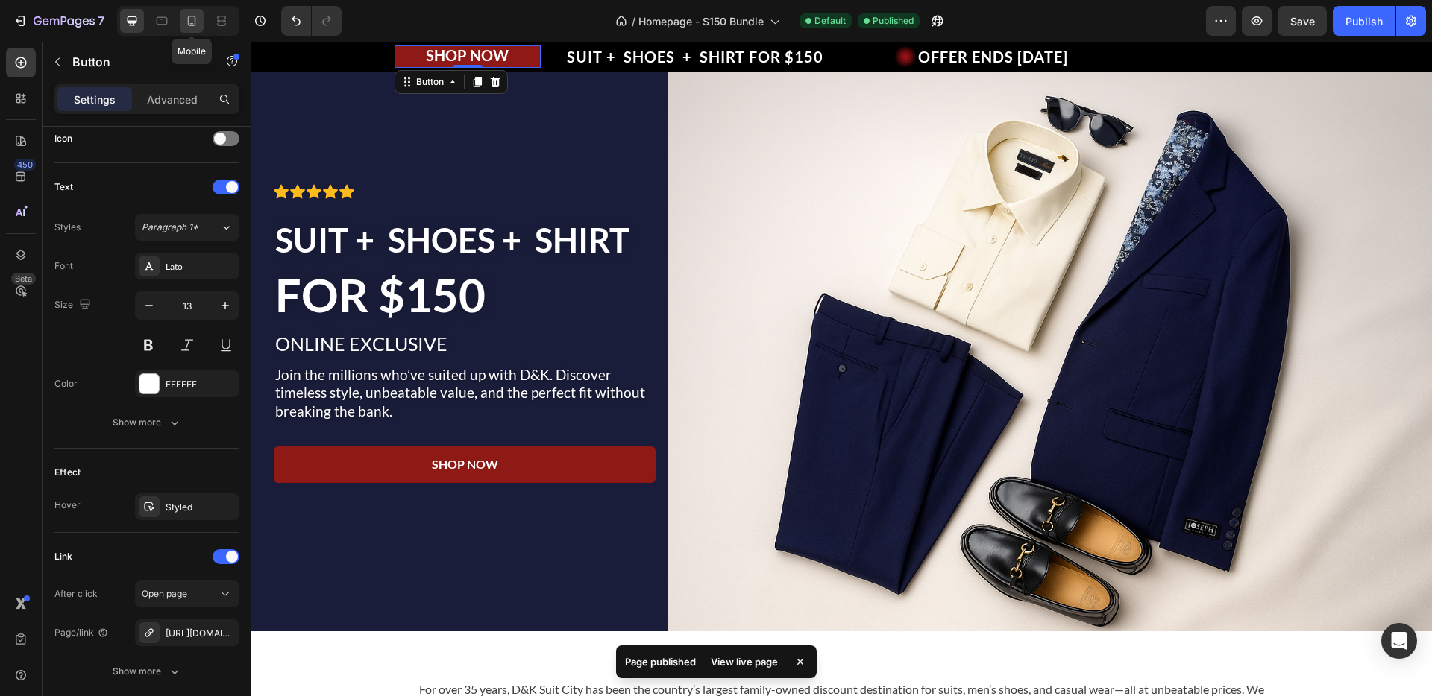
click at [197, 21] on icon at bounding box center [191, 20] width 15 height 15
type input "Auto"
type input "12"
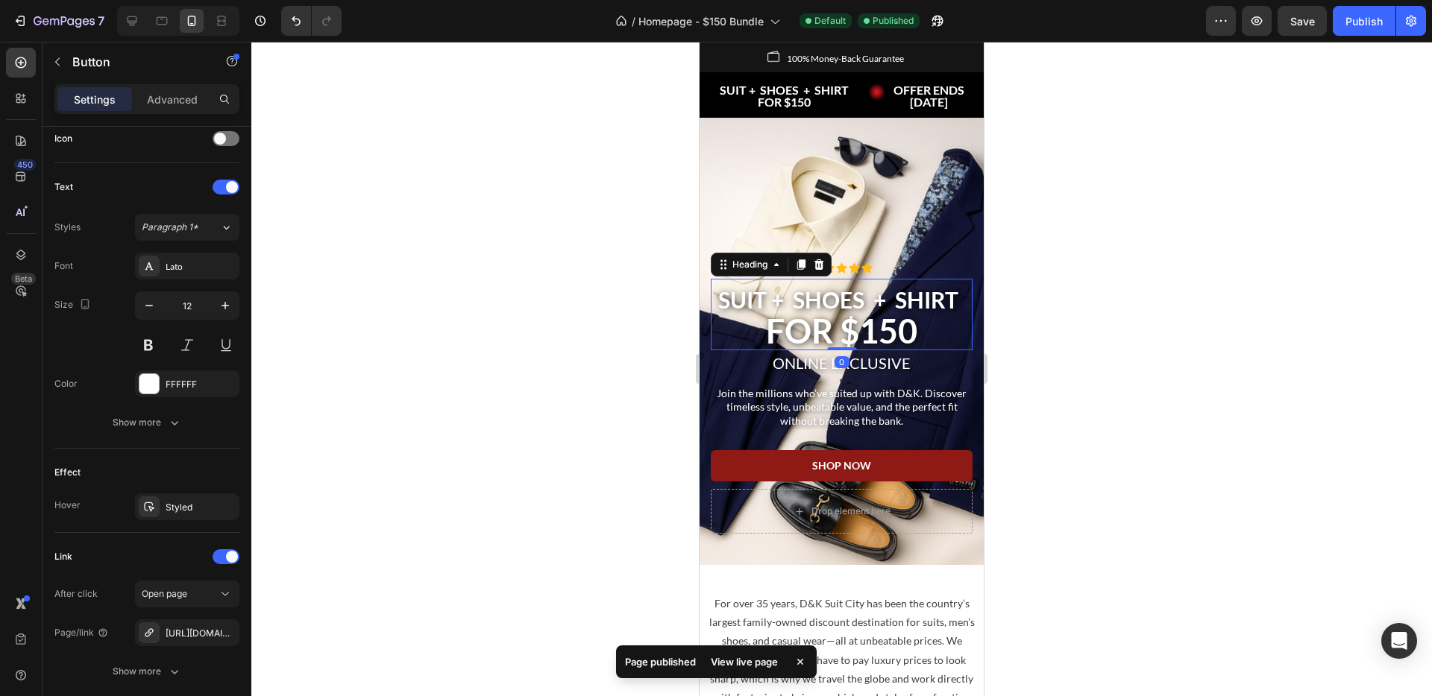
click at [863, 336] on strong "FOR $150" at bounding box center [841, 331] width 151 height 40
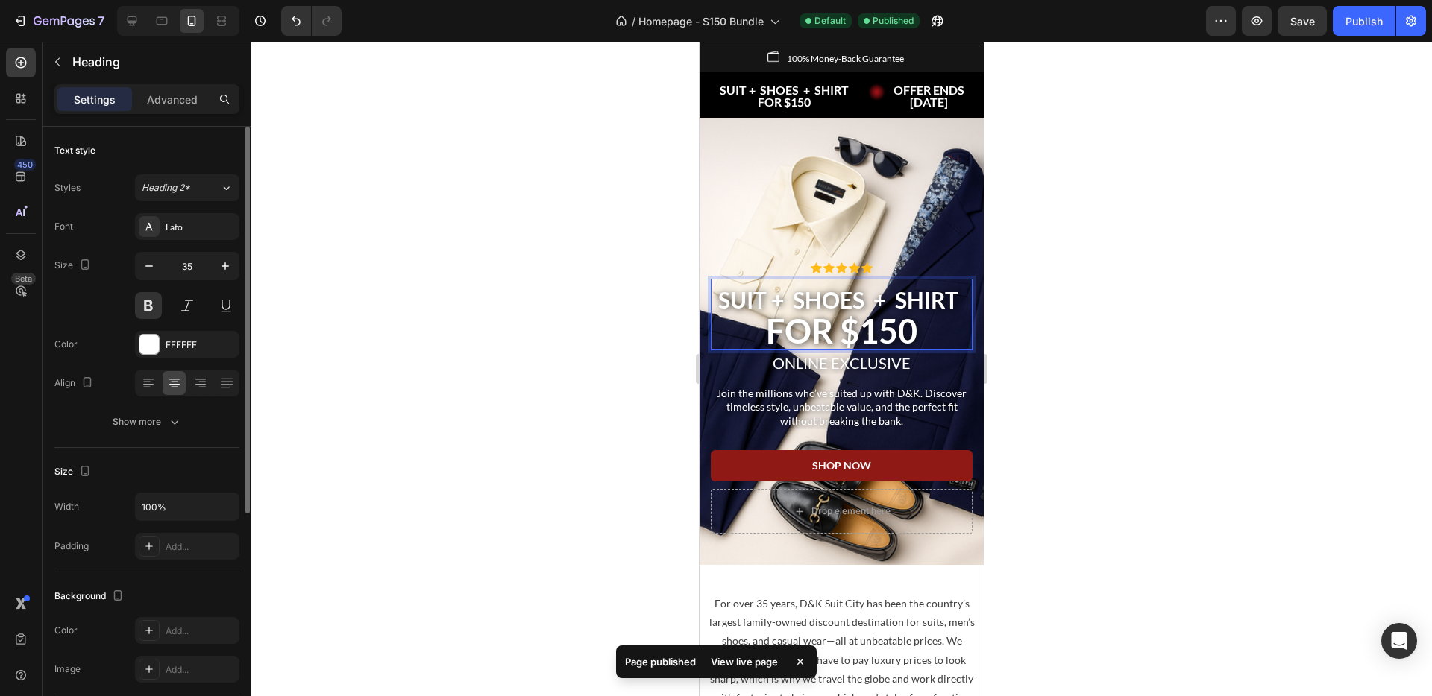
click at [908, 323] on strong "FOR $150" at bounding box center [841, 331] width 151 height 40
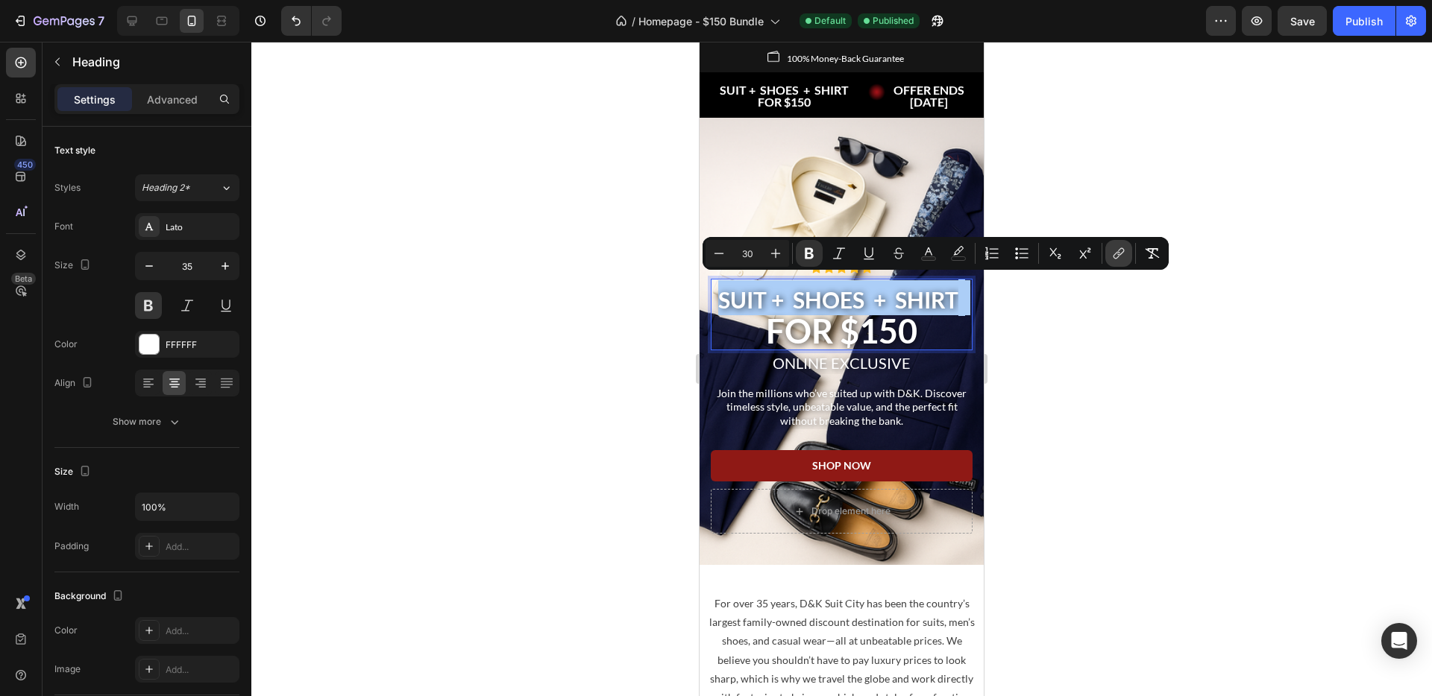
click at [1114, 255] on icon "Editor contextual toolbar" at bounding box center [1116, 255] width 7 height 7
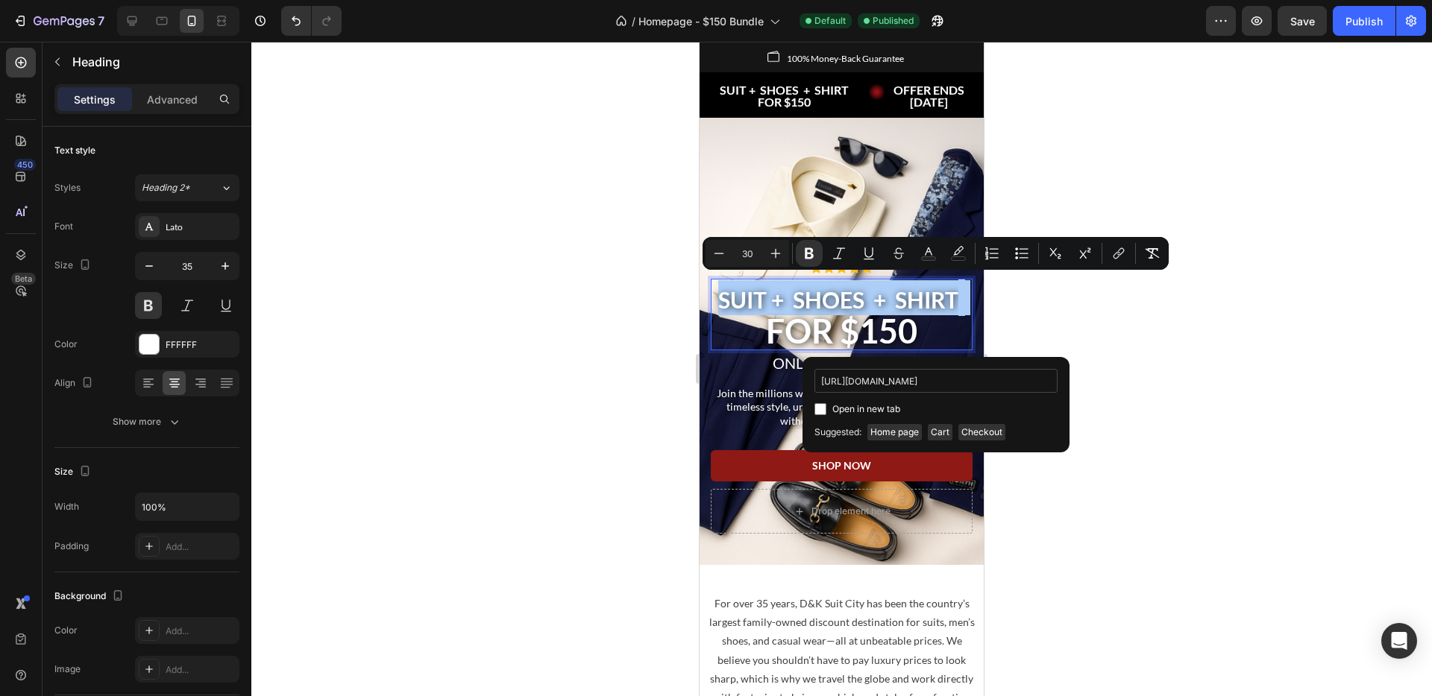
scroll to position [0, 78]
type input "[URL][DOMAIN_NAME]"
click at [1022, 415] on div "Open in new tab" at bounding box center [935, 409] width 243 height 18
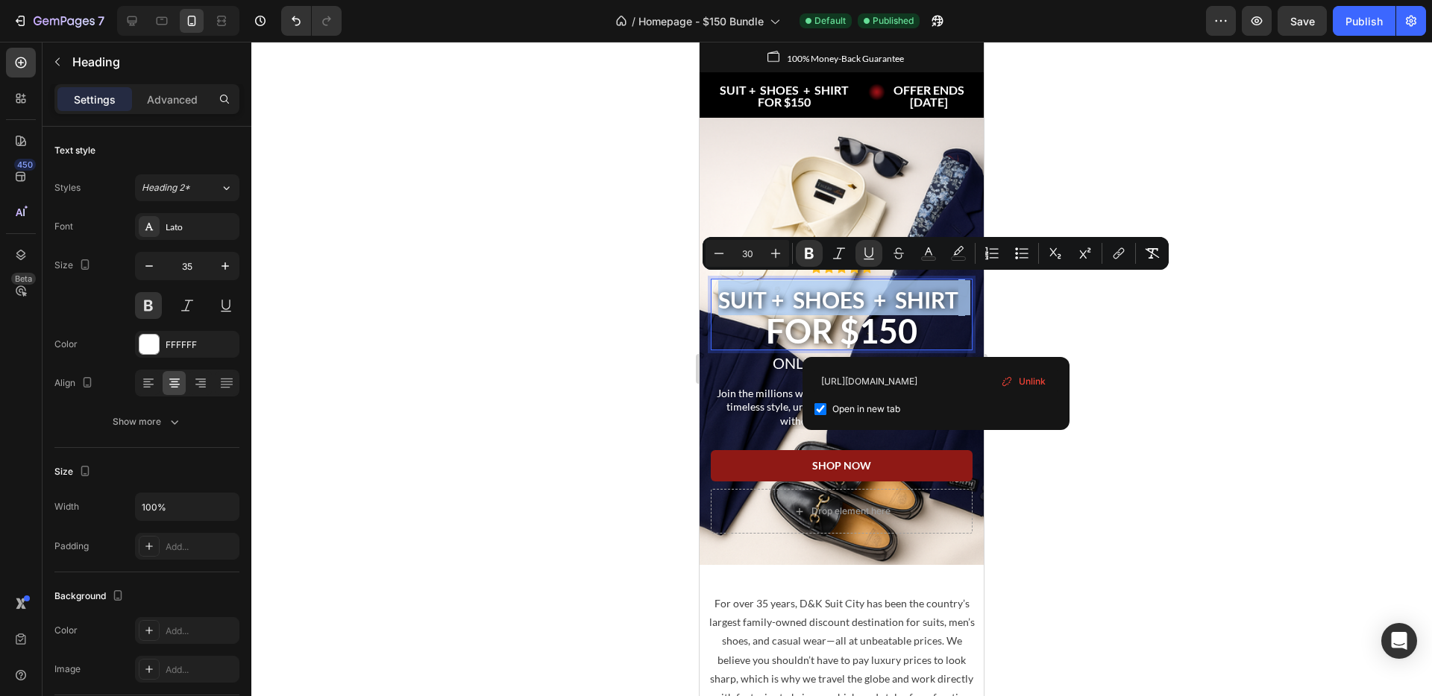
scroll to position [0, 0]
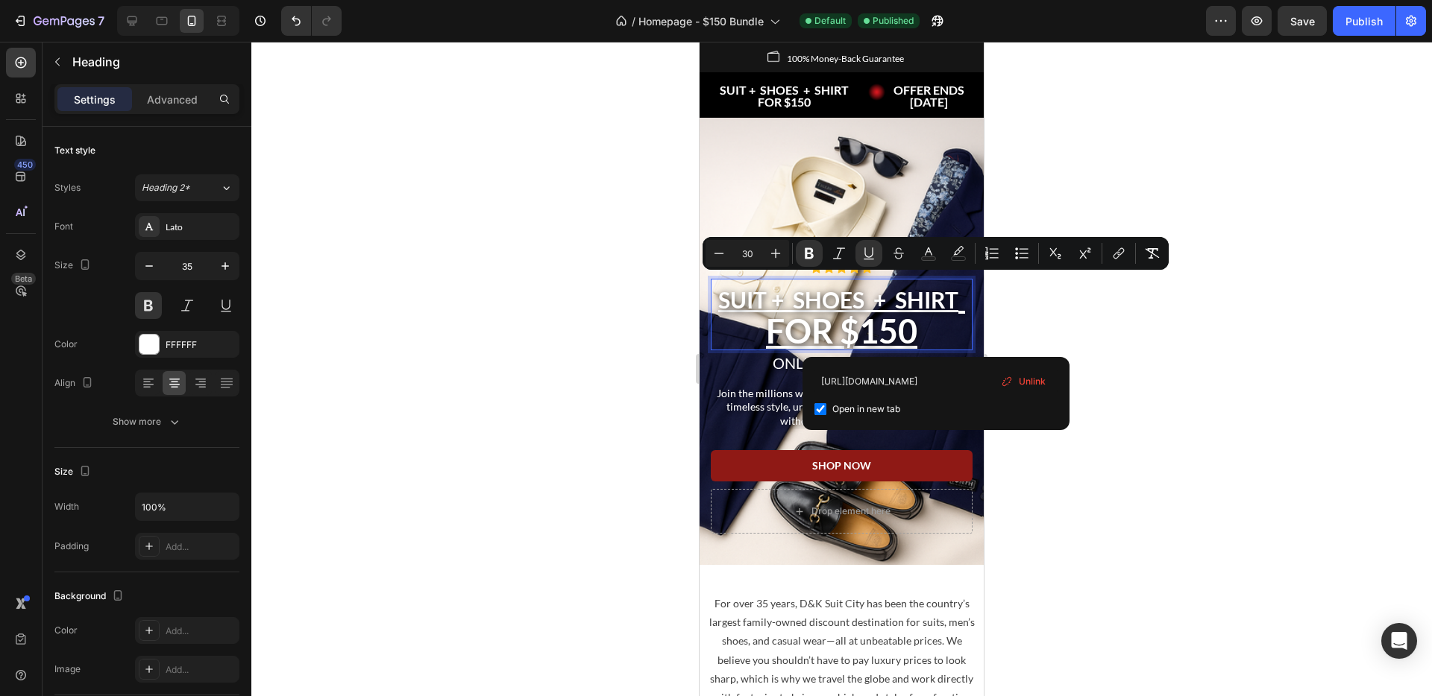
click at [966, 411] on div "Open in new tab" at bounding box center [935, 409] width 243 height 18
checkbox input "false"
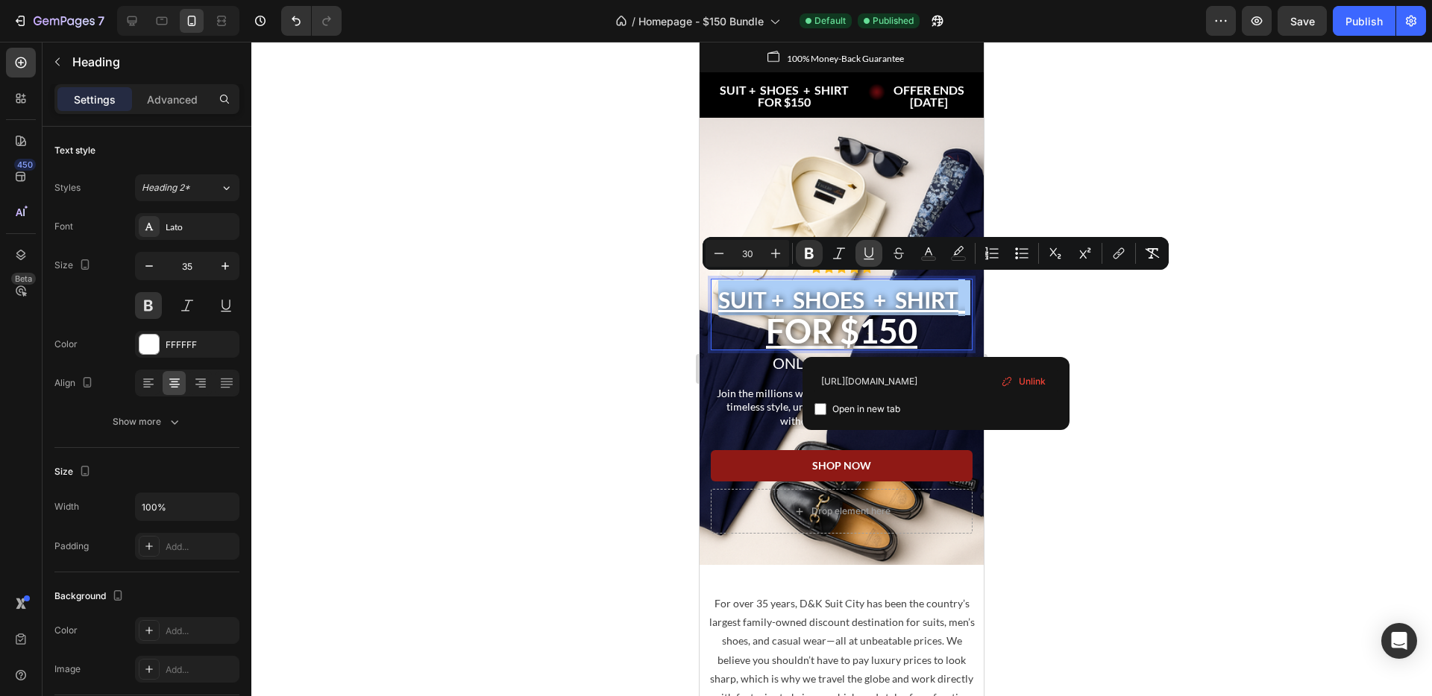
click at [871, 256] on icon "Editor contextual toolbar" at bounding box center [868, 253] width 8 height 10
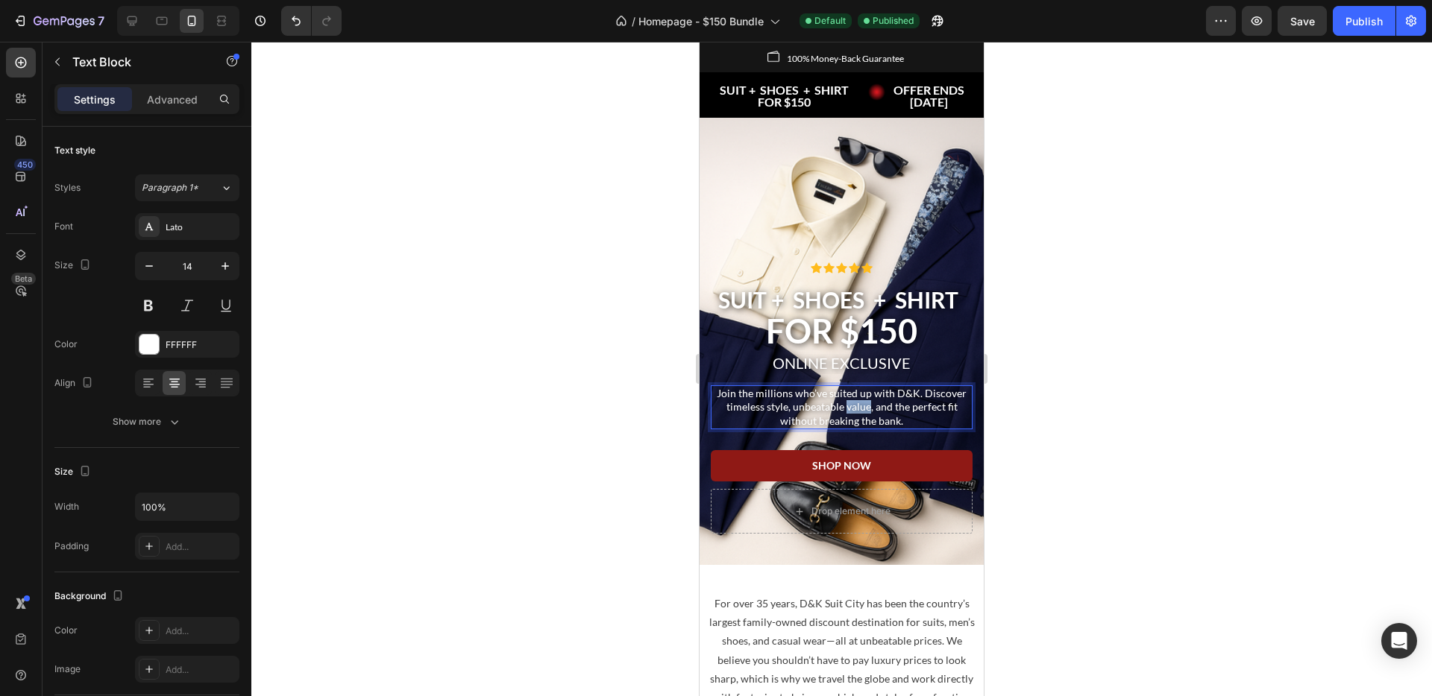
click at [840, 405] on p "Join the millions who’ve suited up with D&K. Discover timeless style, unbeatabl…" at bounding box center [841, 407] width 259 height 41
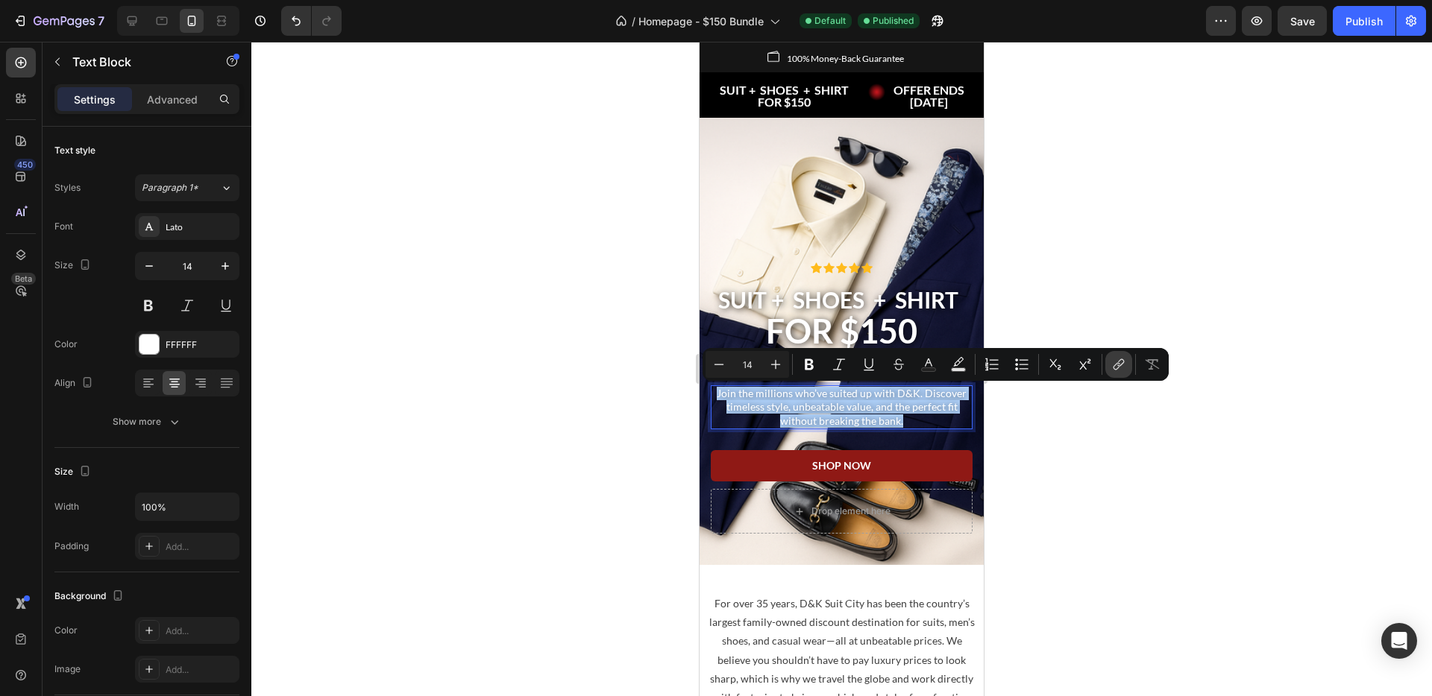
click at [1115, 362] on icon "Editor contextual toolbar" at bounding box center [1118, 364] width 15 height 15
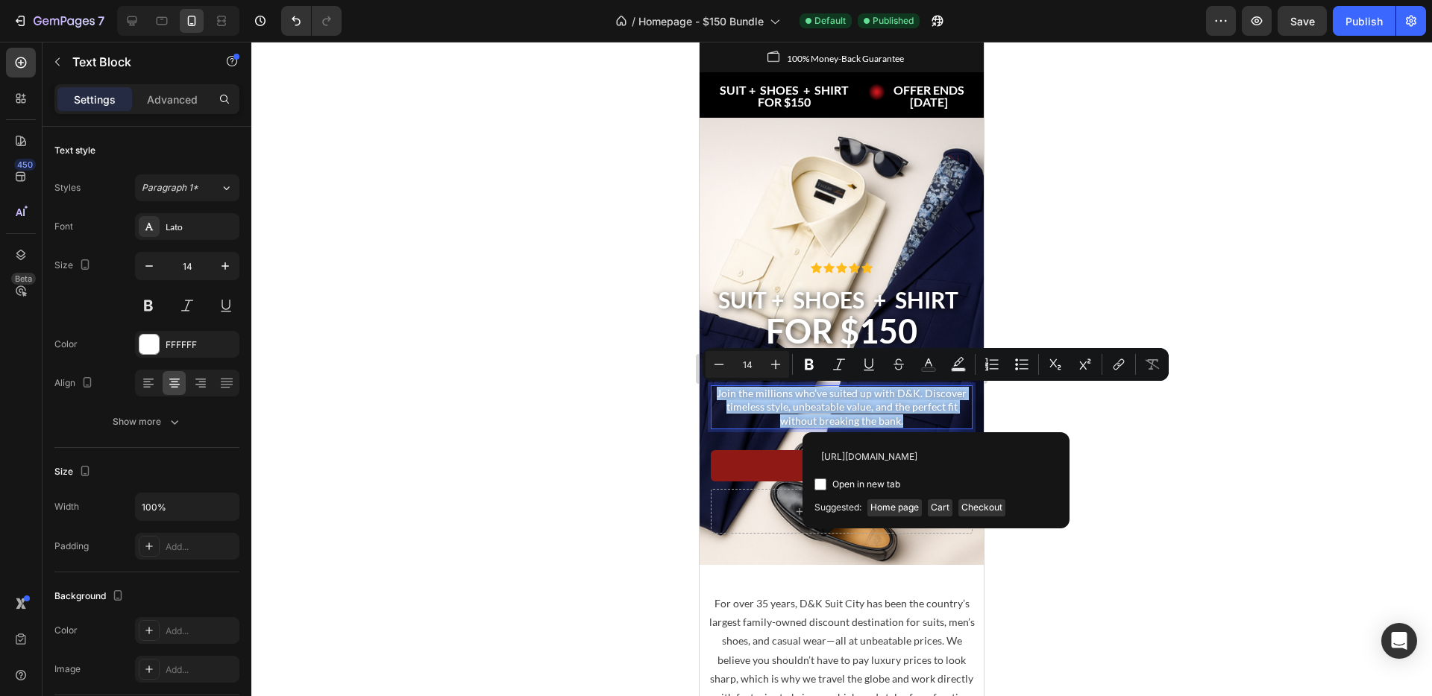
scroll to position [0, 78]
type input "[URL][DOMAIN_NAME]"
click at [992, 484] on div "Open in new tab" at bounding box center [935, 485] width 243 height 18
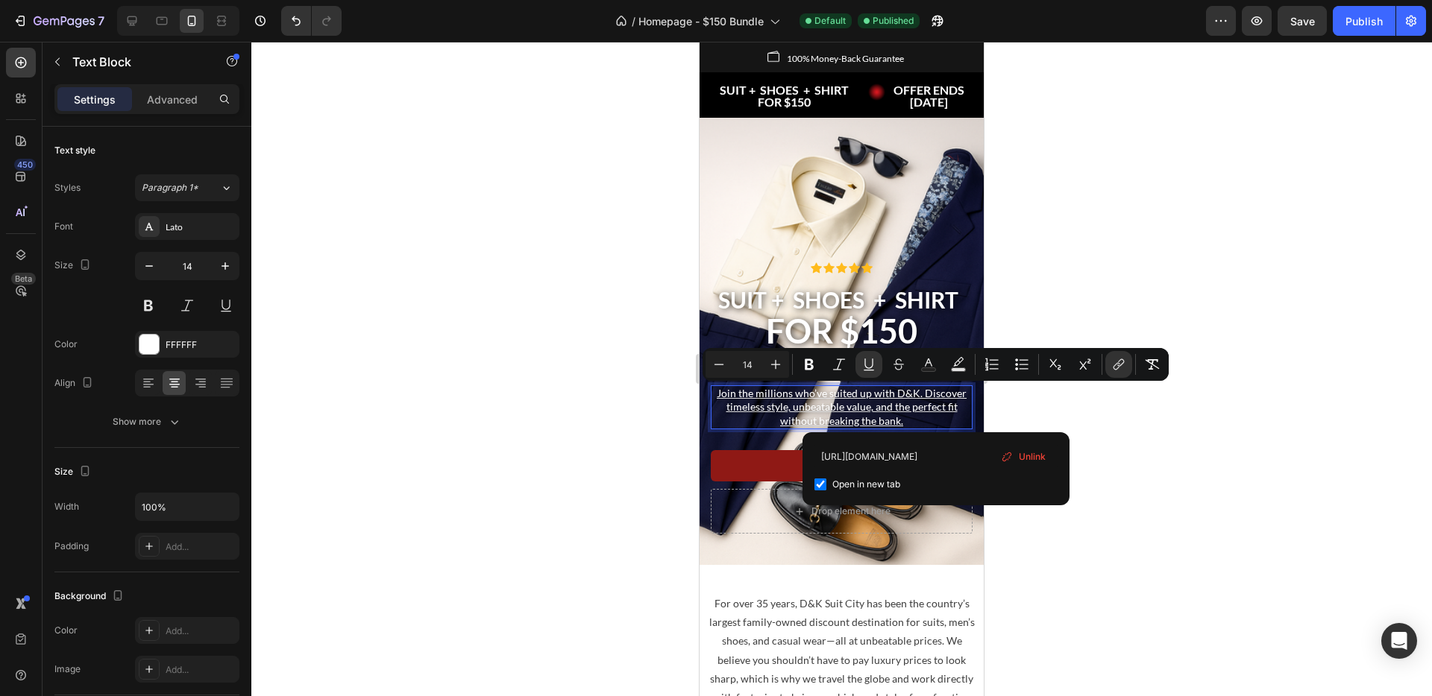
click at [992, 484] on div "Open in new tab" at bounding box center [935, 485] width 243 height 18
checkbox input "false"
click at [873, 368] on icon "Editor contextual toolbar" at bounding box center [868, 364] width 15 height 15
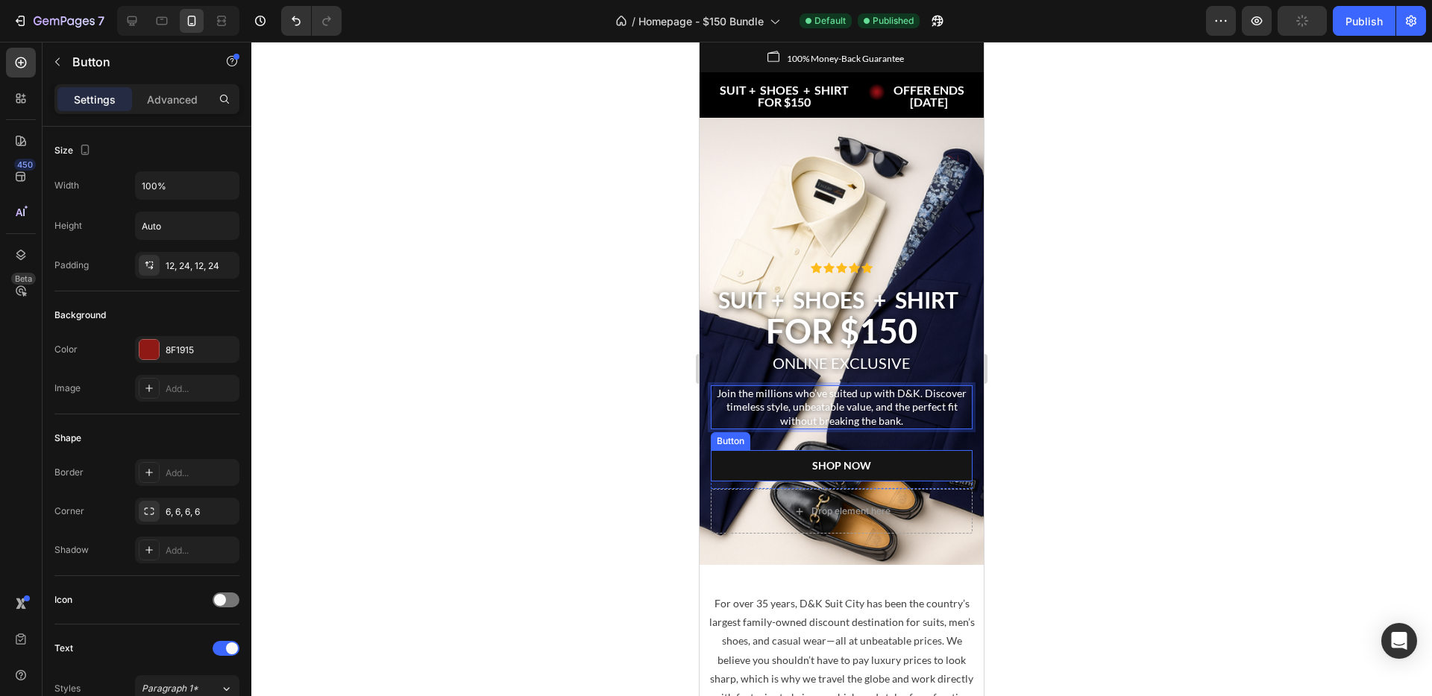
click at [917, 467] on link "SHOP NOW" at bounding box center [842, 465] width 262 height 31
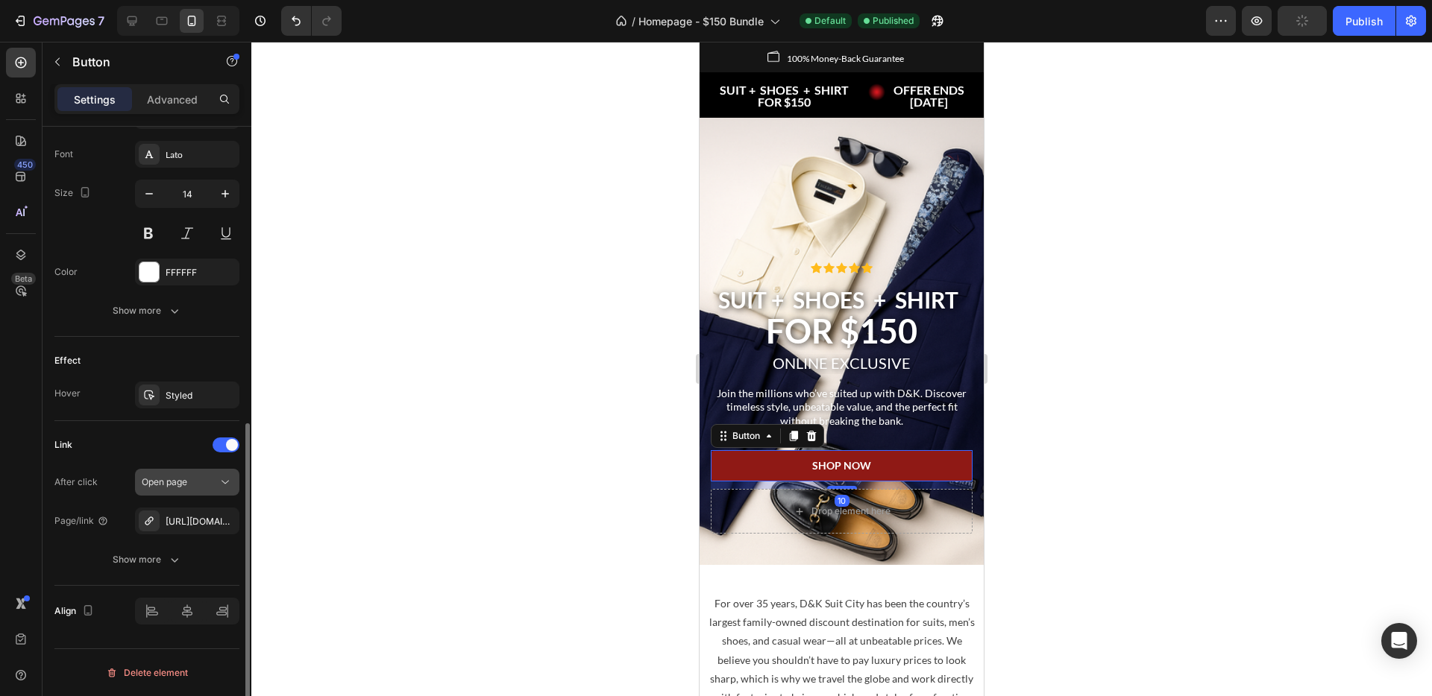
scroll to position [573, 0]
click at [191, 522] on div "[URL][DOMAIN_NAME]" at bounding box center [187, 522] width 43 height 13
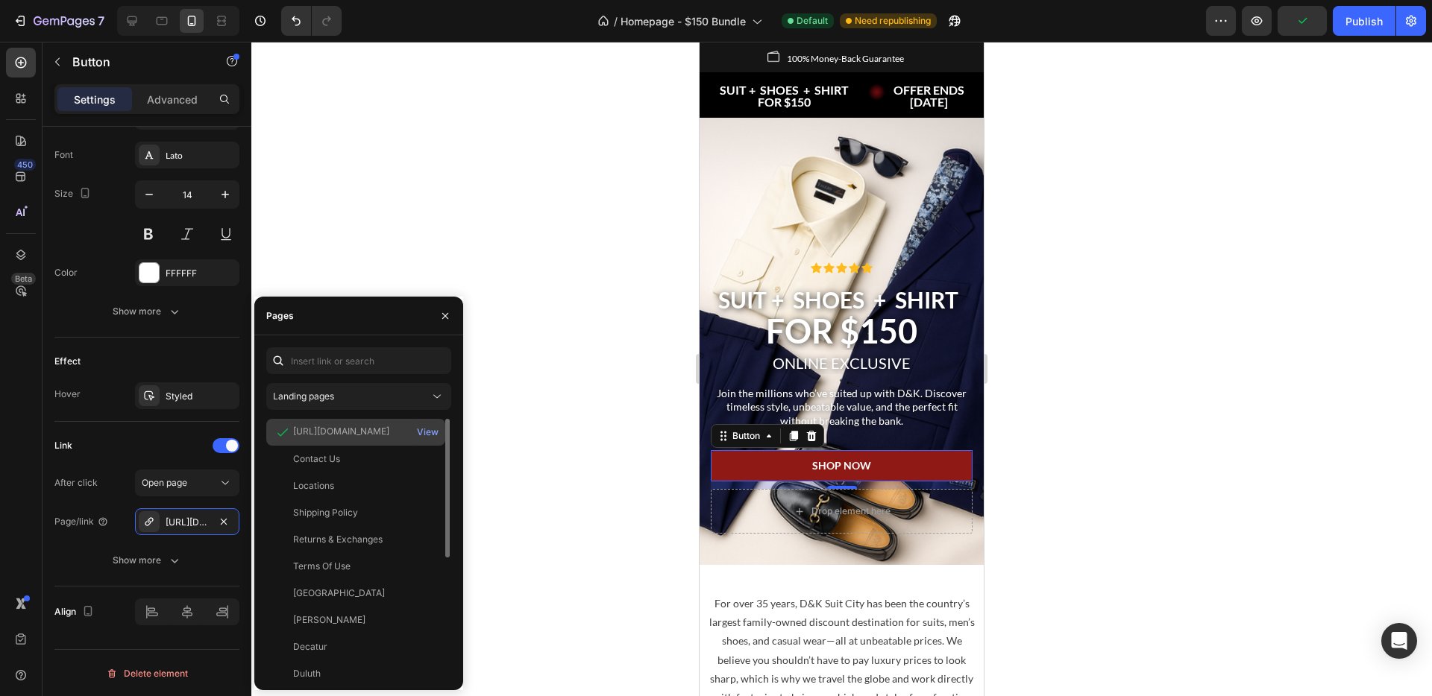
click at [341, 438] on div "[URL][DOMAIN_NAME]" at bounding box center [341, 432] width 96 height 15
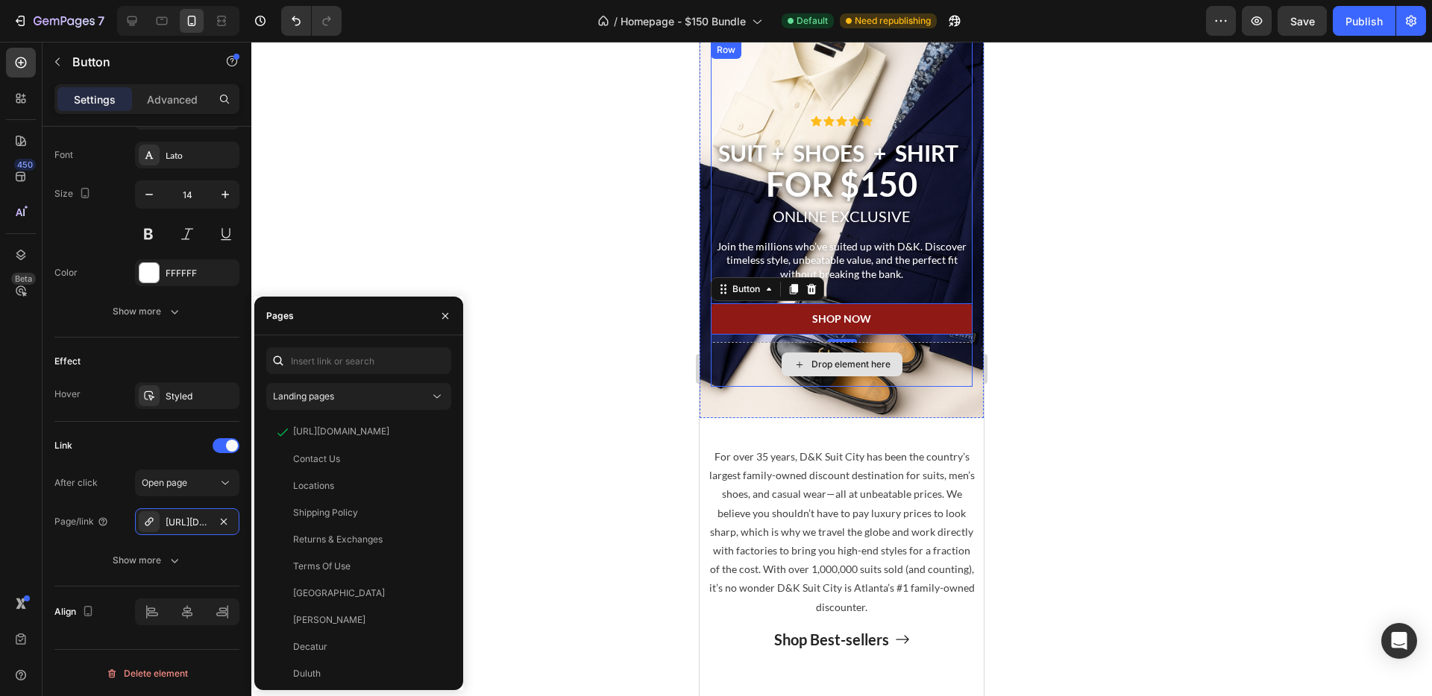
scroll to position [0, 0]
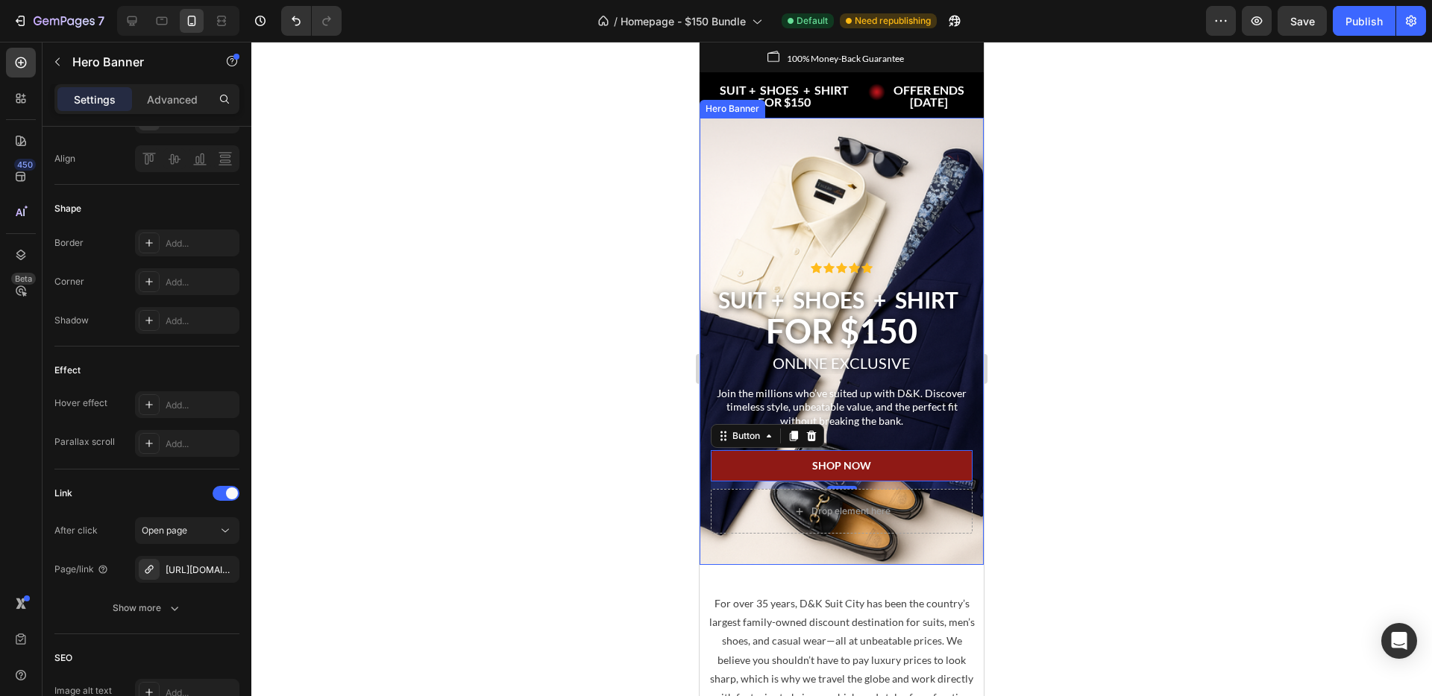
click at [945, 162] on div "Icon Icon Icon Icon Icon Icon List Row 3 SUITS FOR $299 Heading ⁠⁠⁠⁠⁠⁠⁠ SUIT + …" at bounding box center [842, 212] width 262 height 644
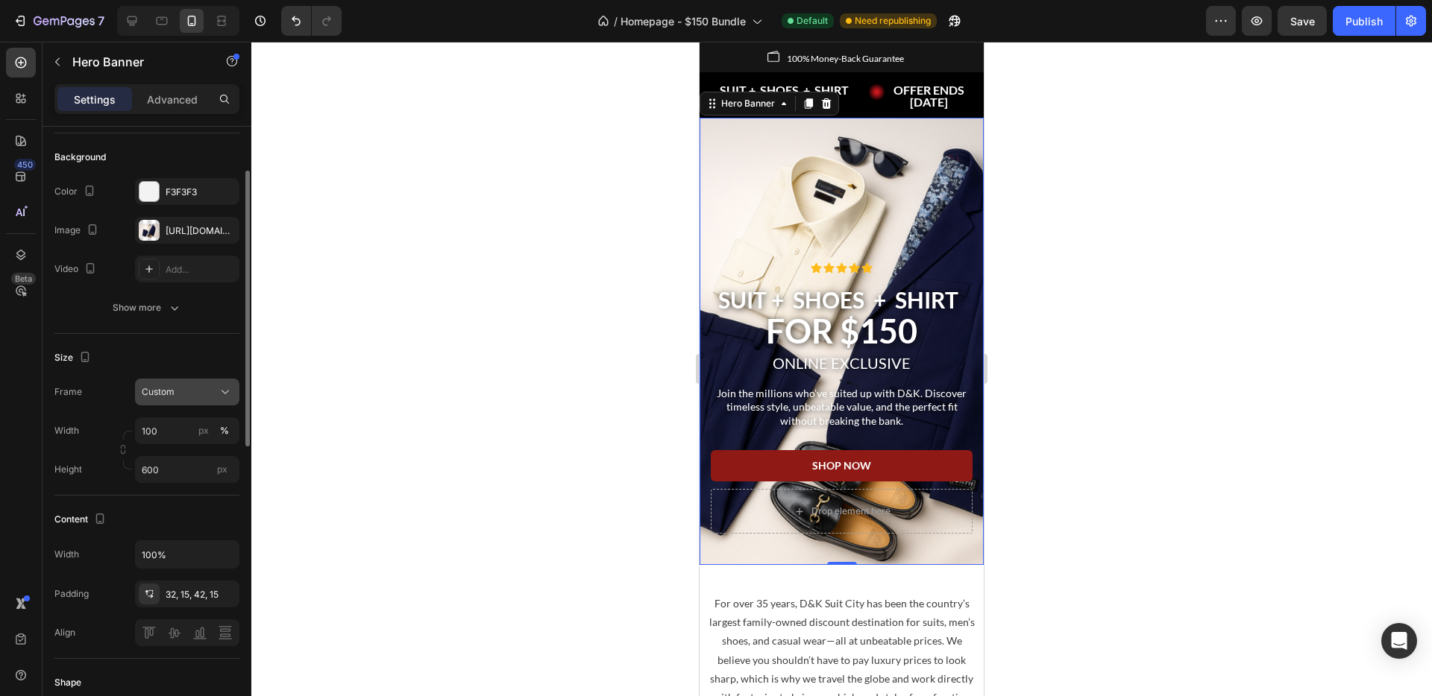
scroll to position [136, 0]
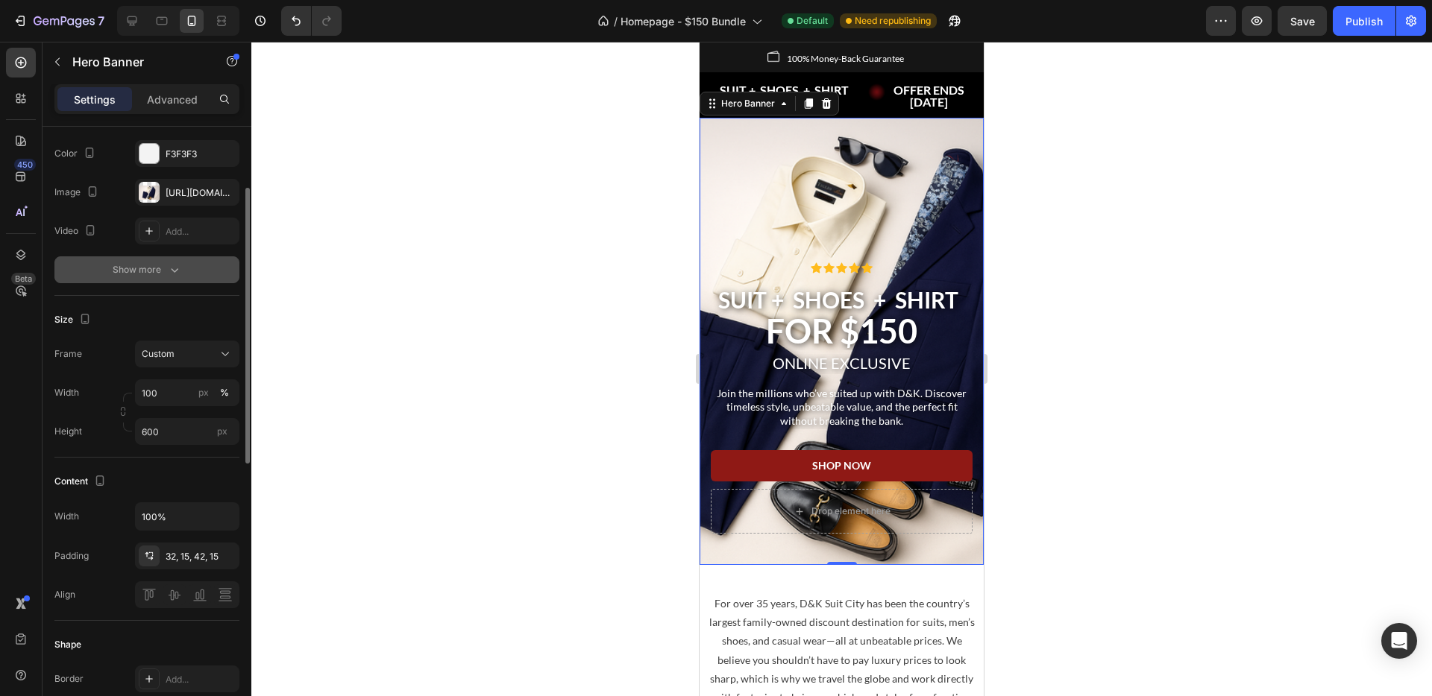
click at [151, 280] on button "Show more" at bounding box center [146, 269] width 185 height 27
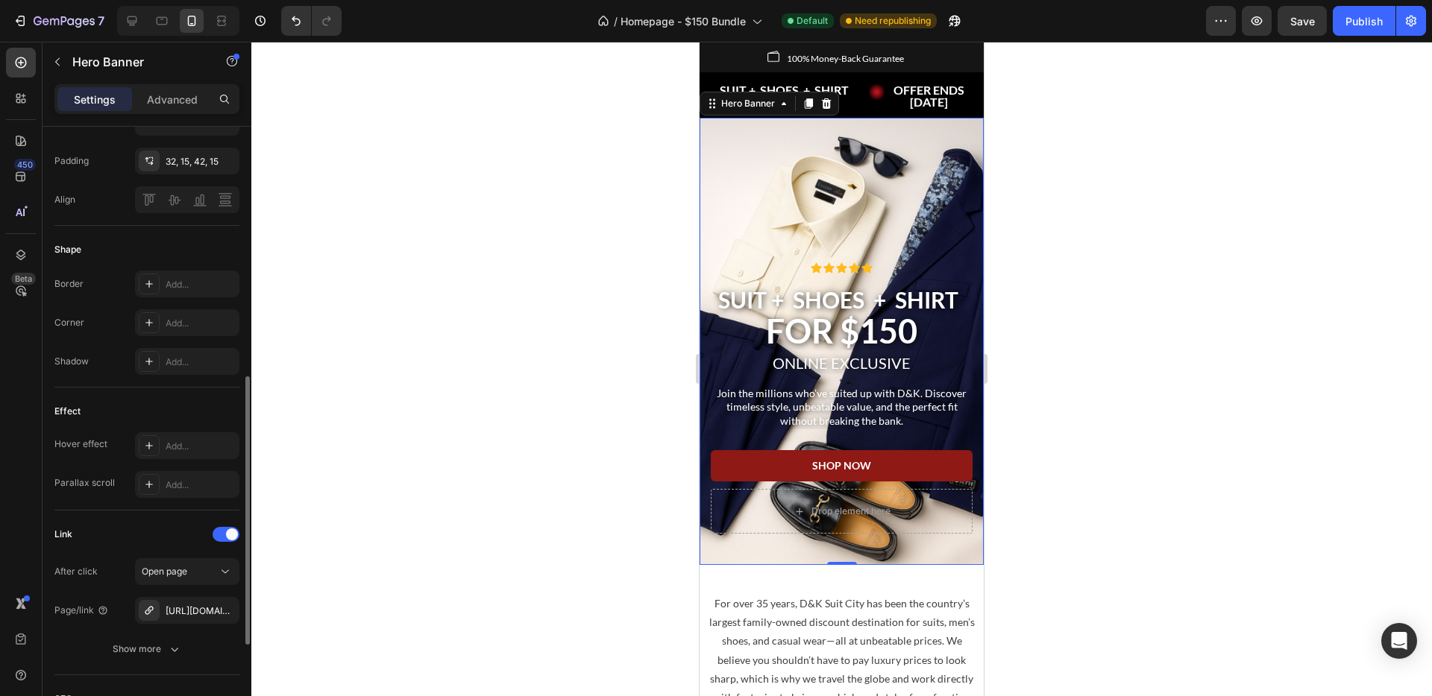
scroll to position [599, 0]
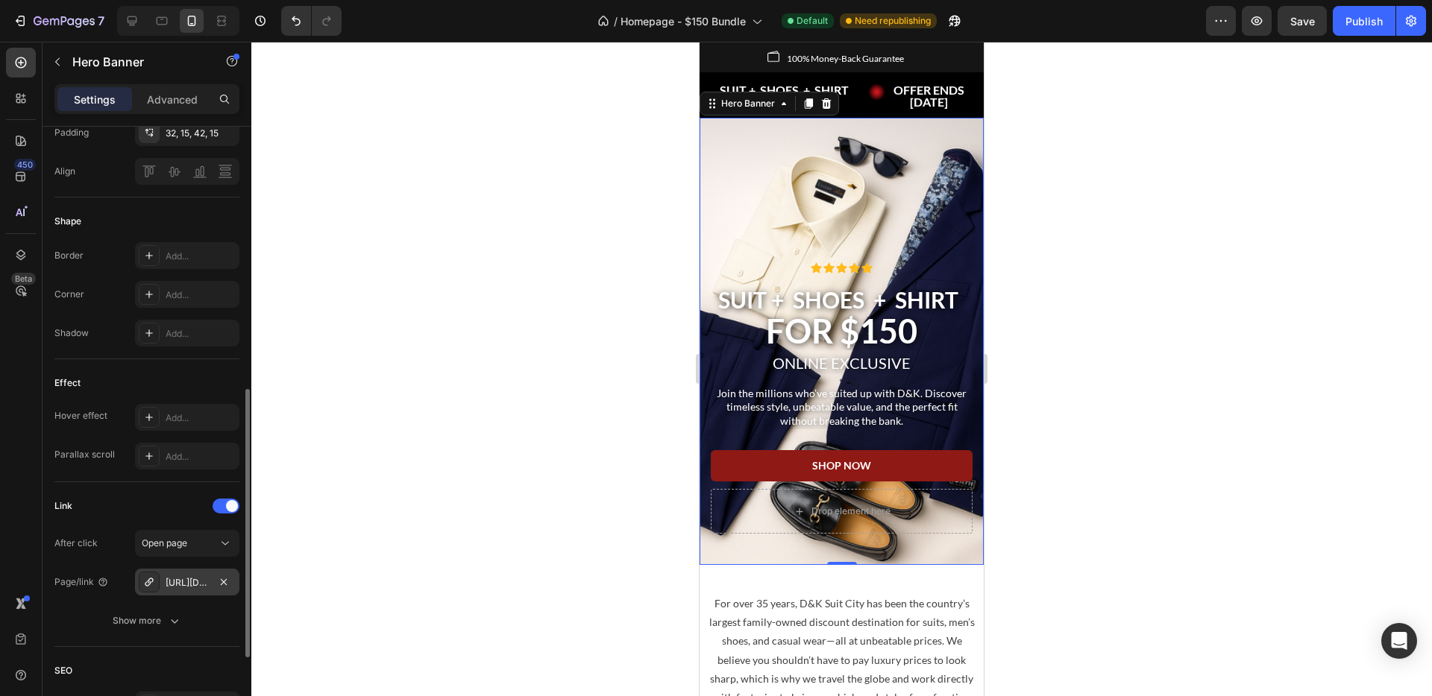
click at [211, 586] on div "[URL][DOMAIN_NAME]" at bounding box center [187, 582] width 104 height 27
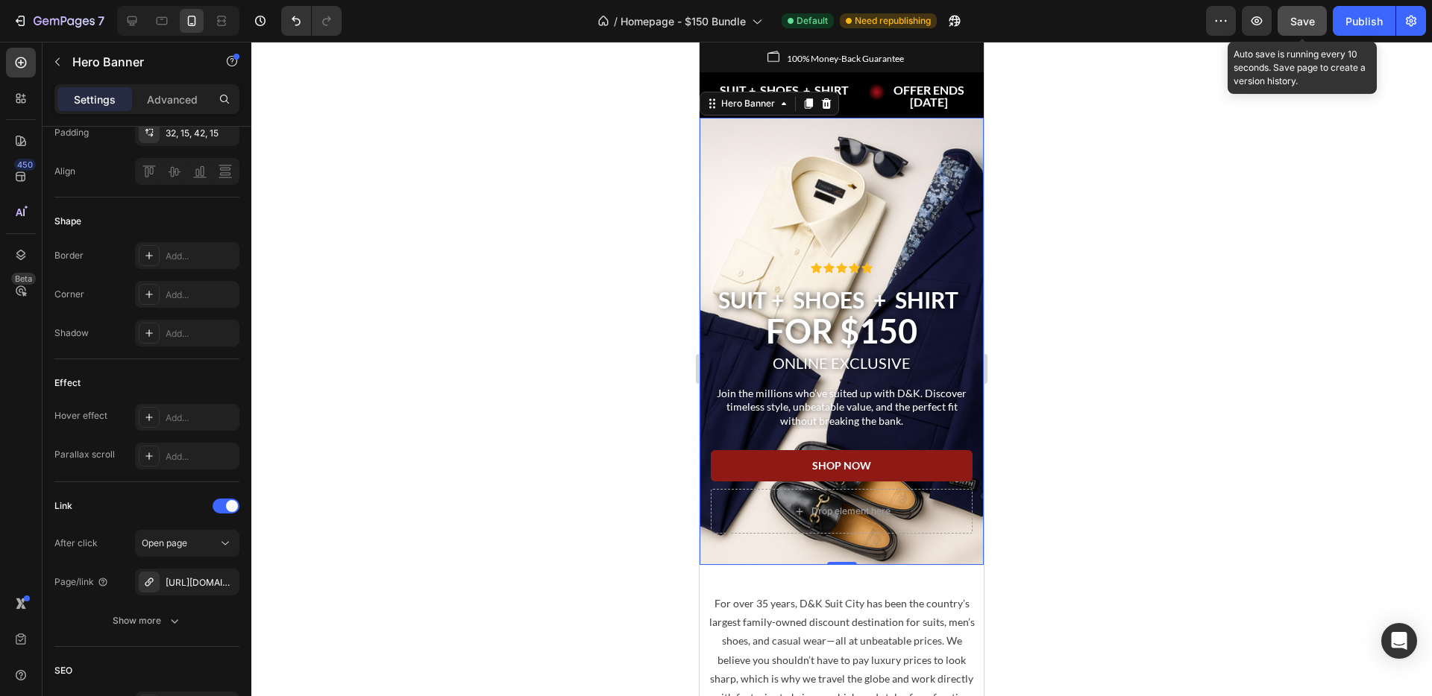
click at [1303, 33] on button "Save" at bounding box center [1301, 21] width 49 height 30
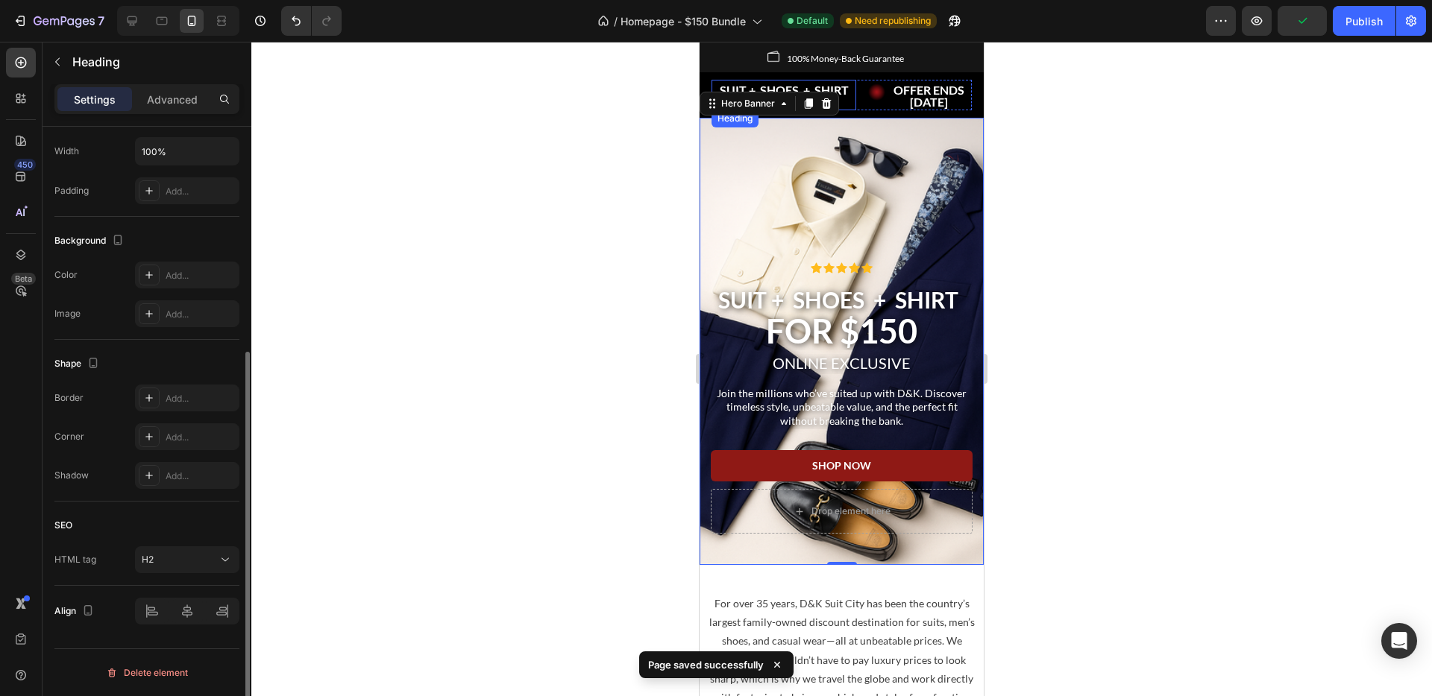
click at [822, 86] on span "SUIT + SHOES + SHIRT FOR $150" at bounding box center [784, 96] width 129 height 26
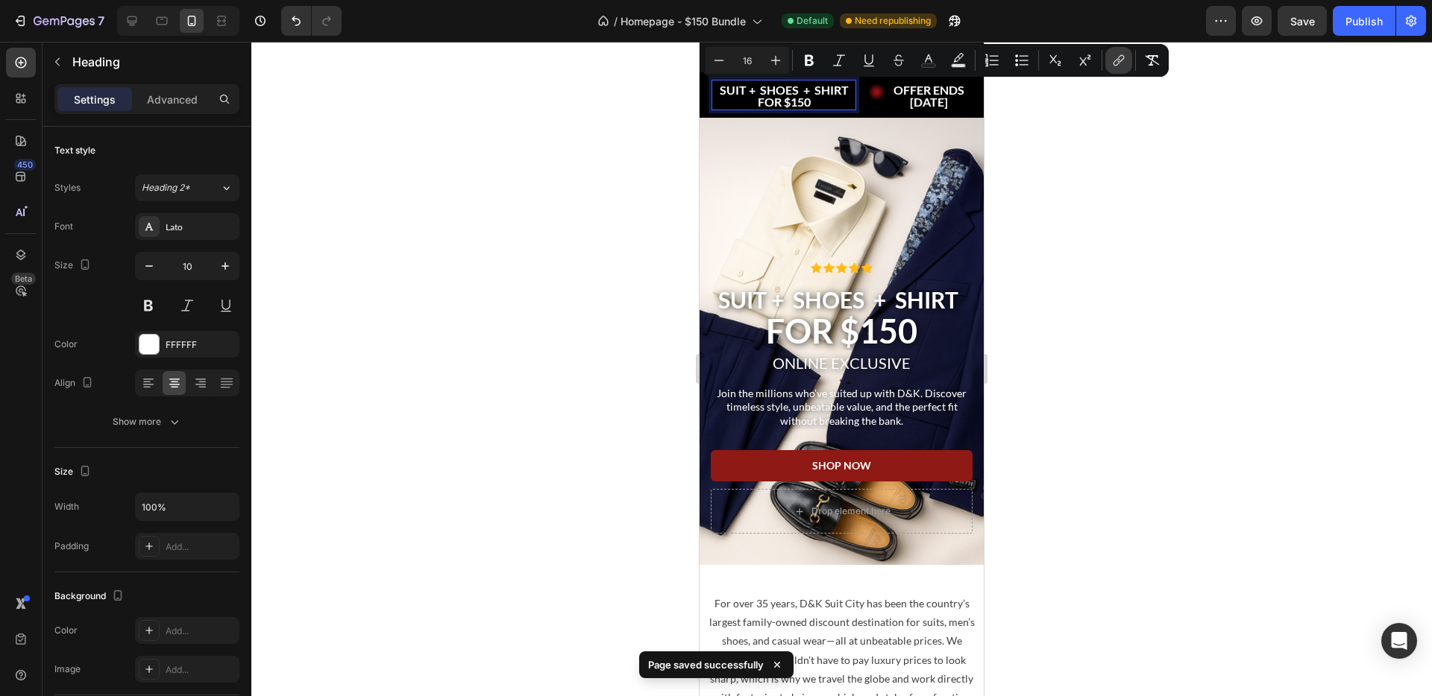
click at [1124, 64] on icon "Editor contextual toolbar" at bounding box center [1118, 60] width 15 height 15
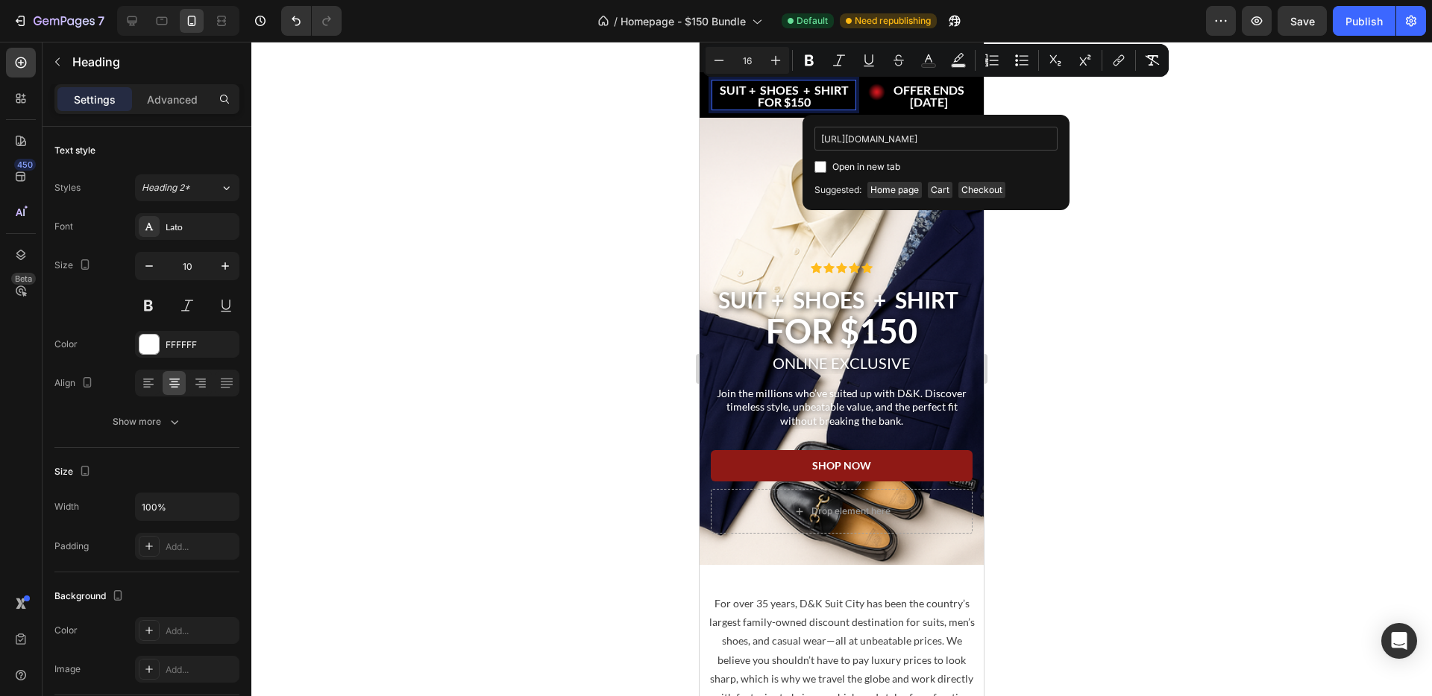
scroll to position [0, 78]
type input "[URL][DOMAIN_NAME]"
click at [965, 167] on div "Open in new tab" at bounding box center [935, 167] width 243 height 18
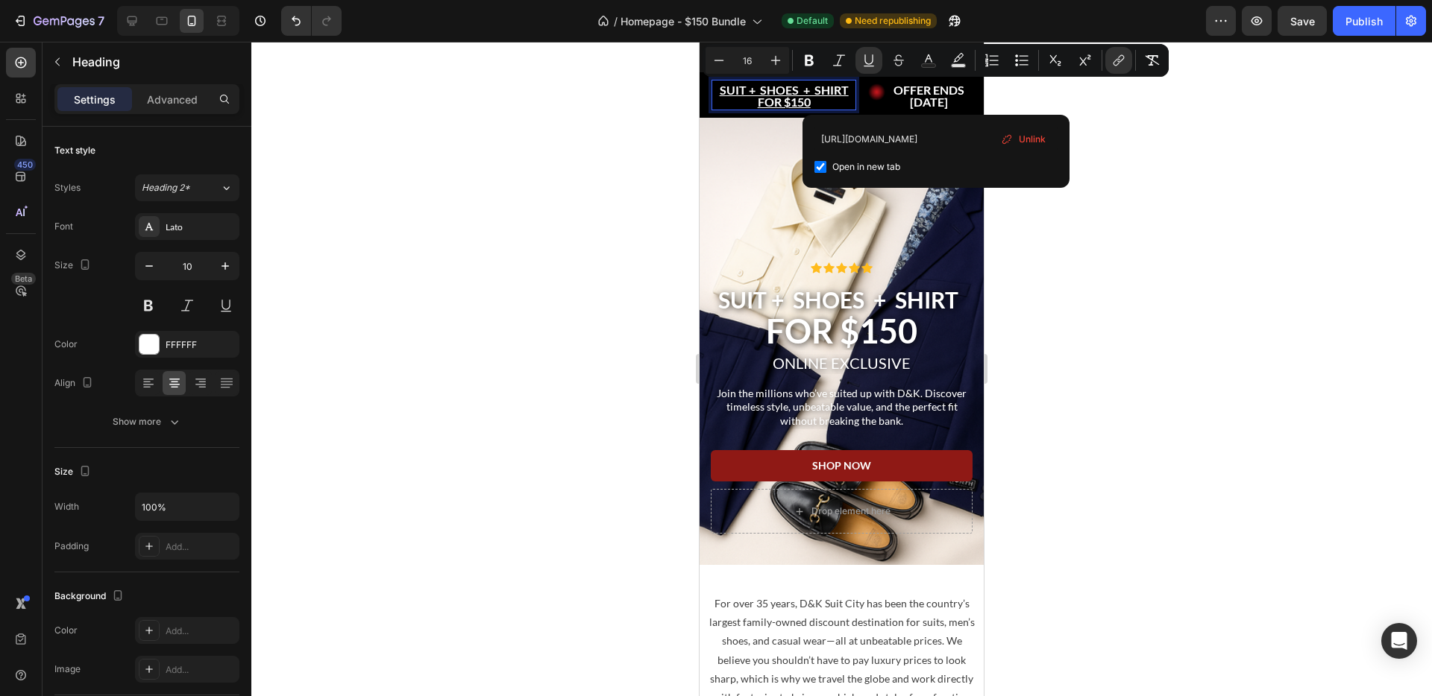
click at [948, 155] on div "[URL][DOMAIN_NAME] Open in new tab Unlink" at bounding box center [935, 151] width 243 height 49
click at [826, 167] on label "Open in new tab" at bounding box center [863, 167] width 74 height 18
checkbox input "false"
click at [870, 61] on icon "Editor contextual toolbar" at bounding box center [868, 60] width 15 height 15
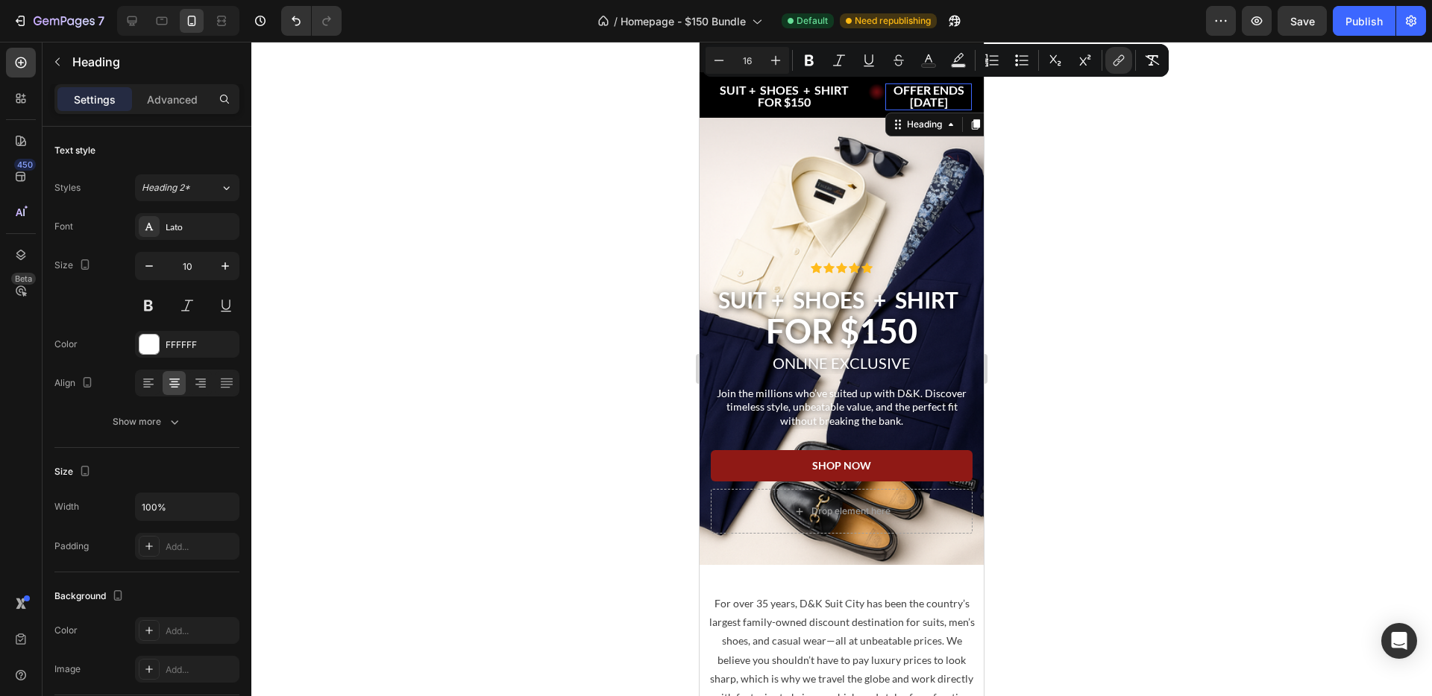
click at [919, 99] on span "OFFER ENDS [DATE]" at bounding box center [928, 96] width 71 height 26
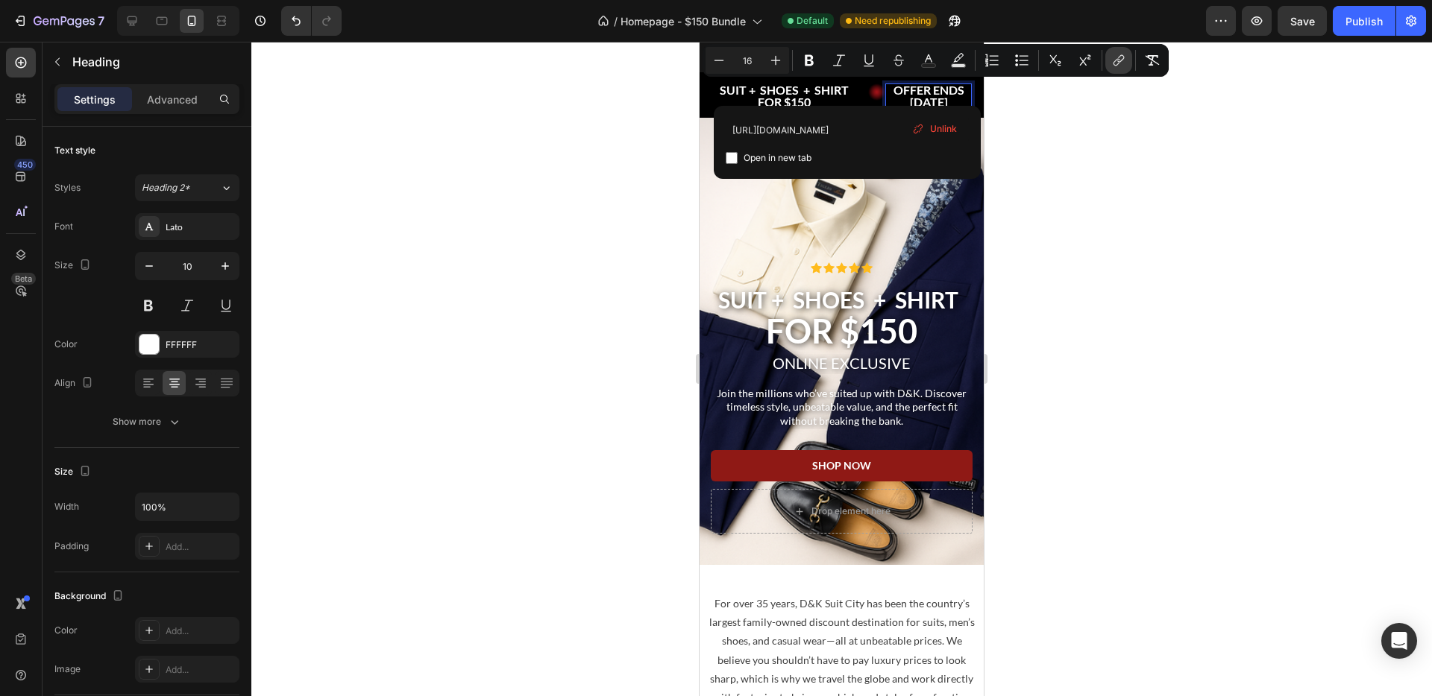
click at [1120, 63] on icon "Editor contextual toolbar" at bounding box center [1118, 60] width 15 height 15
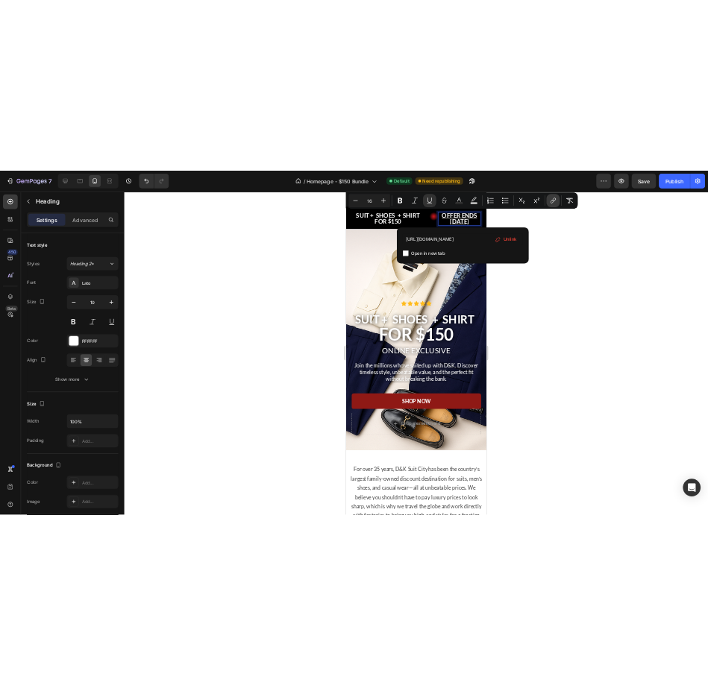
scroll to position [0, 78]
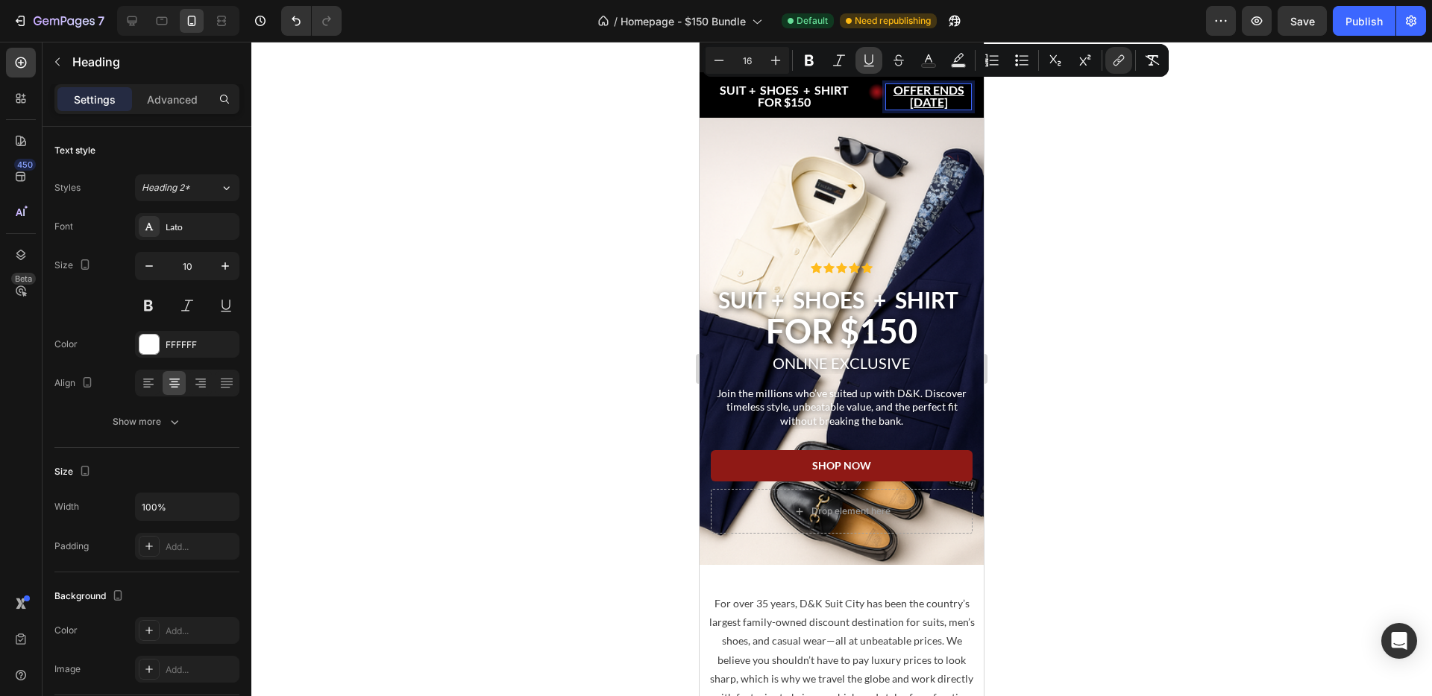
click at [874, 60] on icon "Editor contextual toolbar" at bounding box center [868, 60] width 15 height 15
click at [1042, 150] on div at bounding box center [841, 369] width 1180 height 655
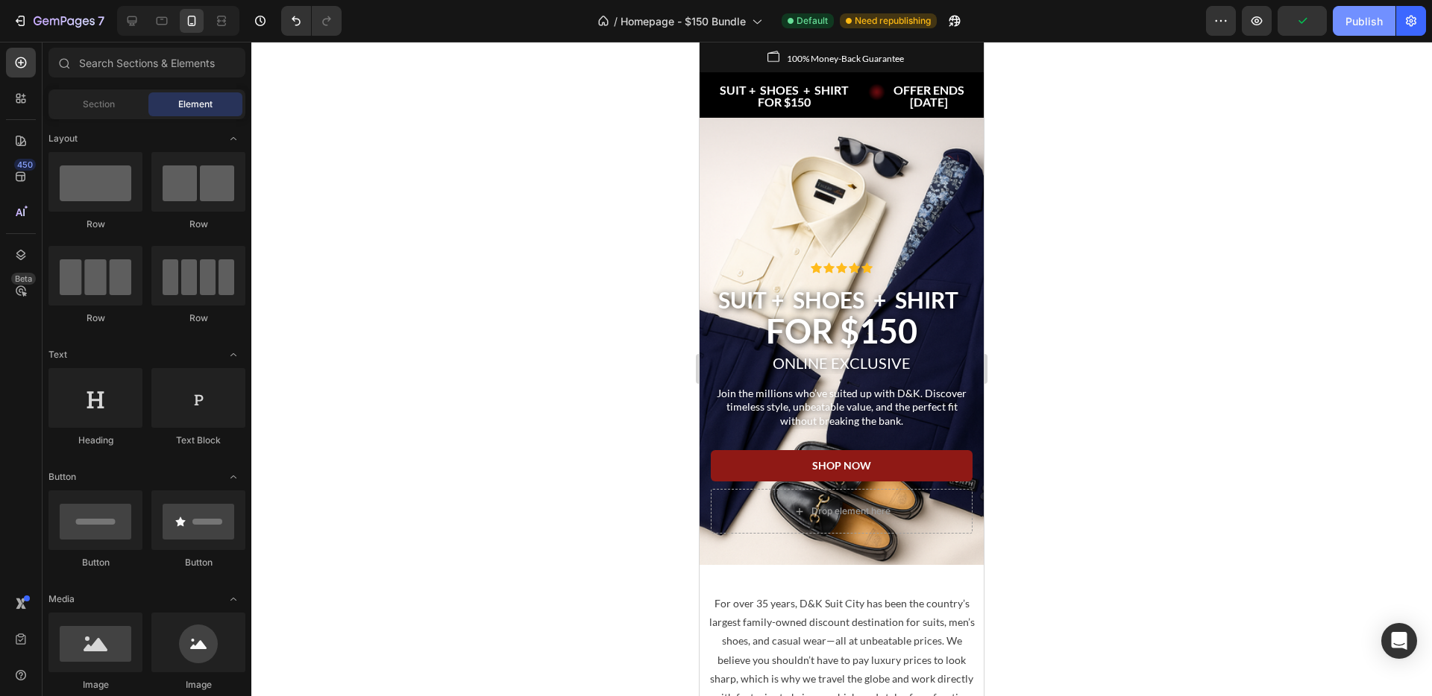
click at [1360, 25] on div "Publish" at bounding box center [1363, 21] width 37 height 16
